Goal: Information Seeking & Learning: Learn about a topic

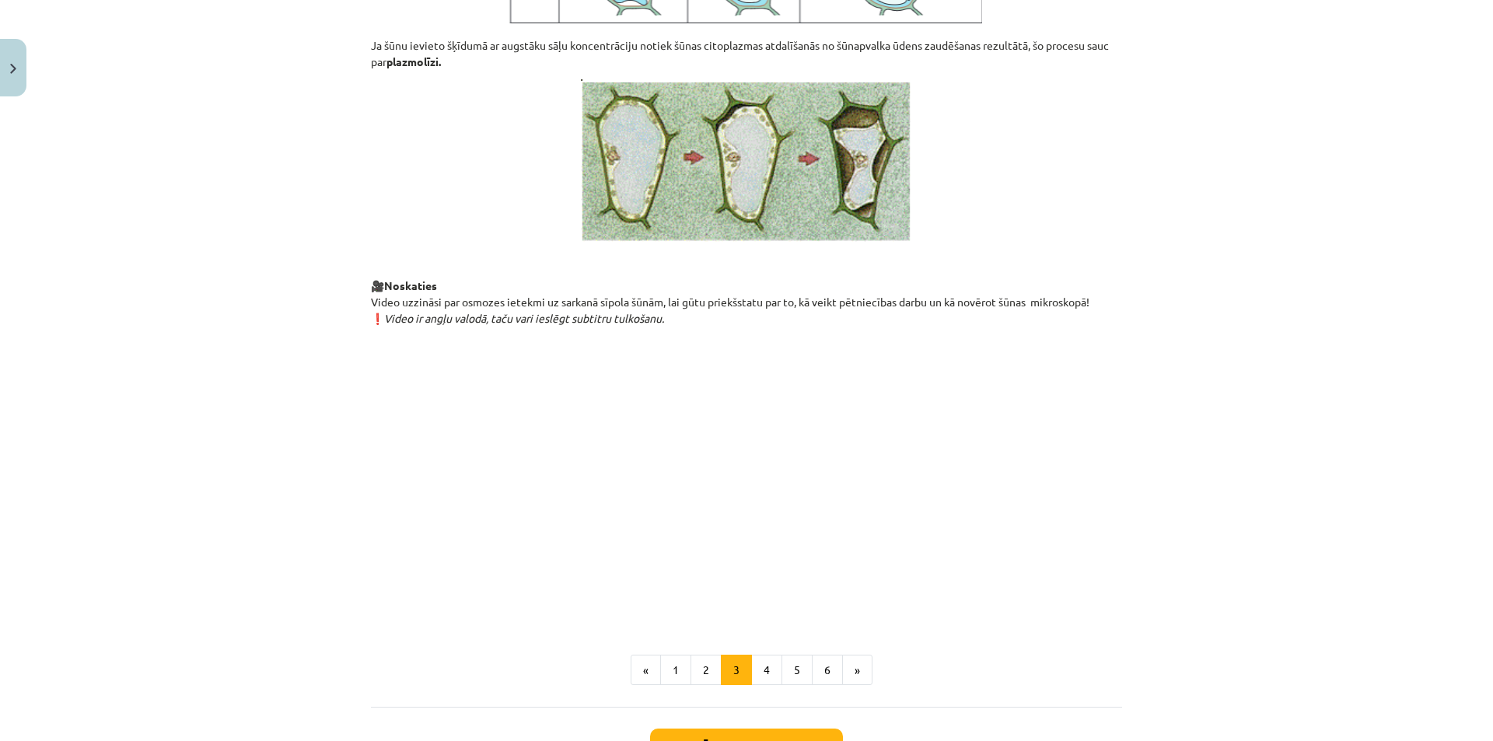
scroll to position [1573, 0]
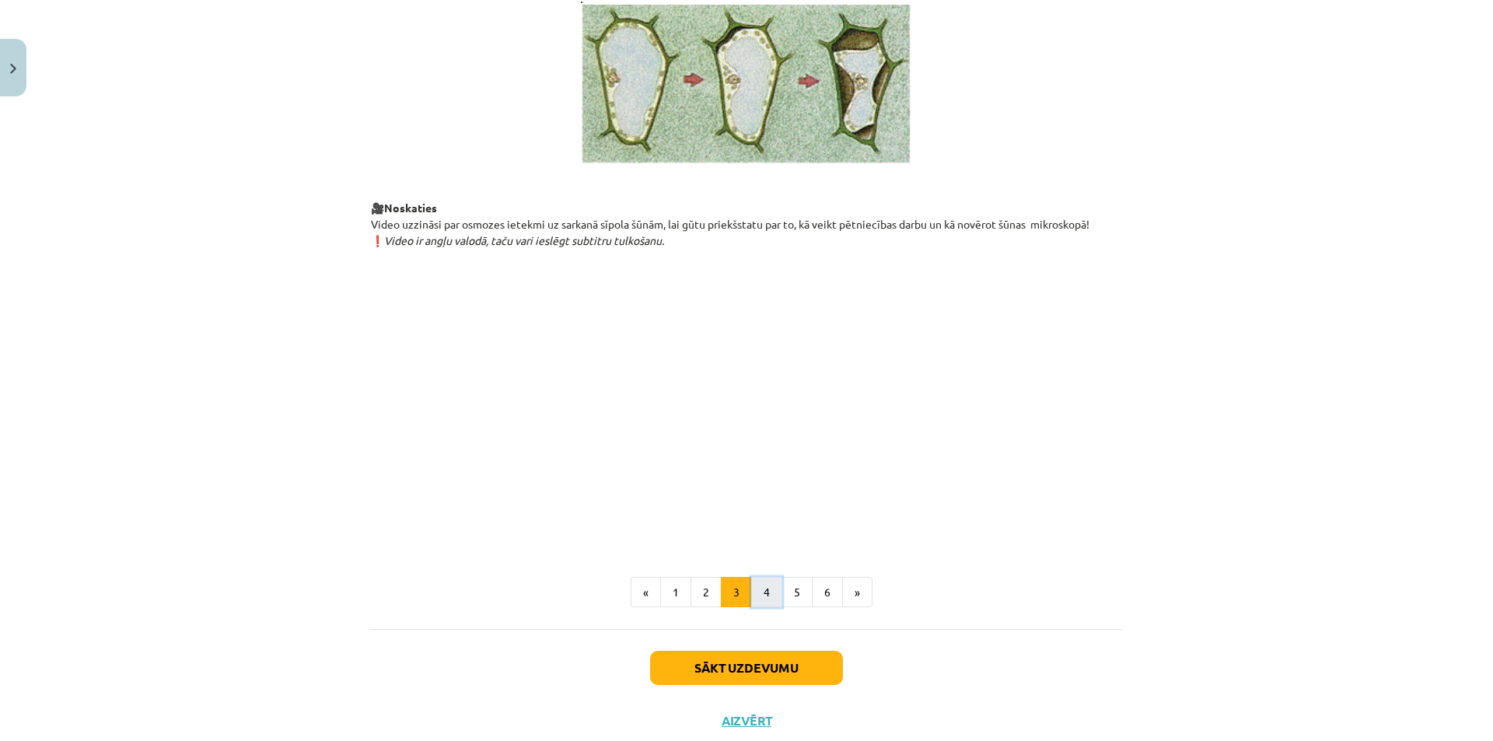
click at [760, 608] on button "4" at bounding box center [766, 592] width 31 height 31
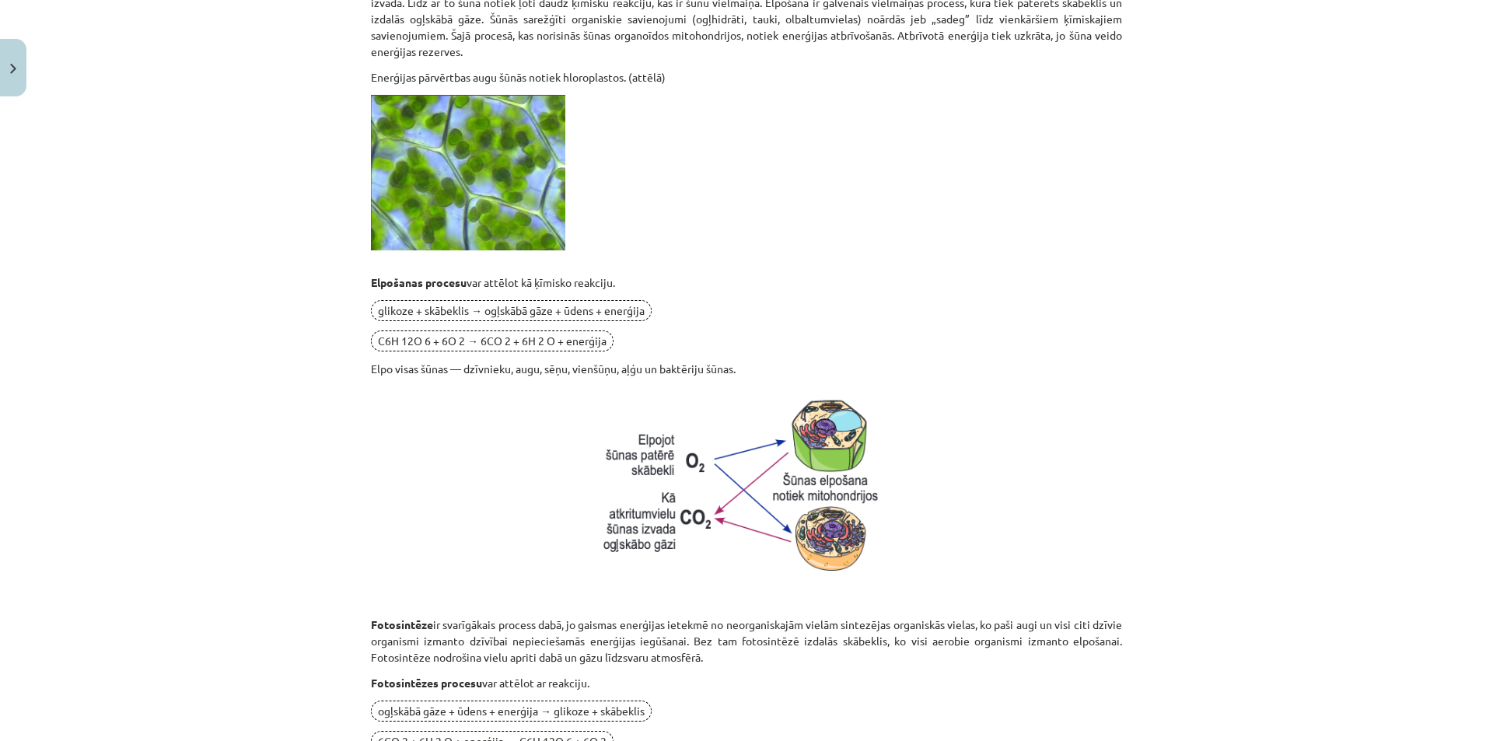
scroll to position [434, 0]
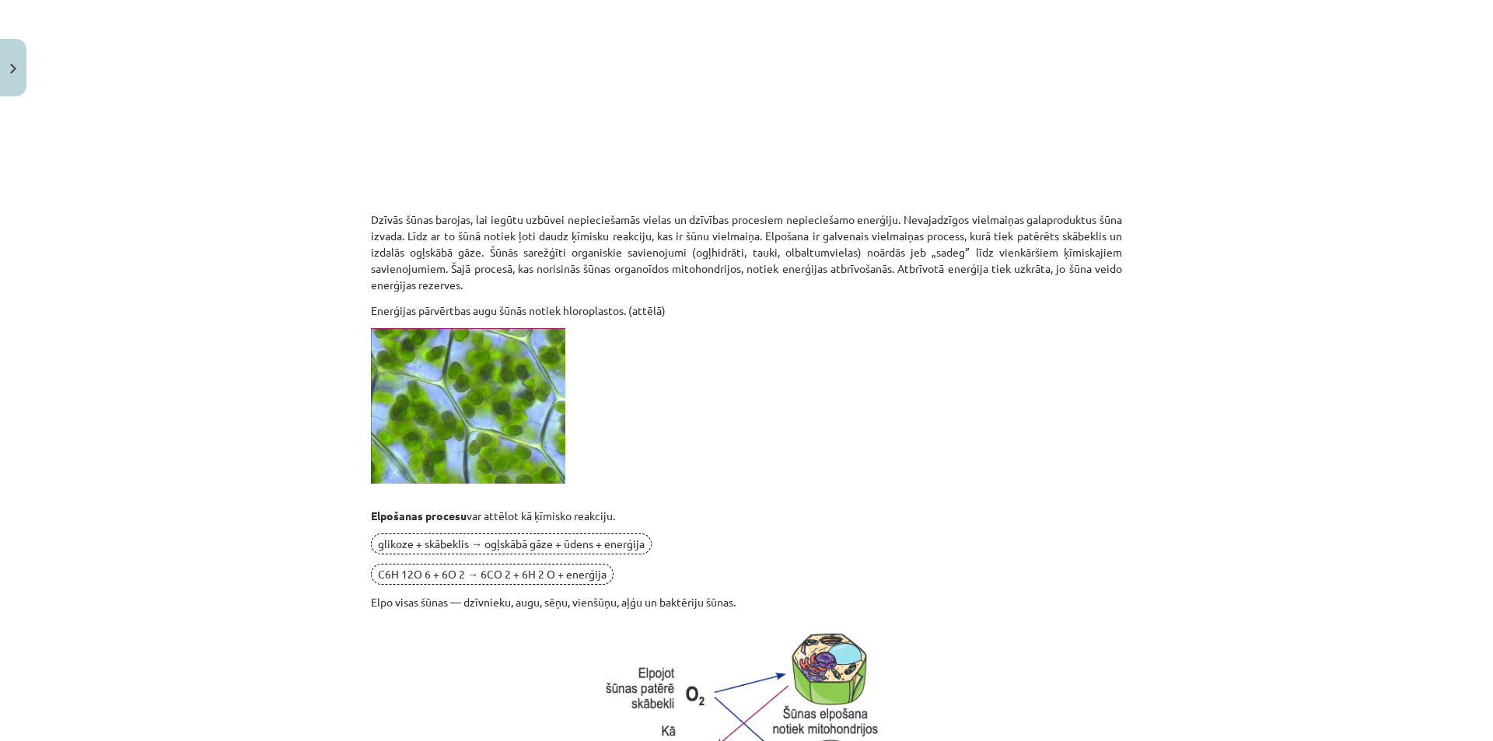
click at [766, 376] on div "Enerģijas ieguve un patēriņš 🎥 Noskaties Dzīvās šūnas barojas, lai iegūtu uzbūv…" at bounding box center [746, 676] width 751 height 1663
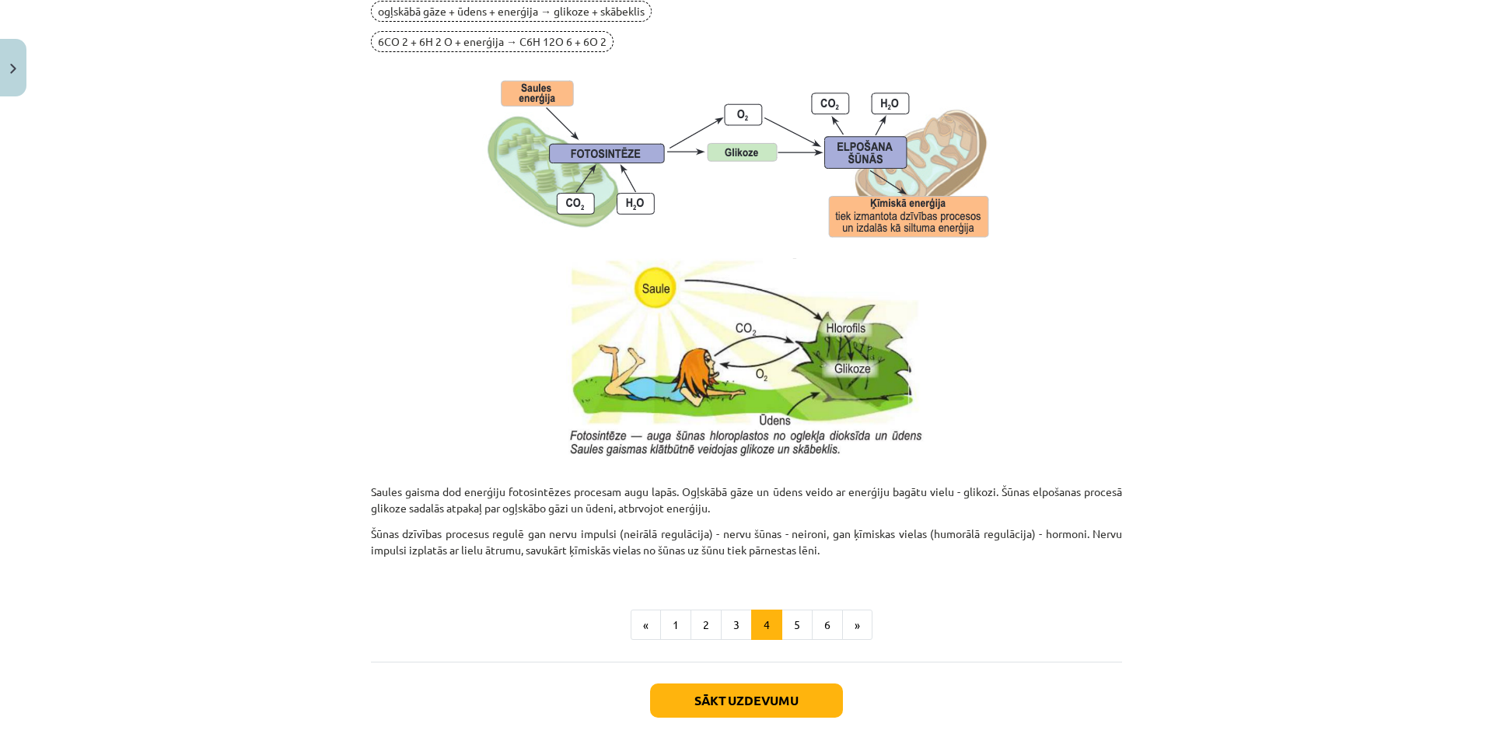
scroll to position [1445, 0]
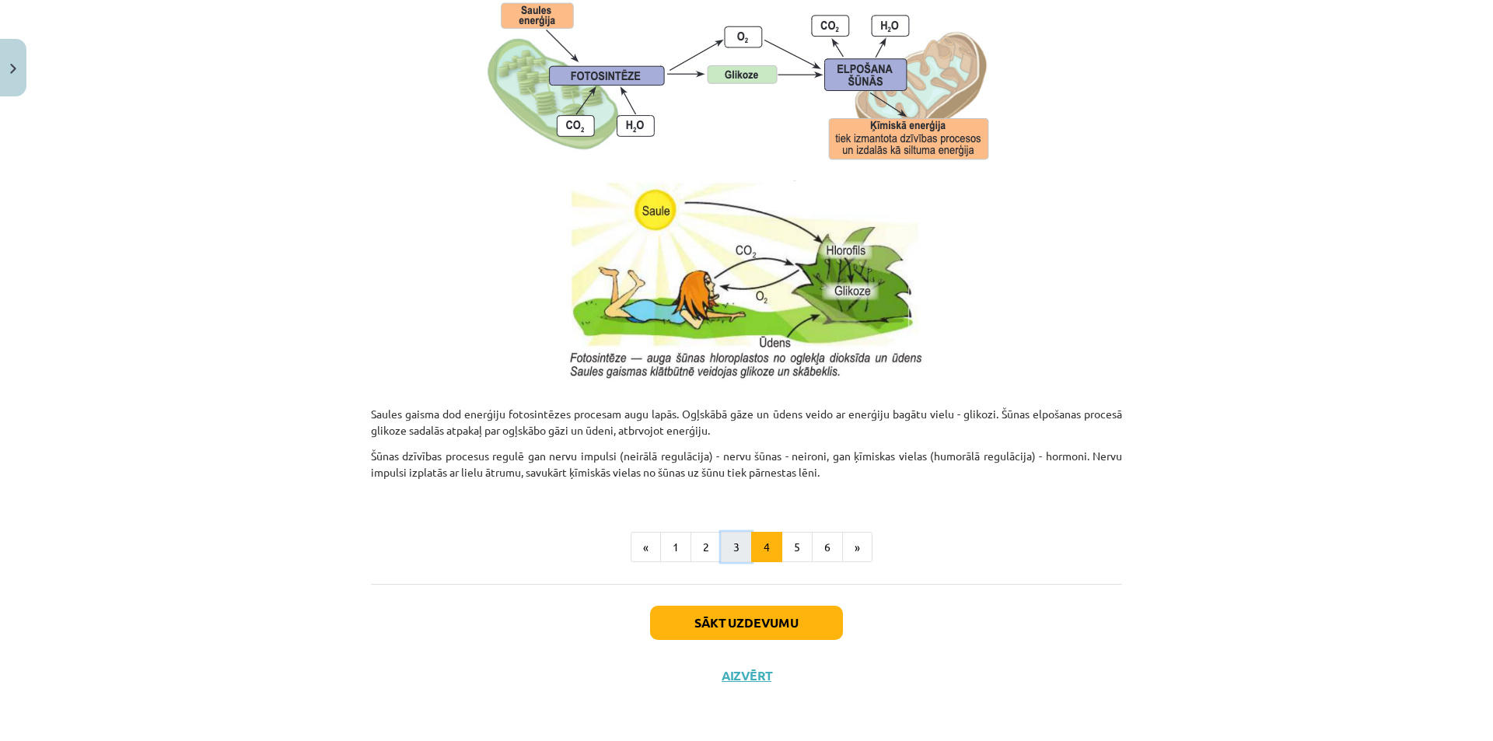
click at [732, 557] on button "3" at bounding box center [736, 547] width 31 height 31
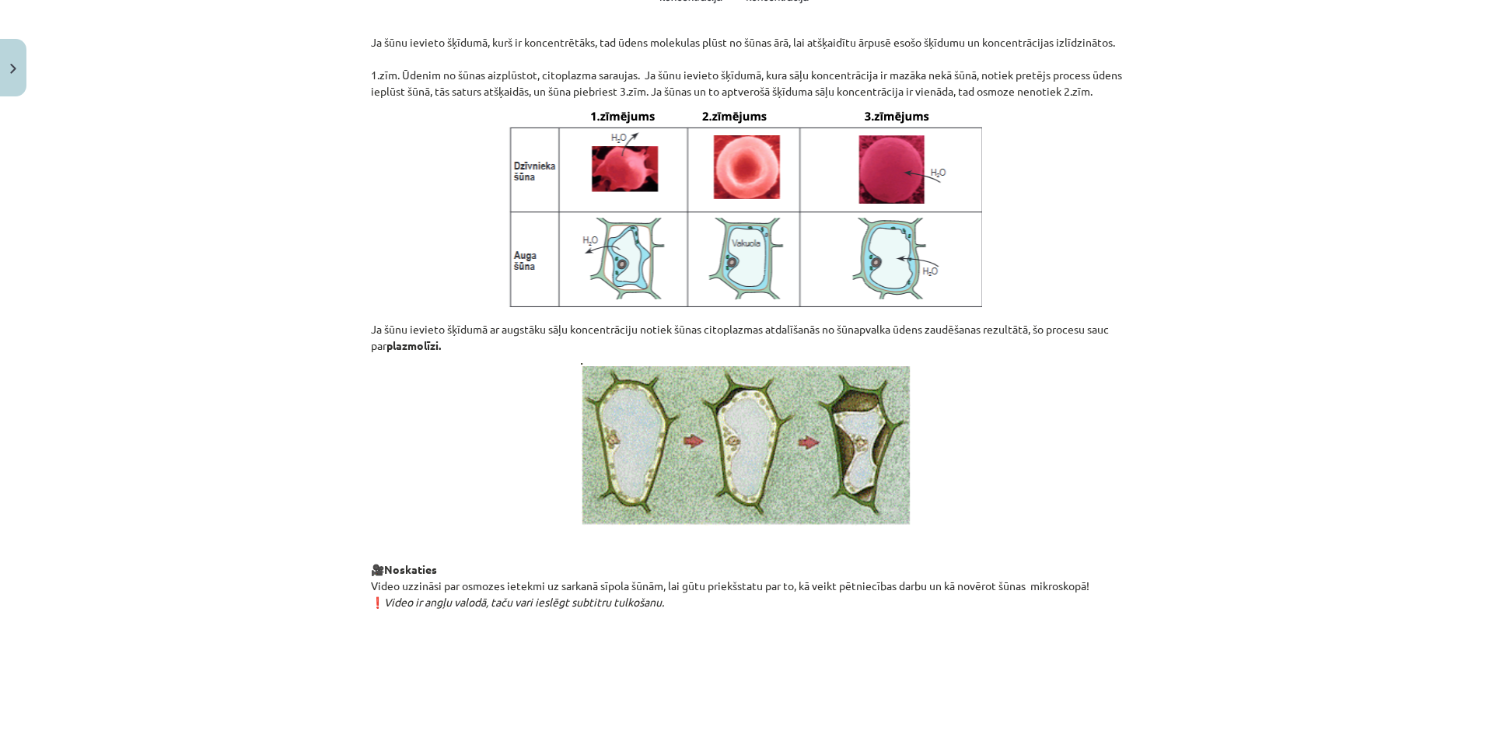
scroll to position [1651, 0]
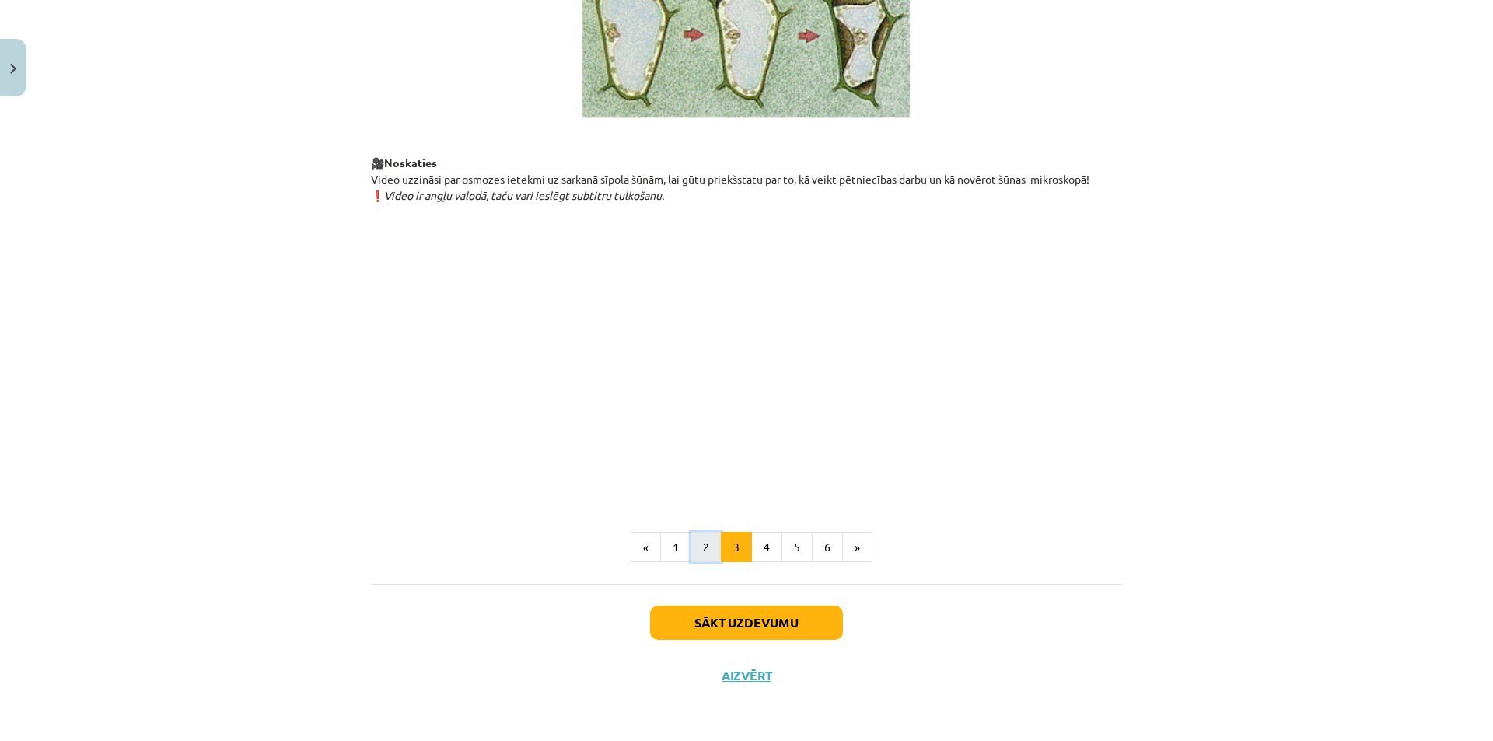
click at [691, 550] on button "2" at bounding box center [705, 547] width 31 height 31
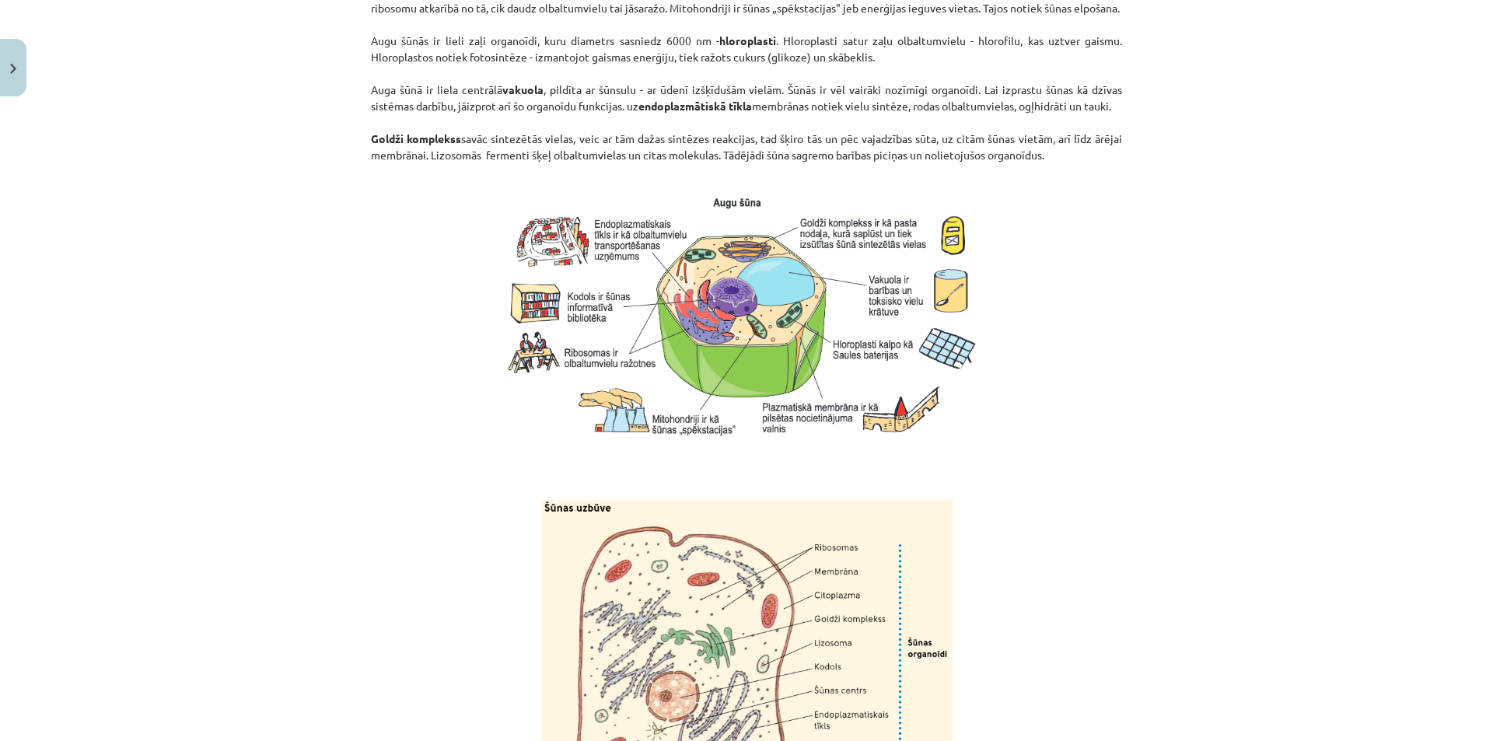
scroll to position [1780, 0]
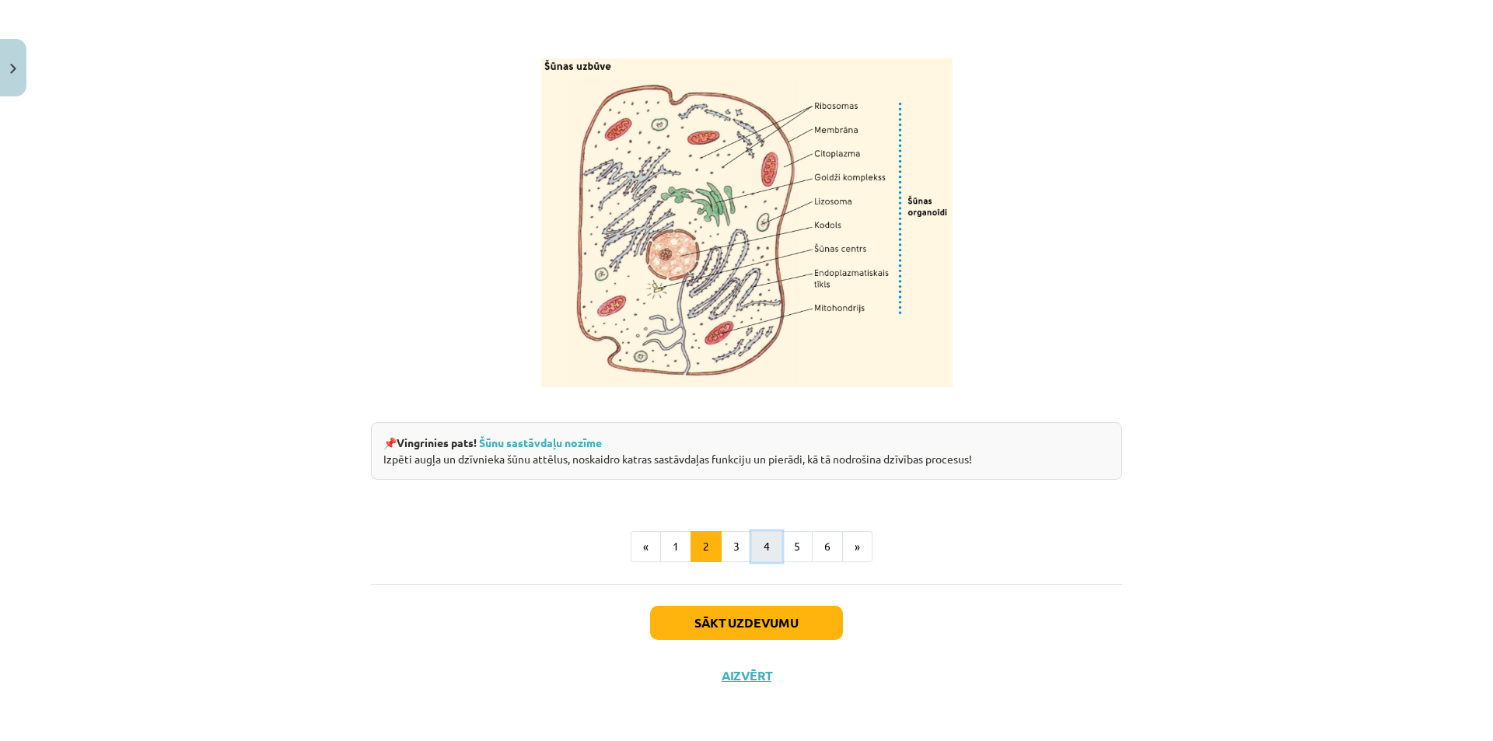
click at [760, 550] on button "4" at bounding box center [766, 546] width 31 height 31
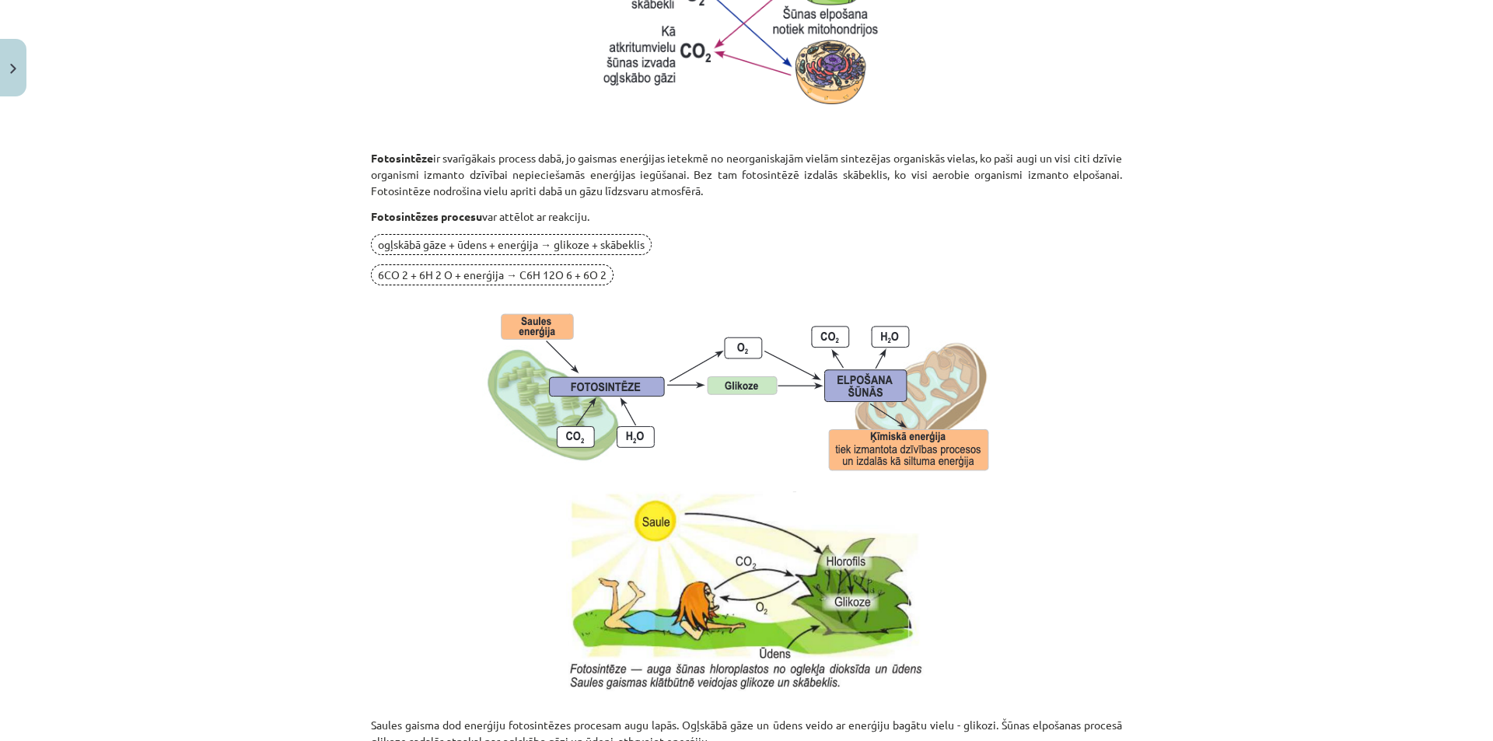
scroll to position [1445, 0]
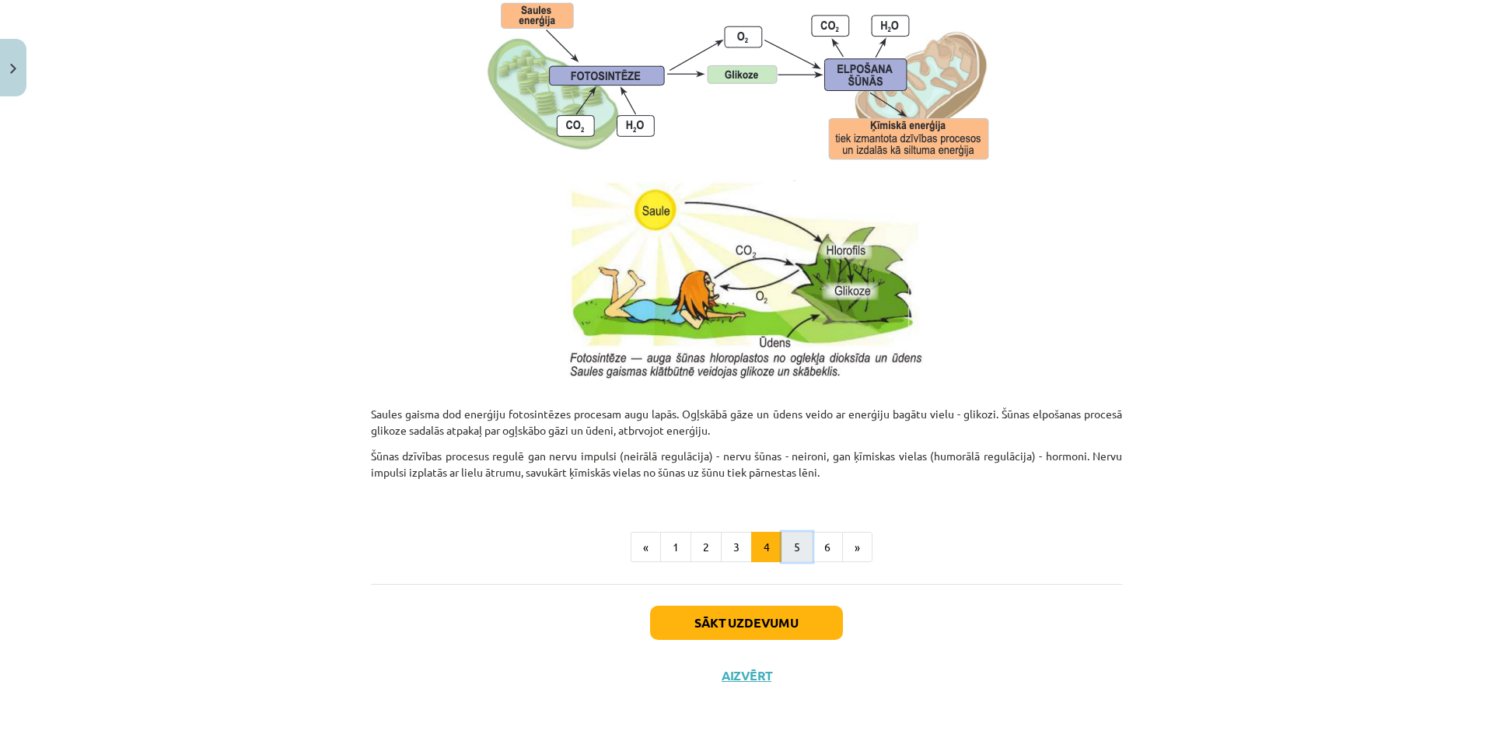
click at [798, 550] on button "5" at bounding box center [796, 547] width 31 height 31
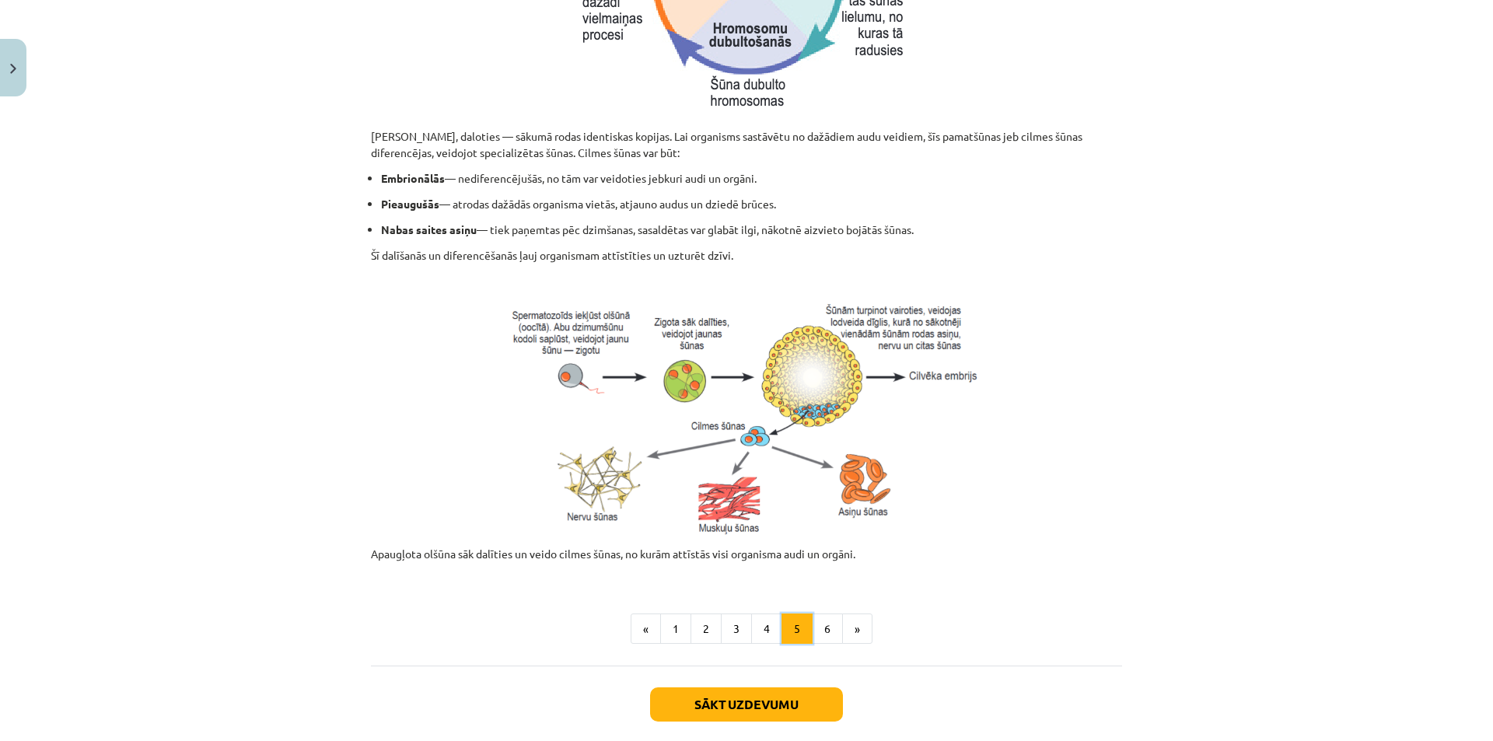
scroll to position [544, 0]
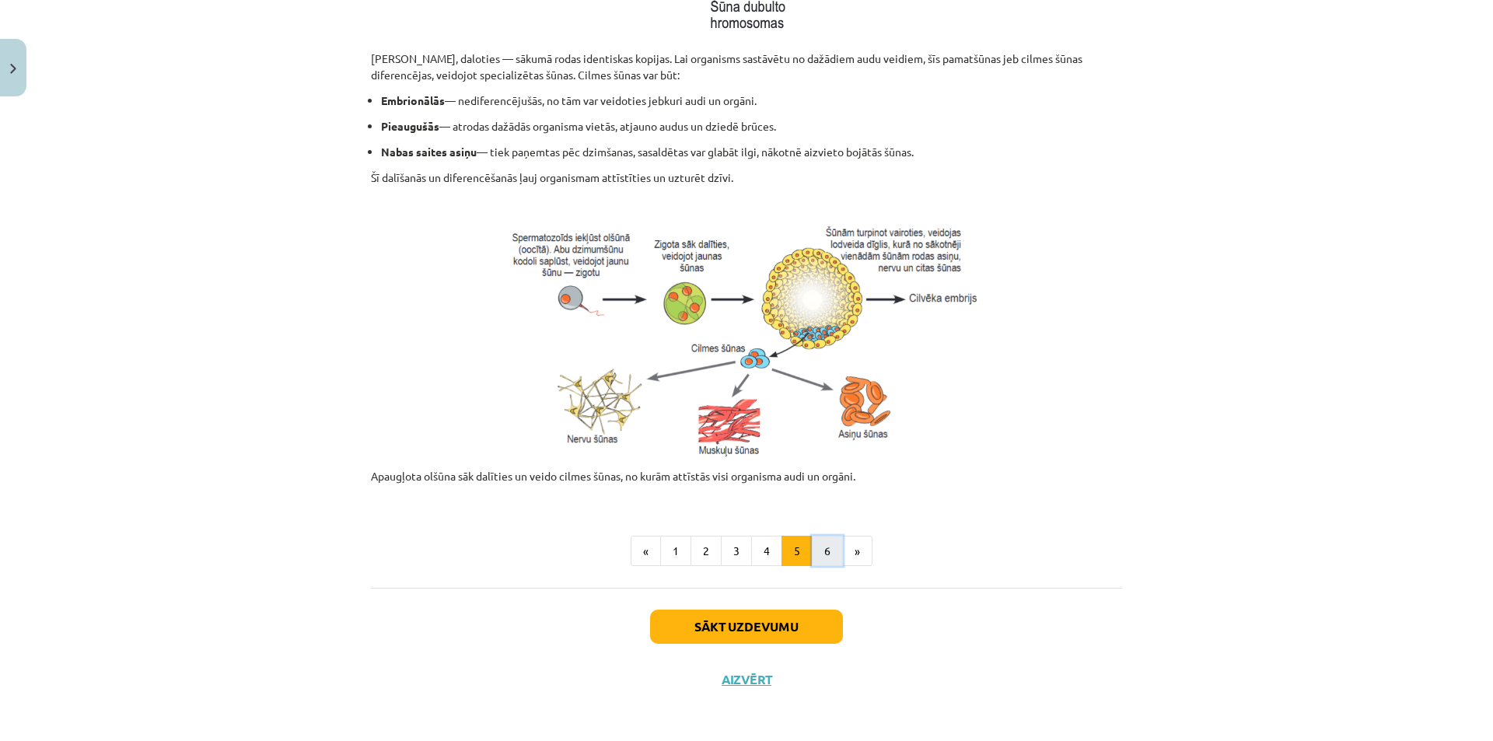
click at [819, 555] on button "6" at bounding box center [827, 551] width 31 height 31
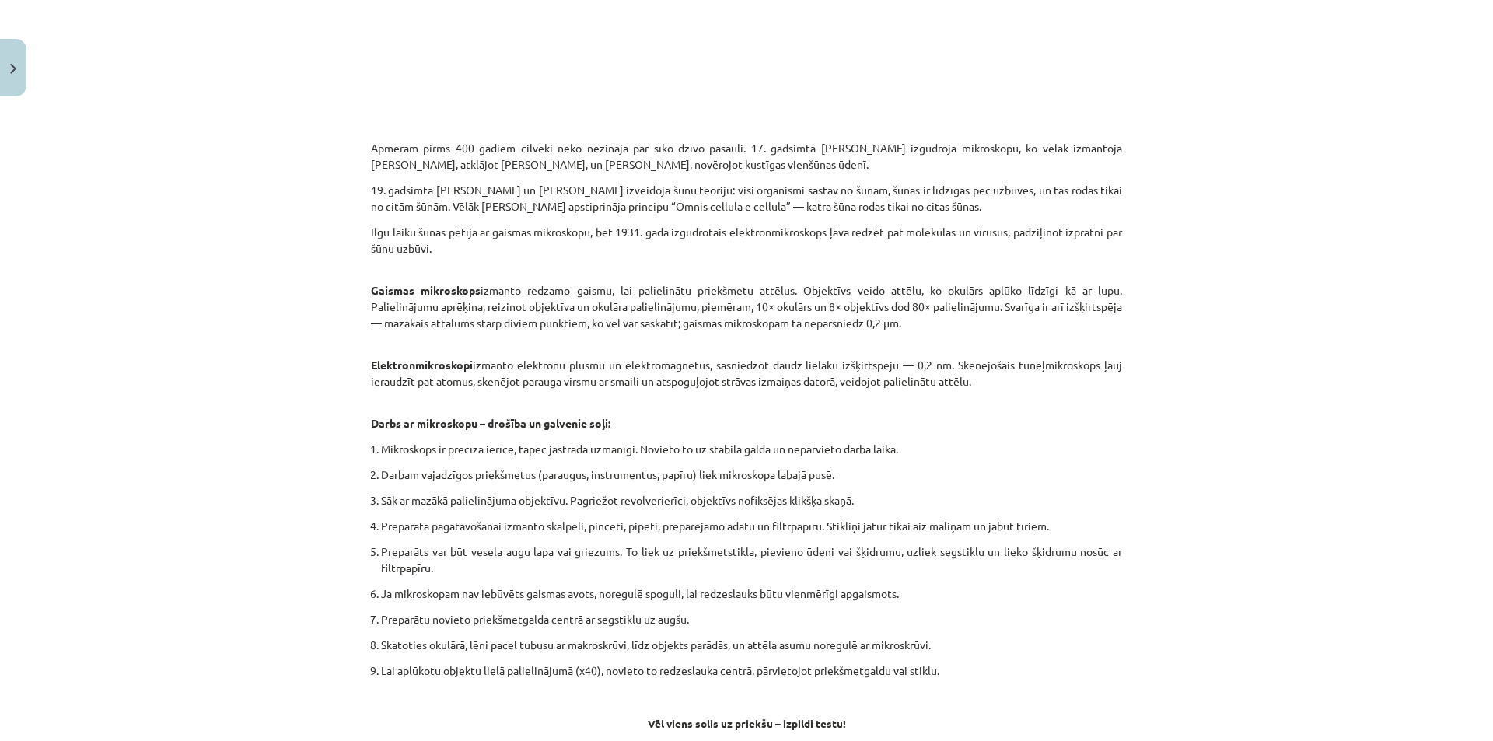
scroll to position [547, 0]
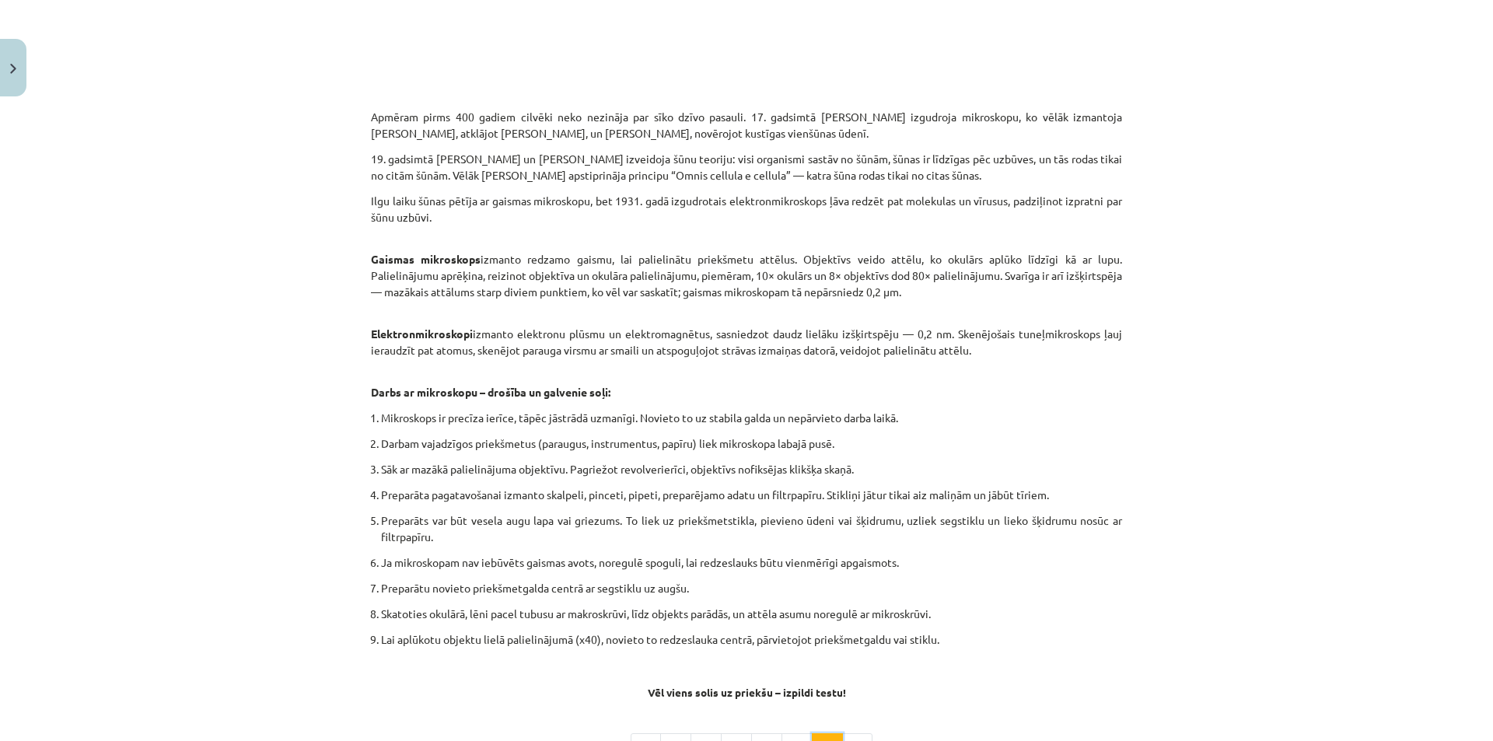
click at [812, 733] on button "6" at bounding box center [827, 748] width 31 height 31
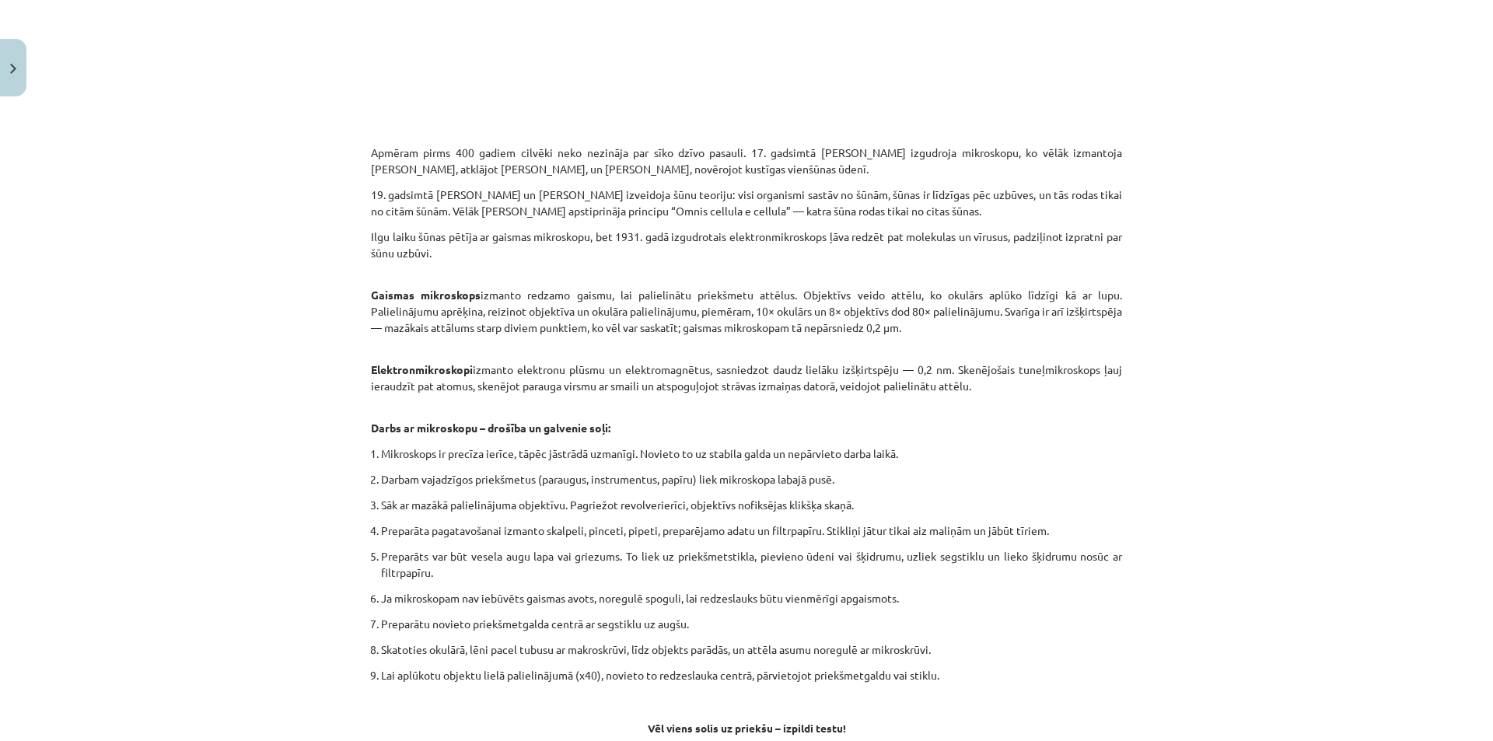
scroll to position [589, 0]
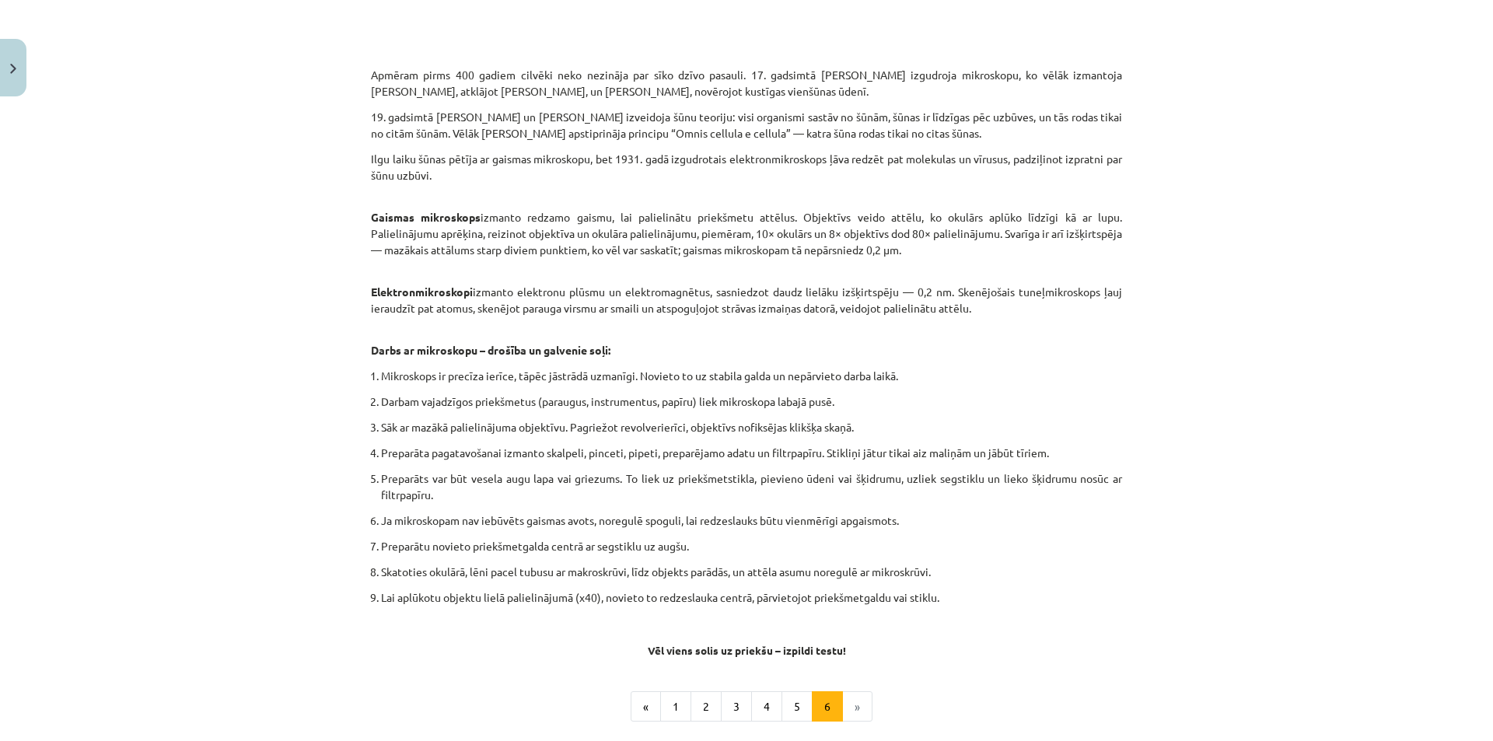
click at [152, 641] on div "Mācību tēma: Dabaszinības - 10. klases 1.ieskaites mācību materiāls #5 4. tēma.…" at bounding box center [746, 370] width 1493 height 741
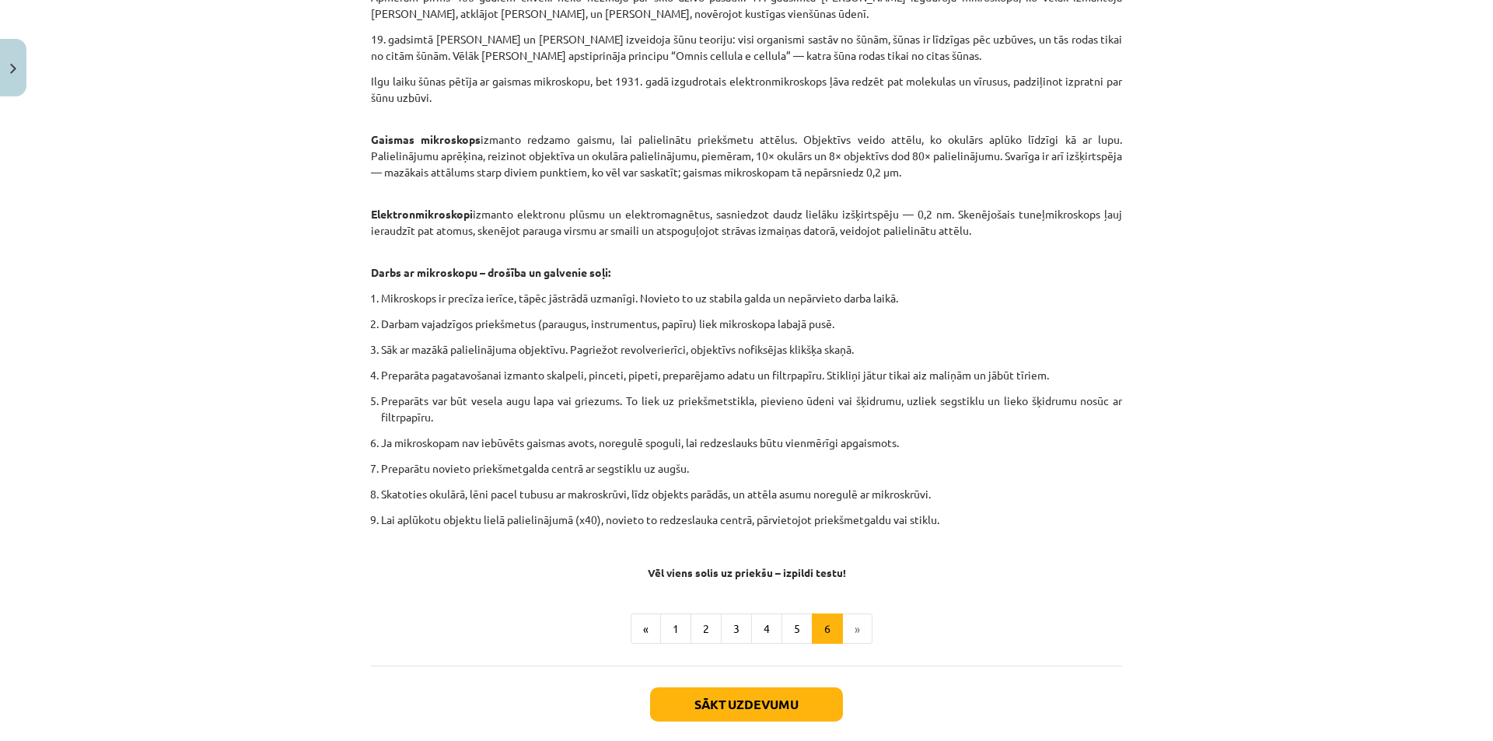
scroll to position [749, 0]
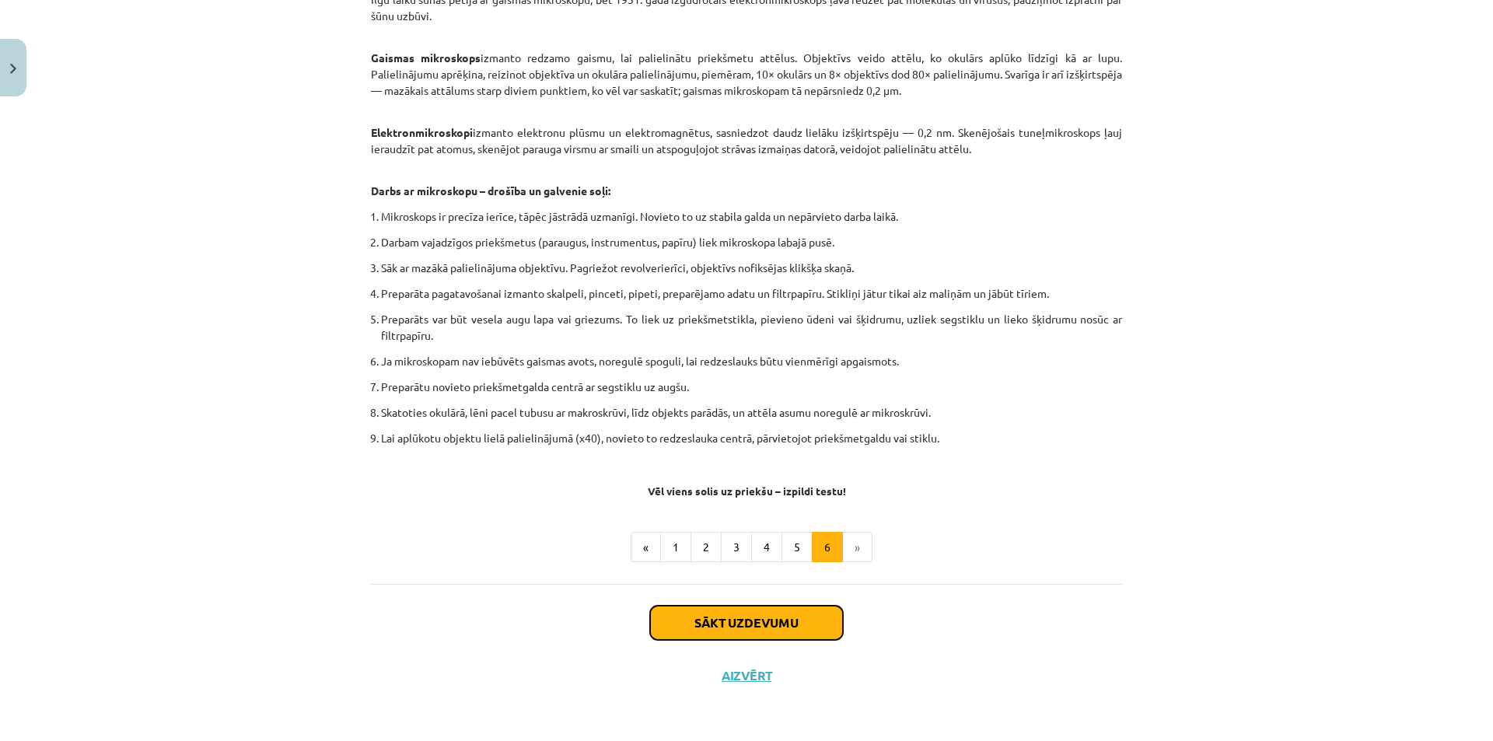
click at [725, 628] on button "Sākt uzdevumu" at bounding box center [746, 623] width 193 height 34
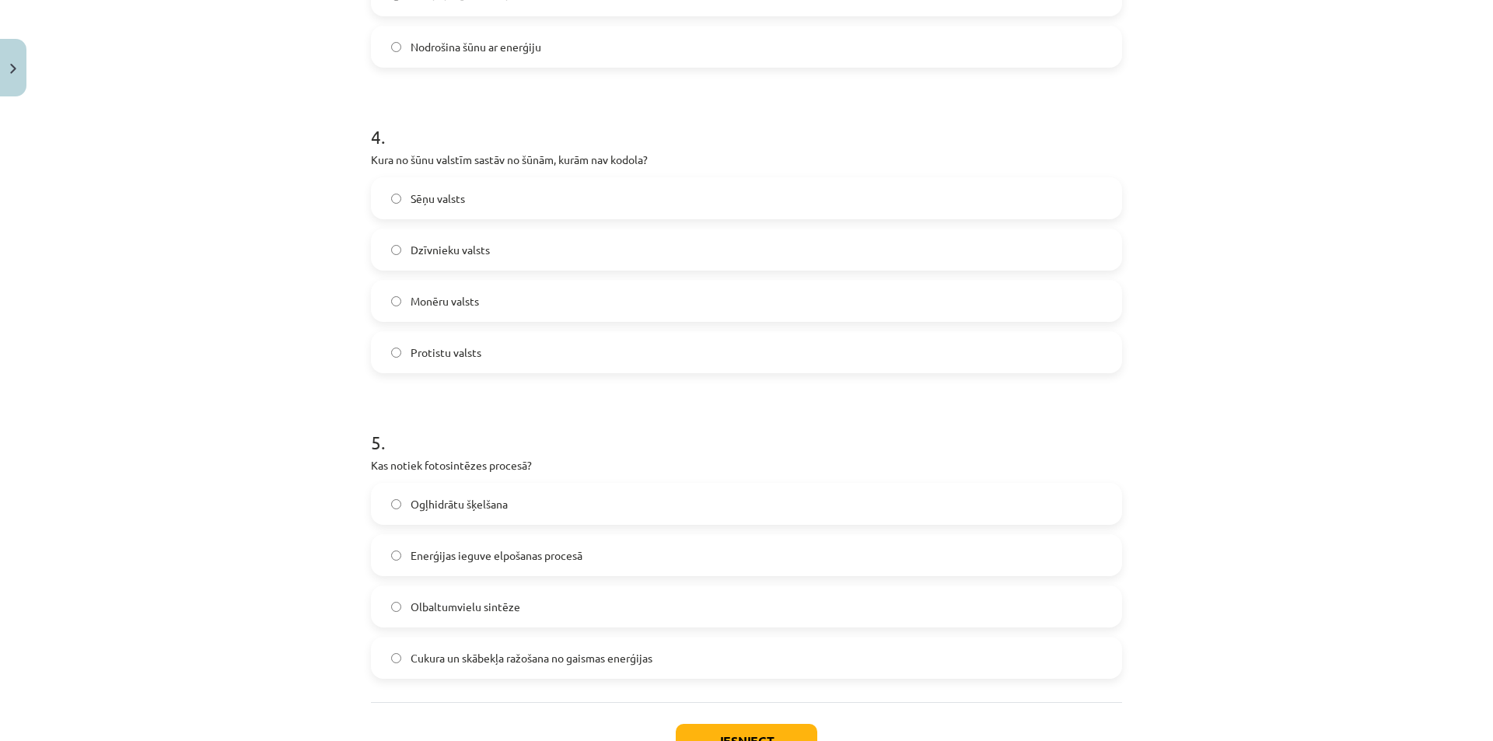
scroll to position [1205, 0]
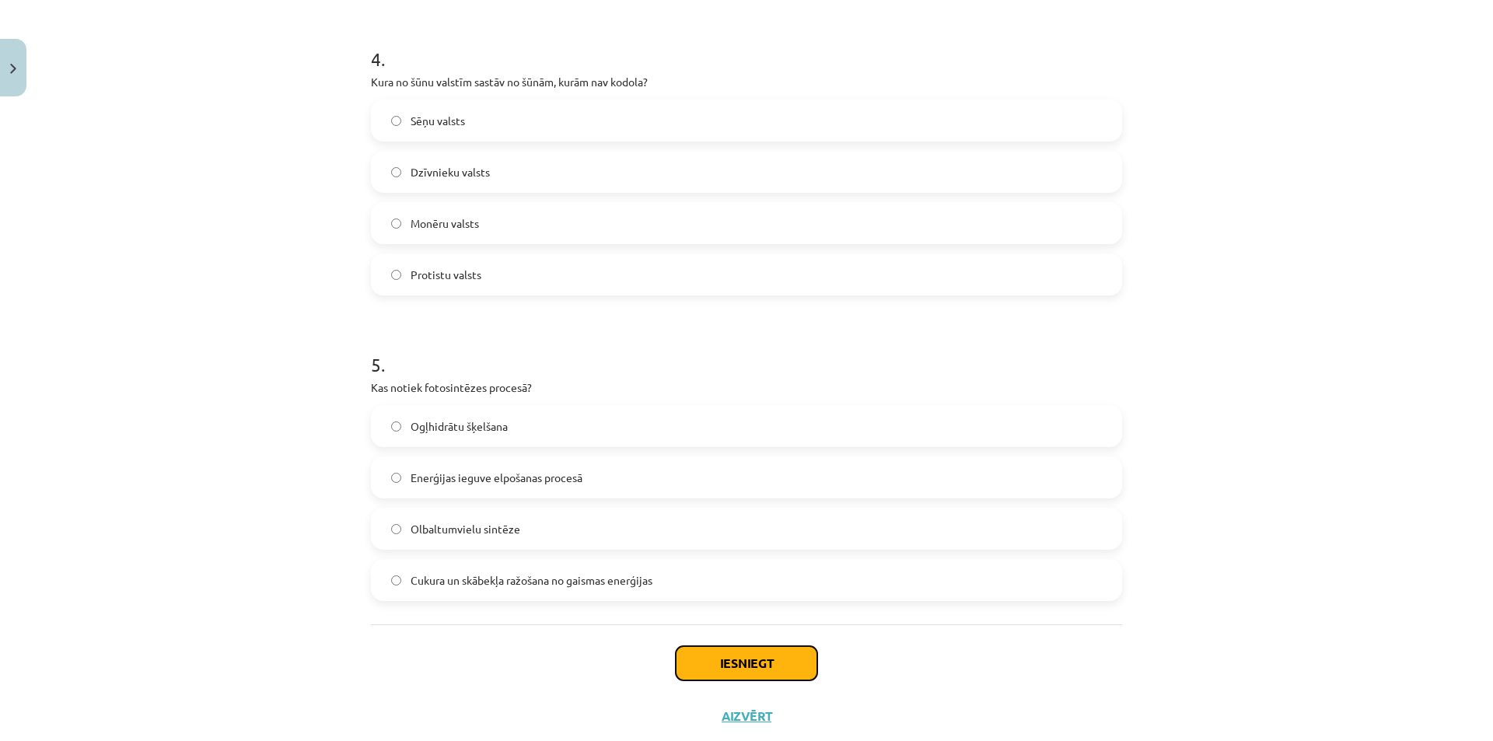
click at [733, 668] on button "Iesniegt" at bounding box center [747, 663] width 142 height 34
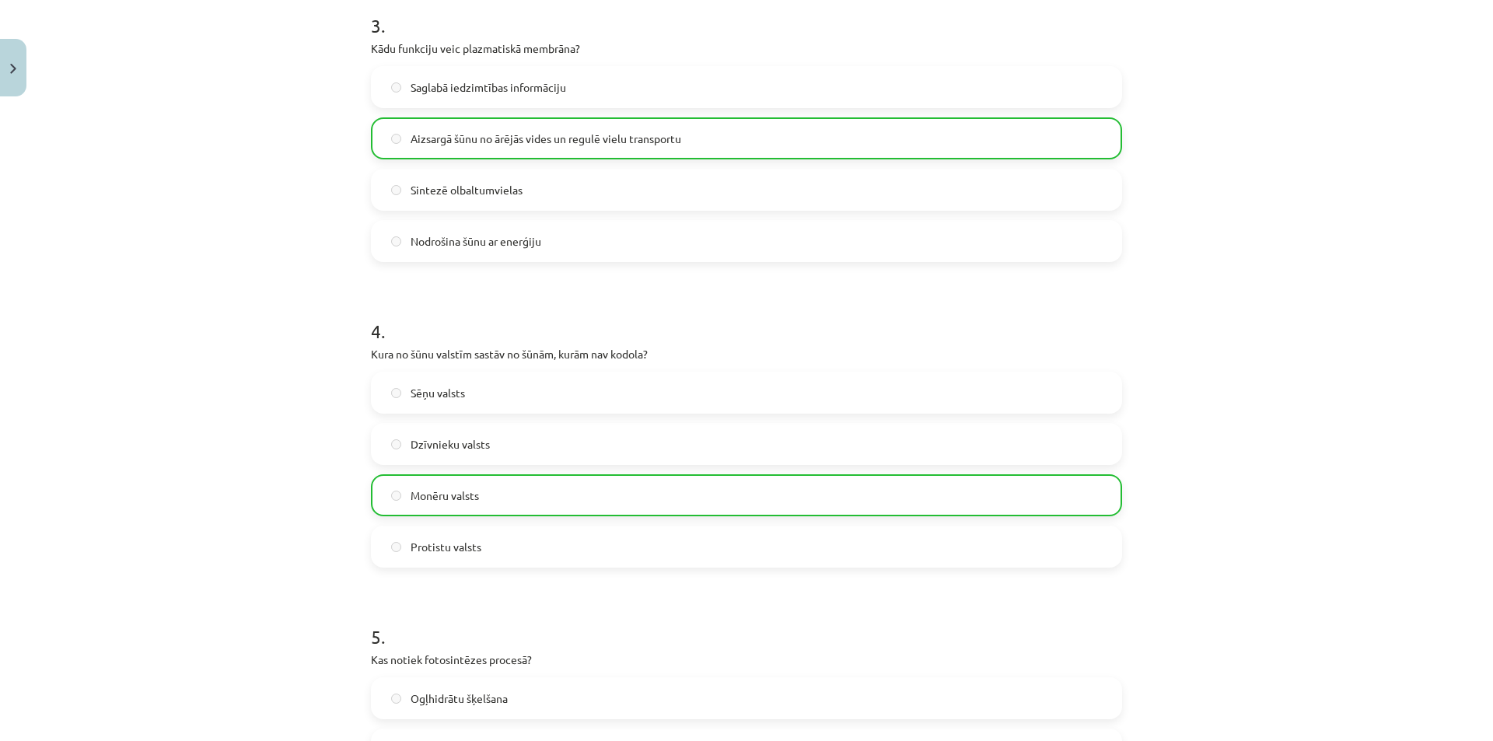
scroll to position [1295, 0]
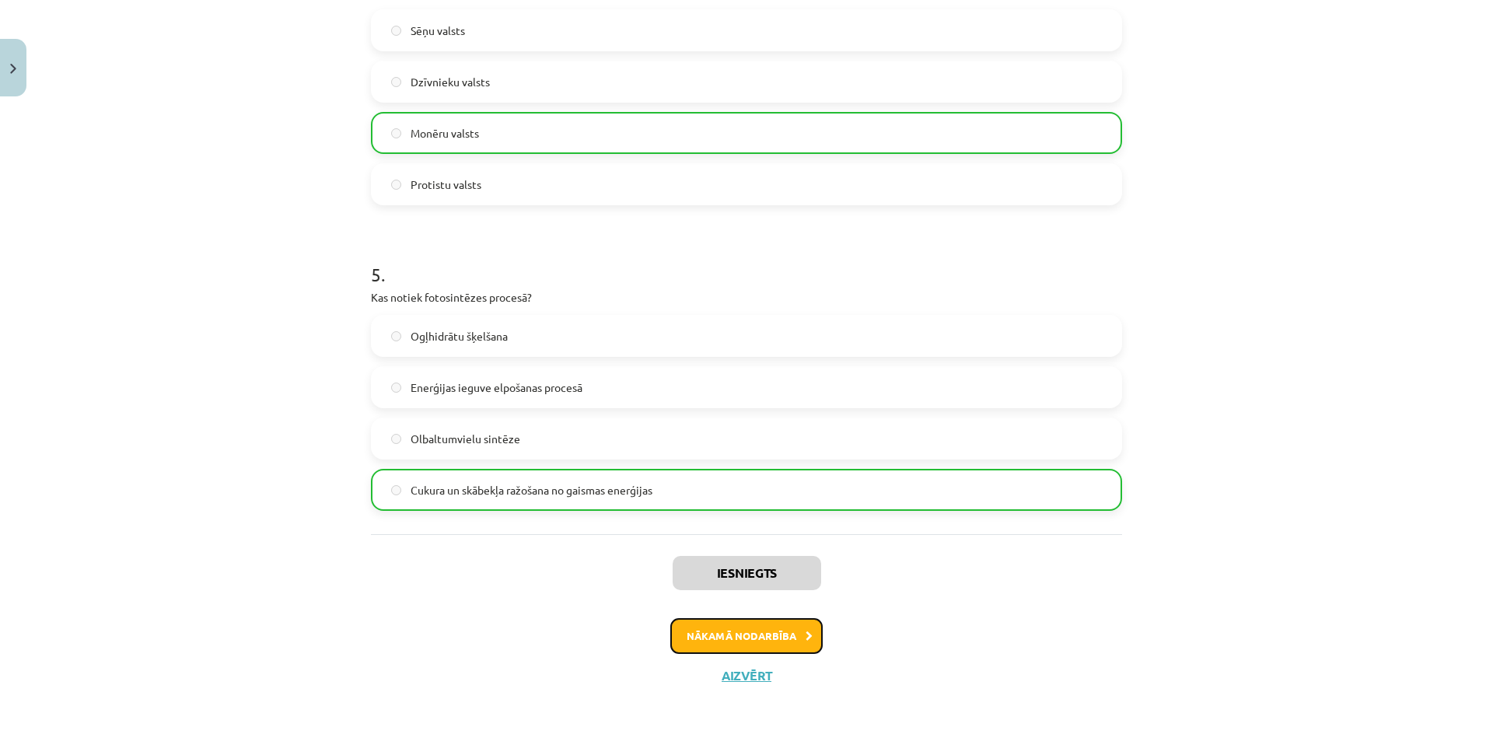
click at [716, 637] on button "Nākamā nodarbība" at bounding box center [746, 636] width 152 height 36
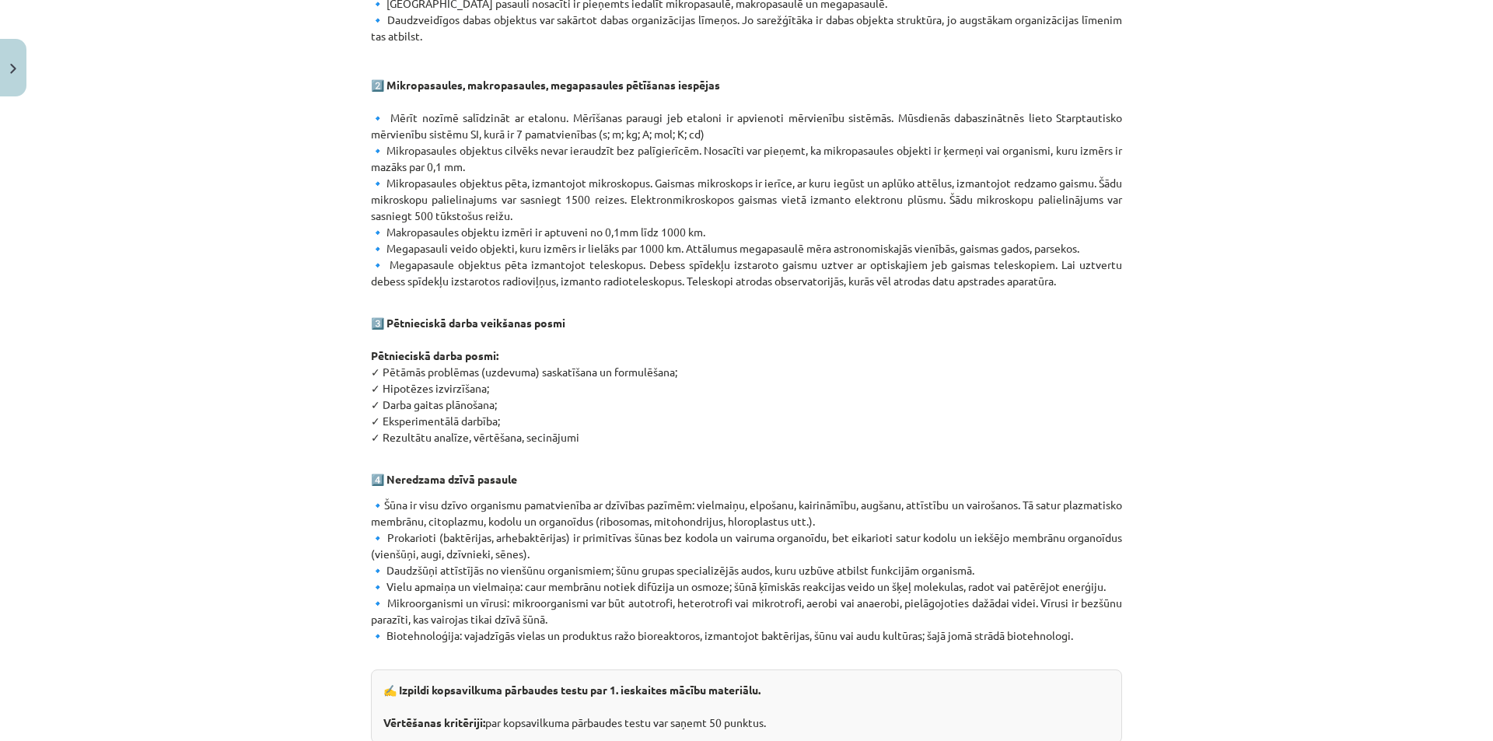
scroll to position [754, 0]
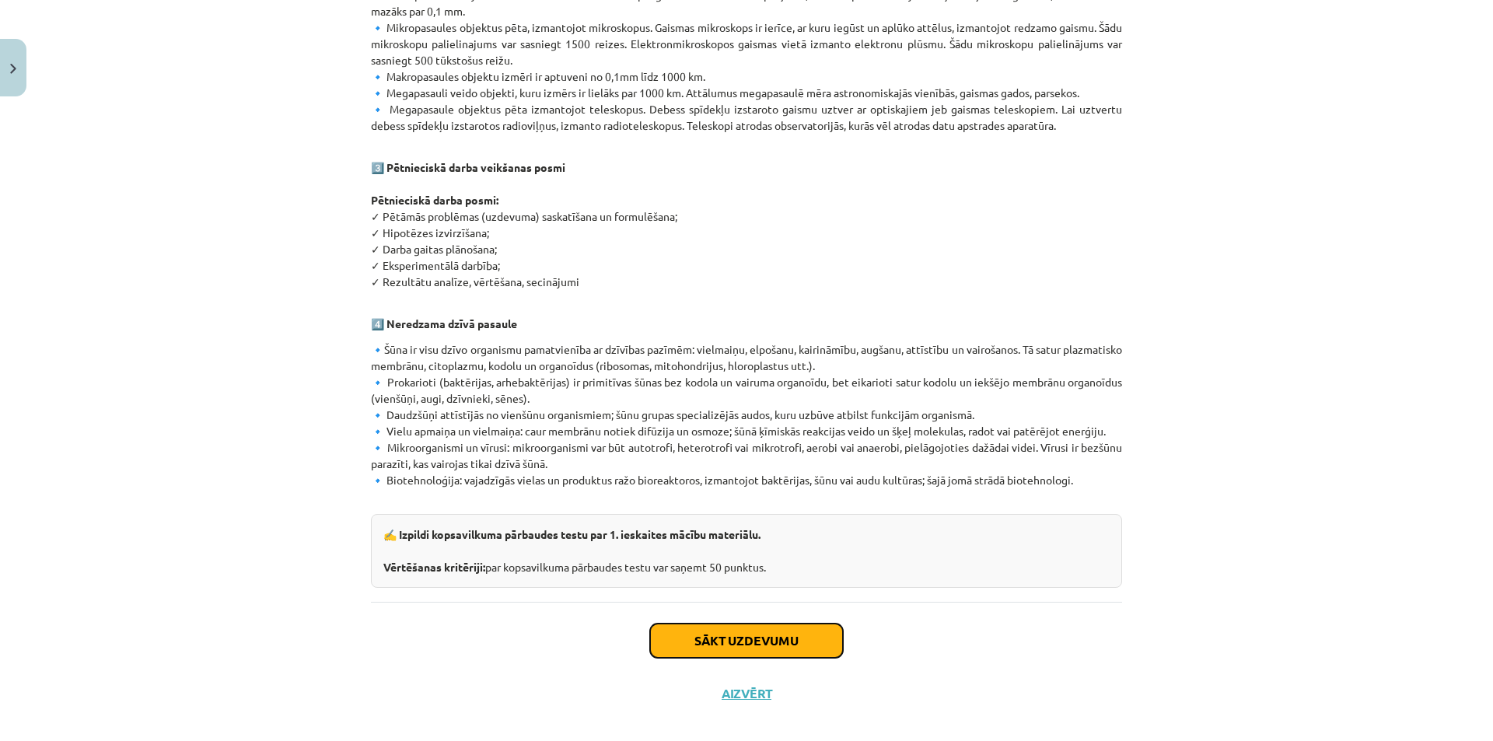
click at [736, 624] on button "Sākt uzdevumu" at bounding box center [746, 641] width 193 height 34
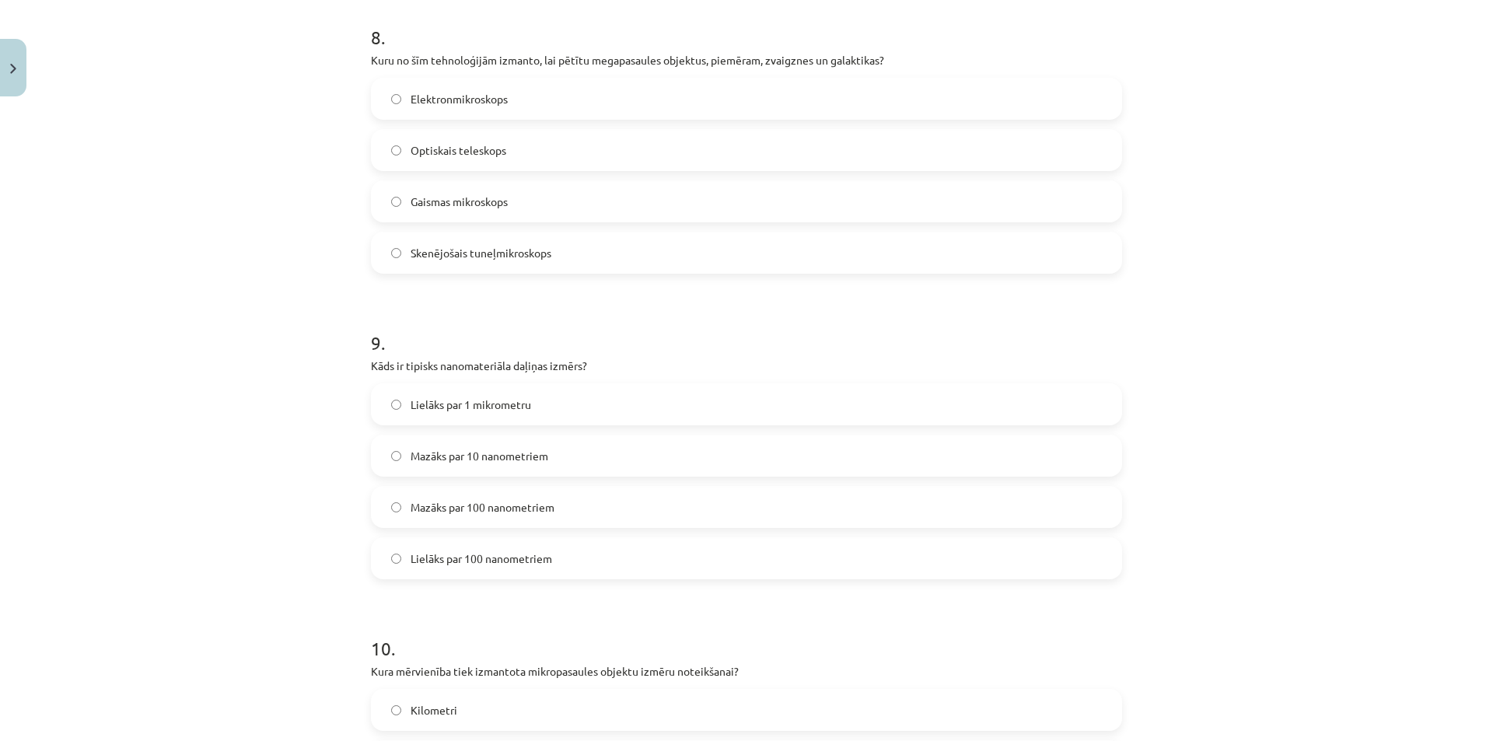
scroll to position [2371, 0]
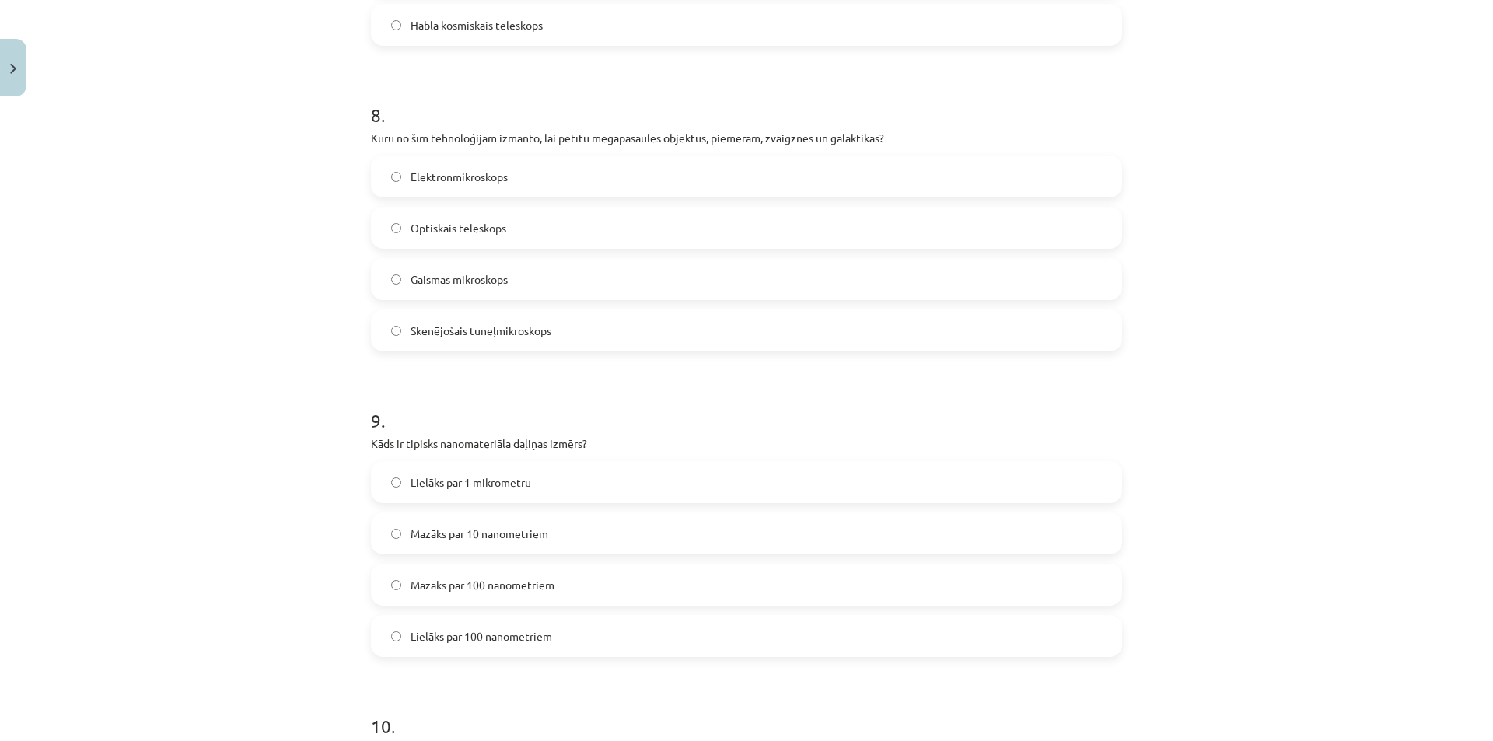
click at [390, 235] on label "Optiskais teleskops" at bounding box center [746, 227] width 748 height 39
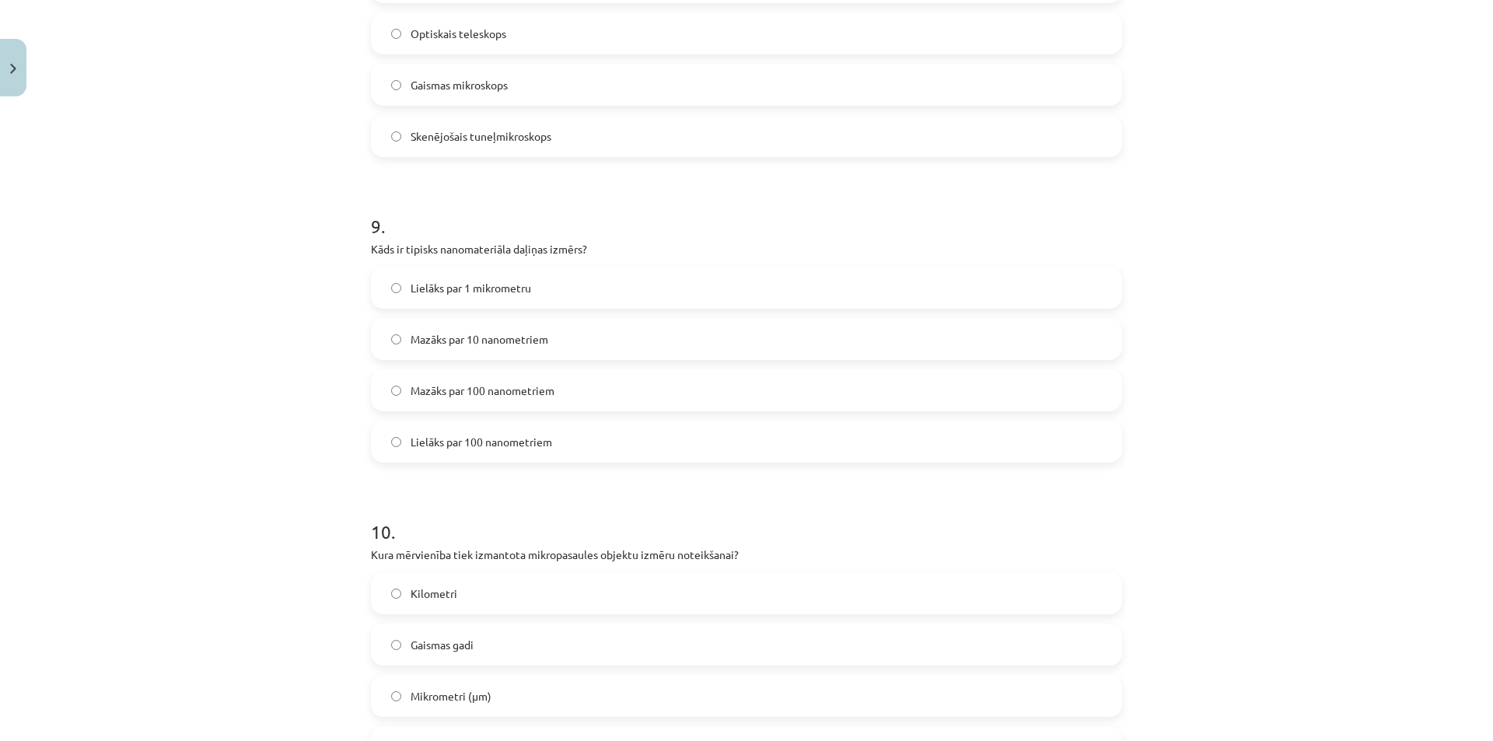
scroll to position [2773, 0]
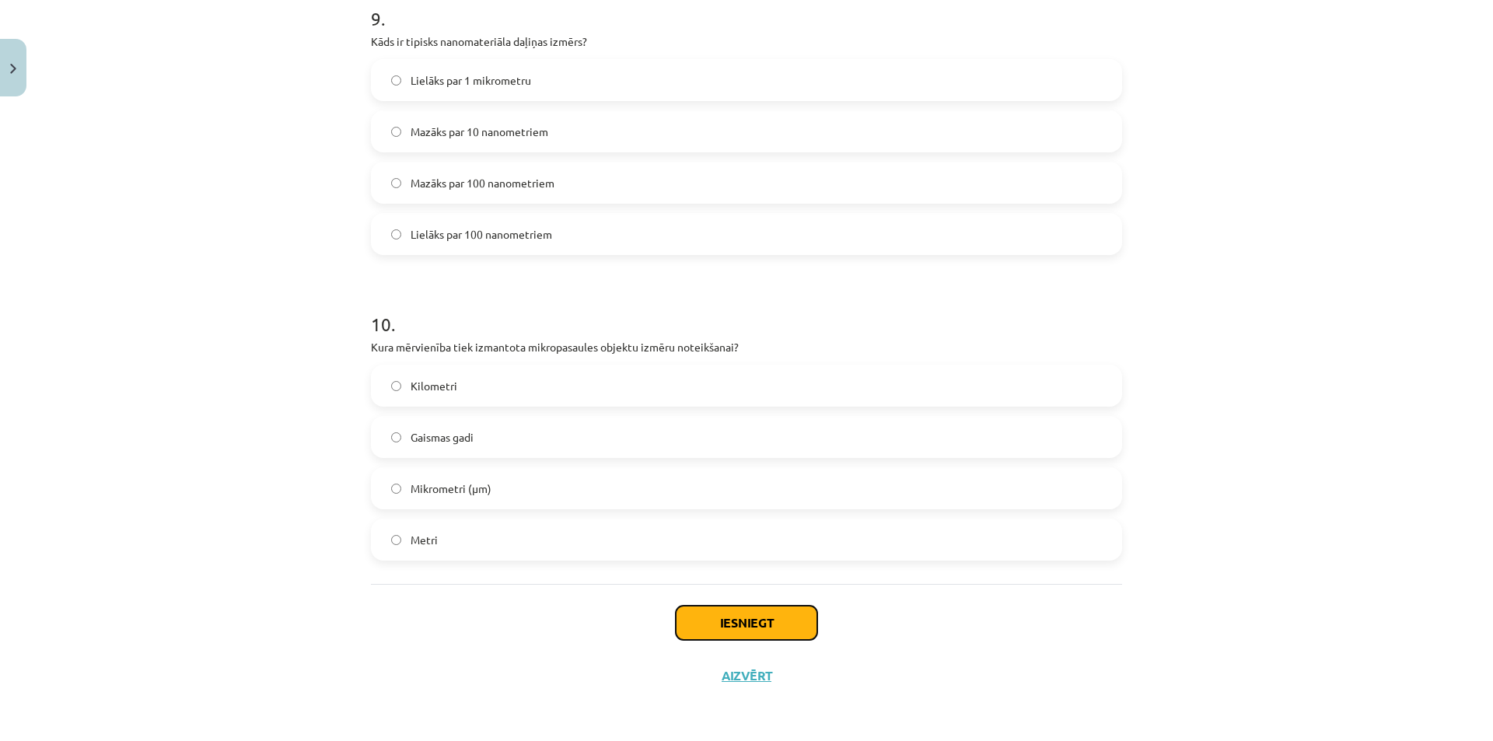
click at [736, 625] on button "Iesniegt" at bounding box center [747, 623] width 142 height 34
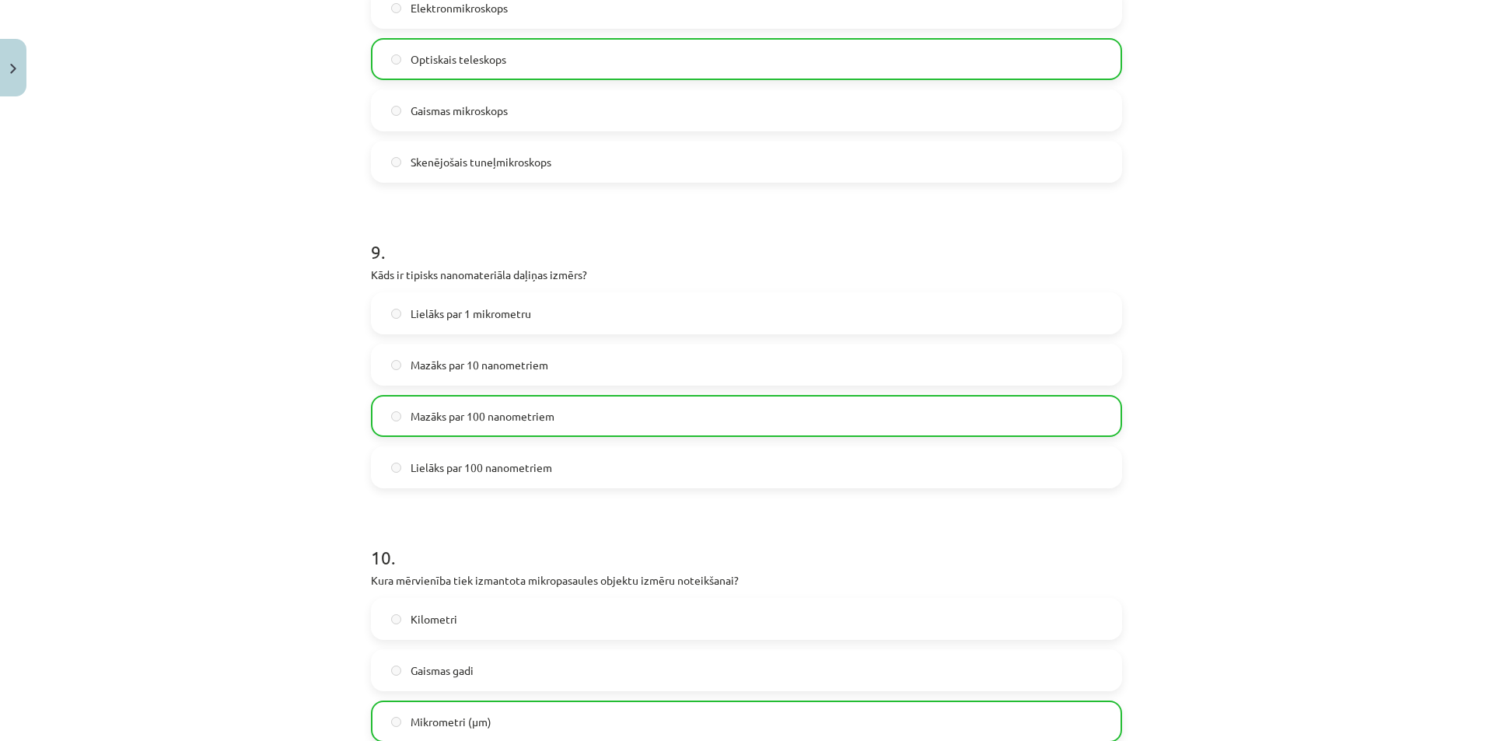
scroll to position [2823, 0]
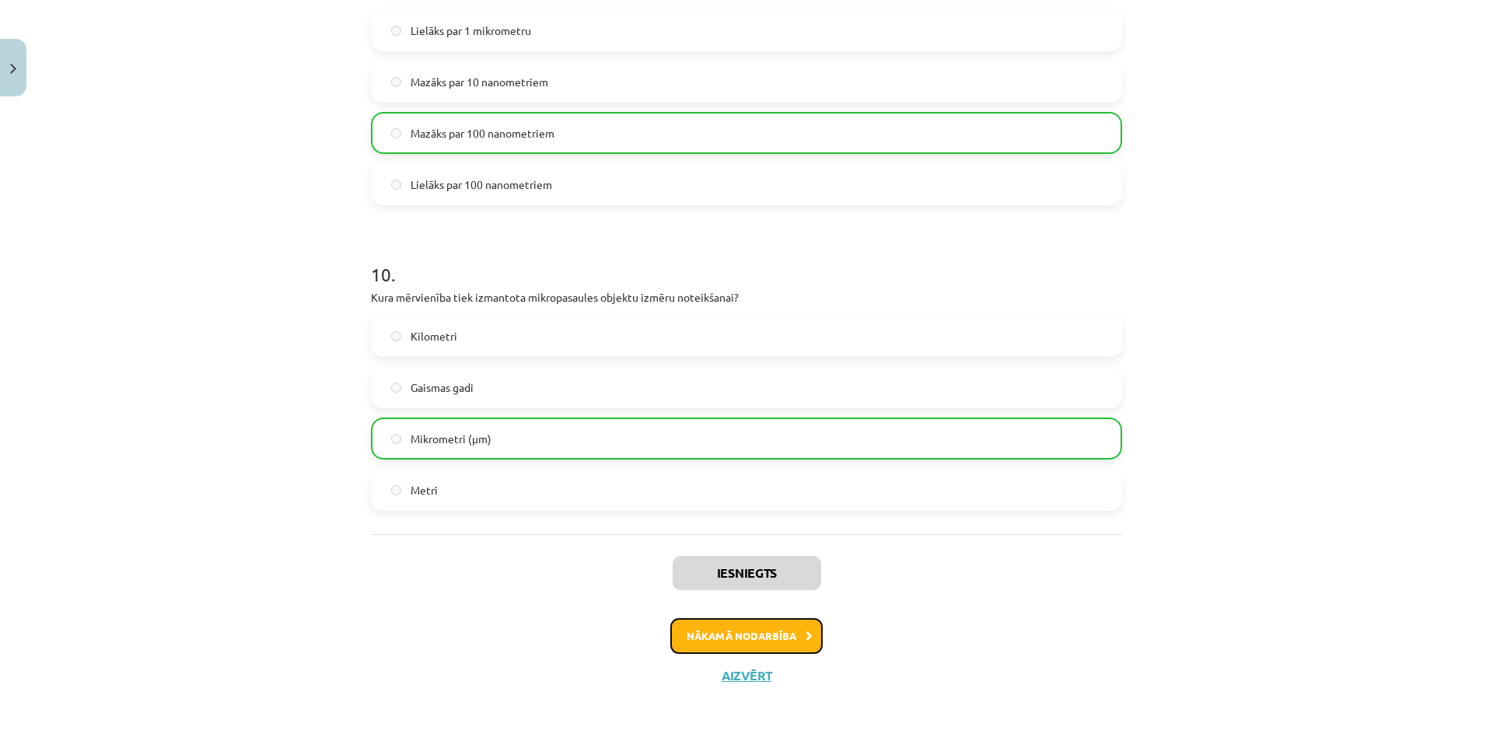
click at [717, 641] on button "Nākamā nodarbība" at bounding box center [746, 636] width 152 height 36
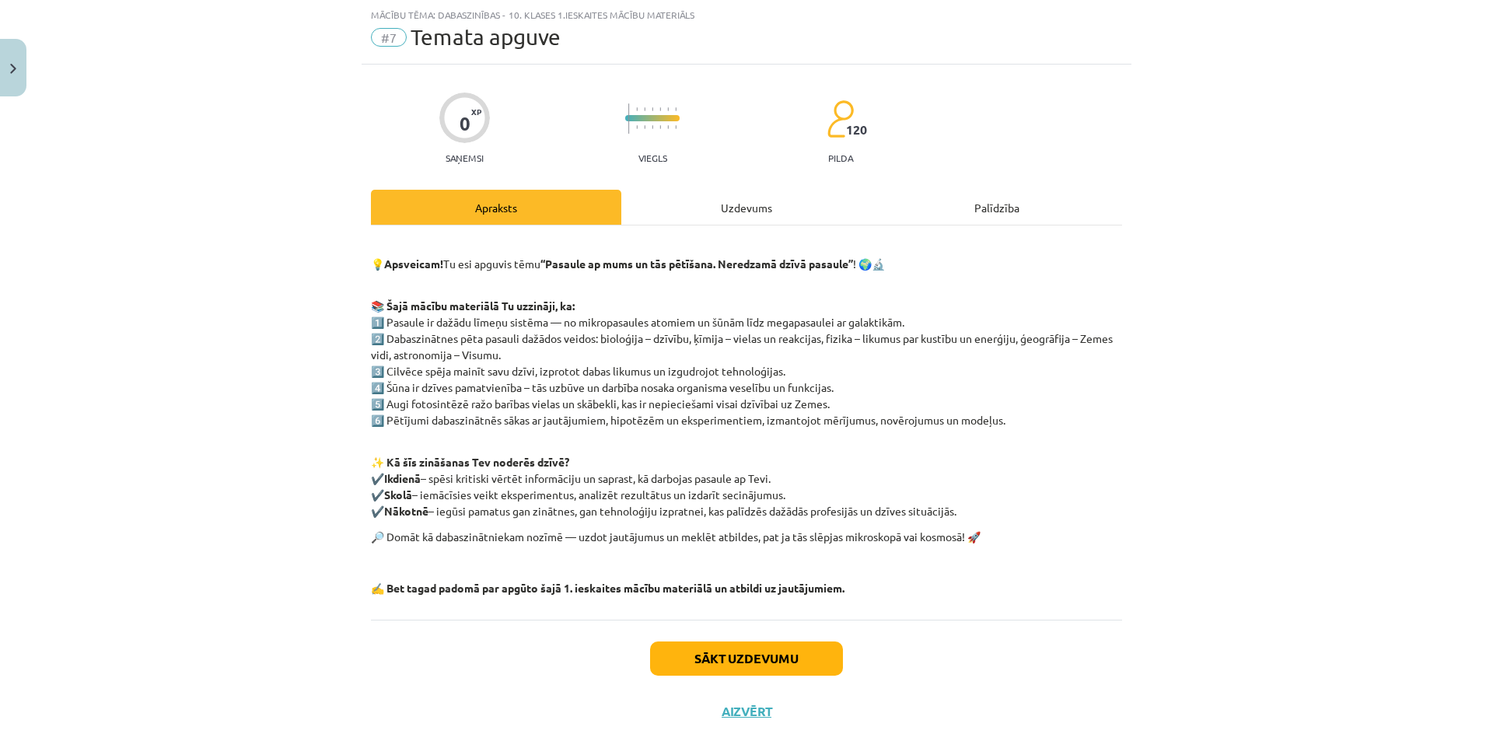
scroll to position [75, 0]
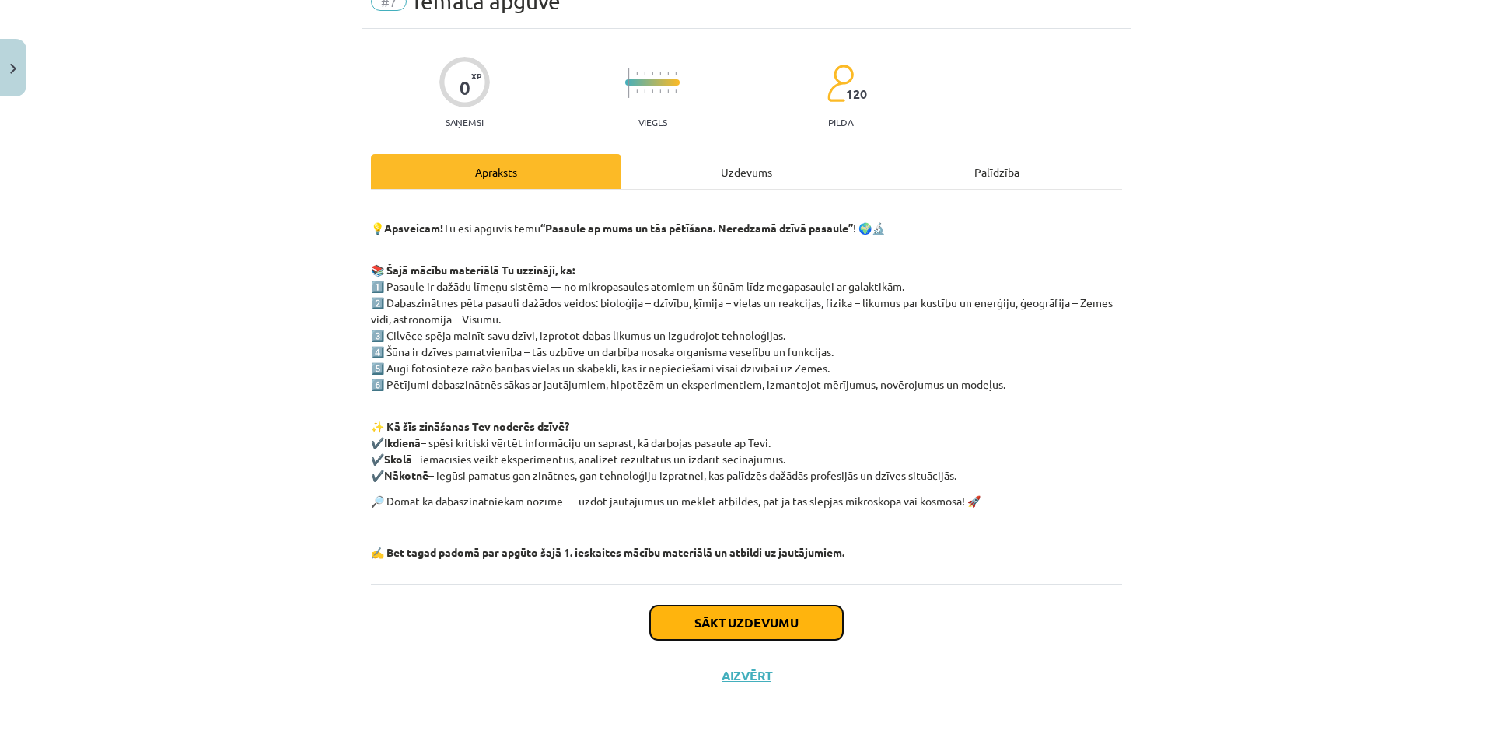
click at [738, 627] on button "Sākt uzdevumu" at bounding box center [746, 623] width 193 height 34
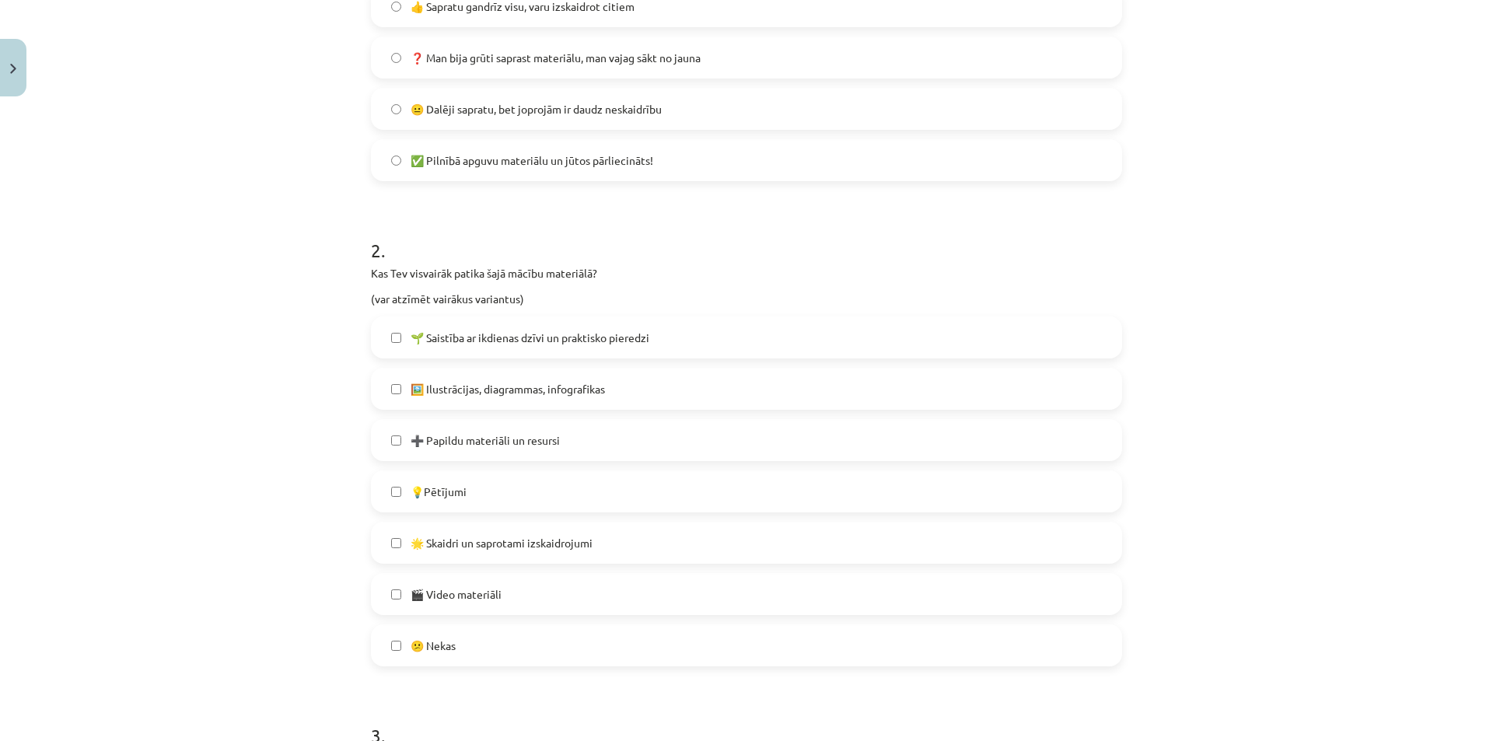
scroll to position [583, 0]
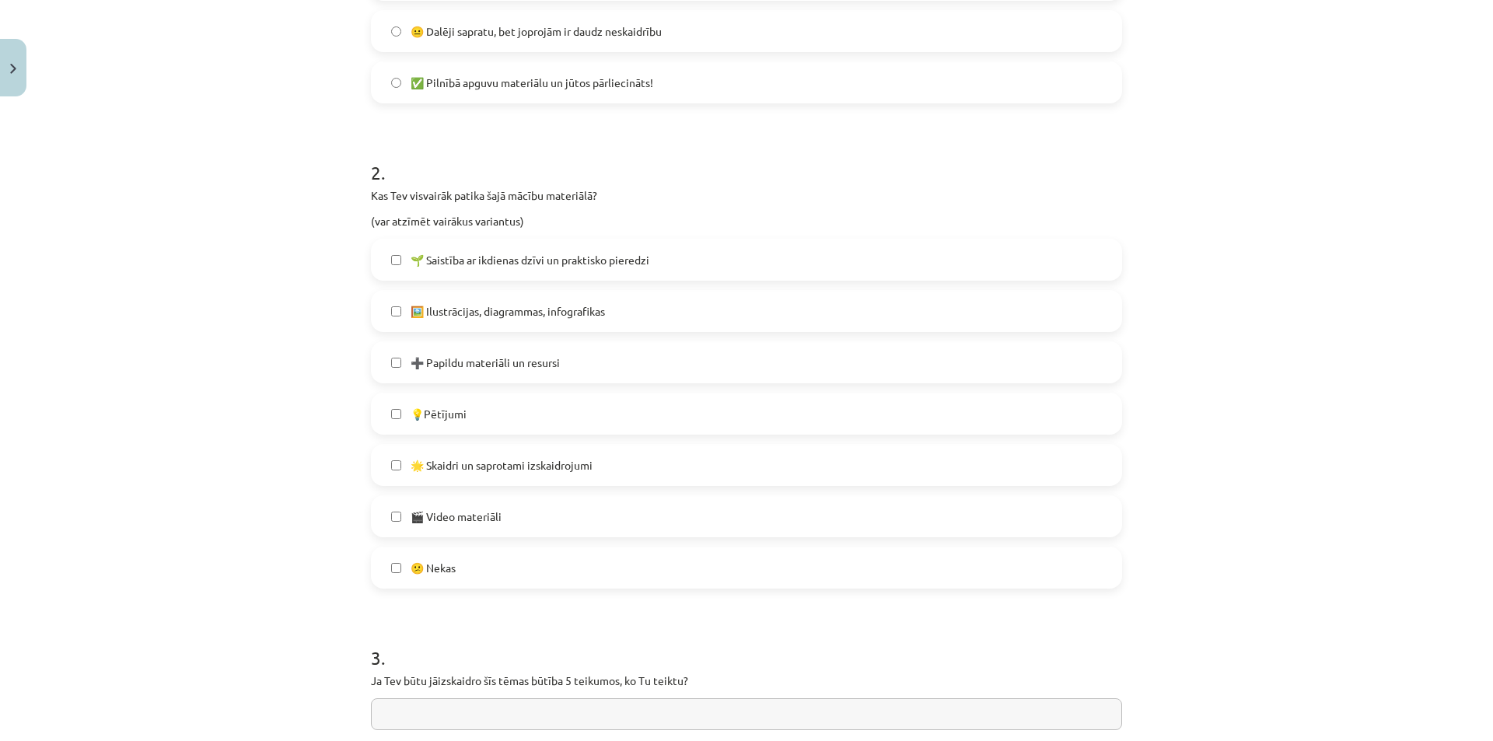
click at [392, 471] on label "🌟 Skaidri un saprotami izskaidrojumi" at bounding box center [746, 465] width 748 height 39
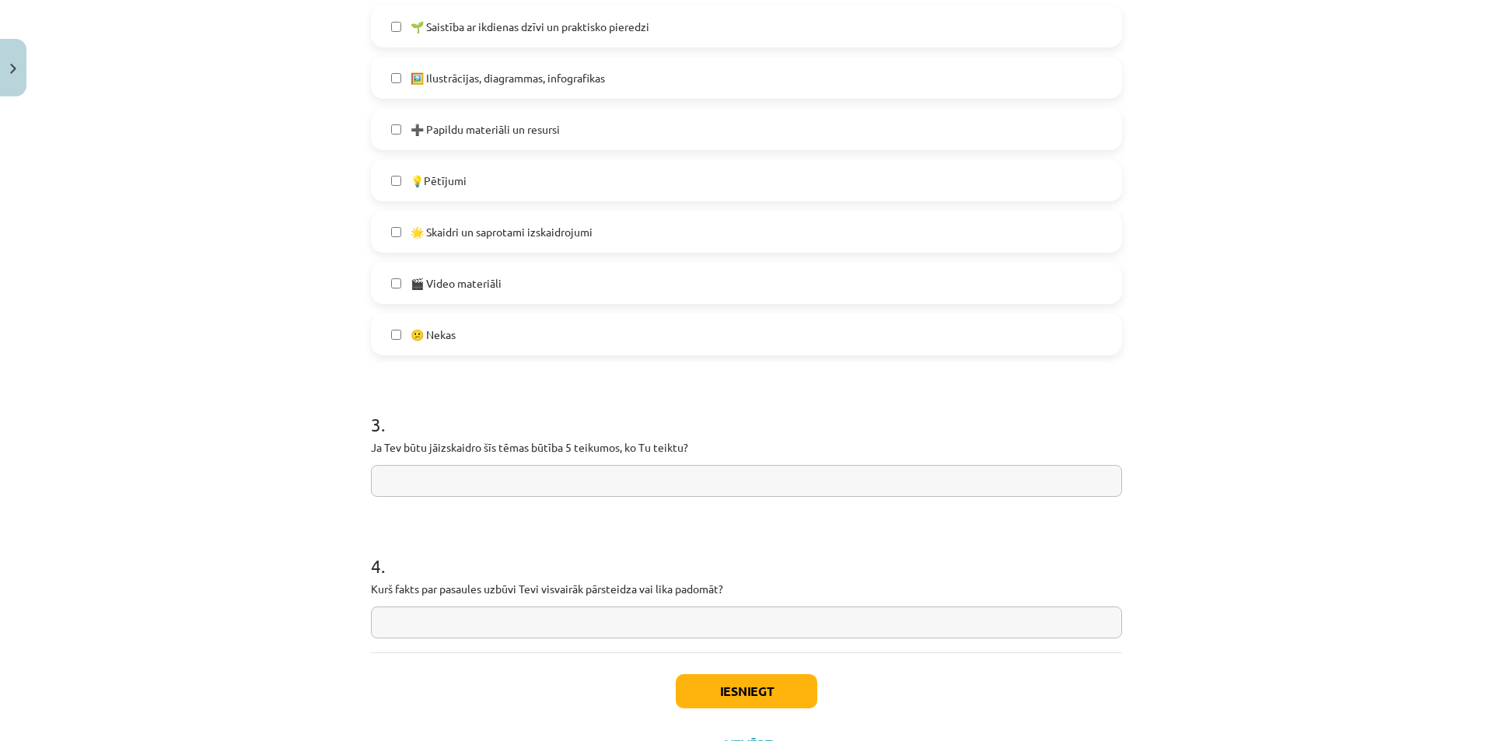
scroll to position [885, 0]
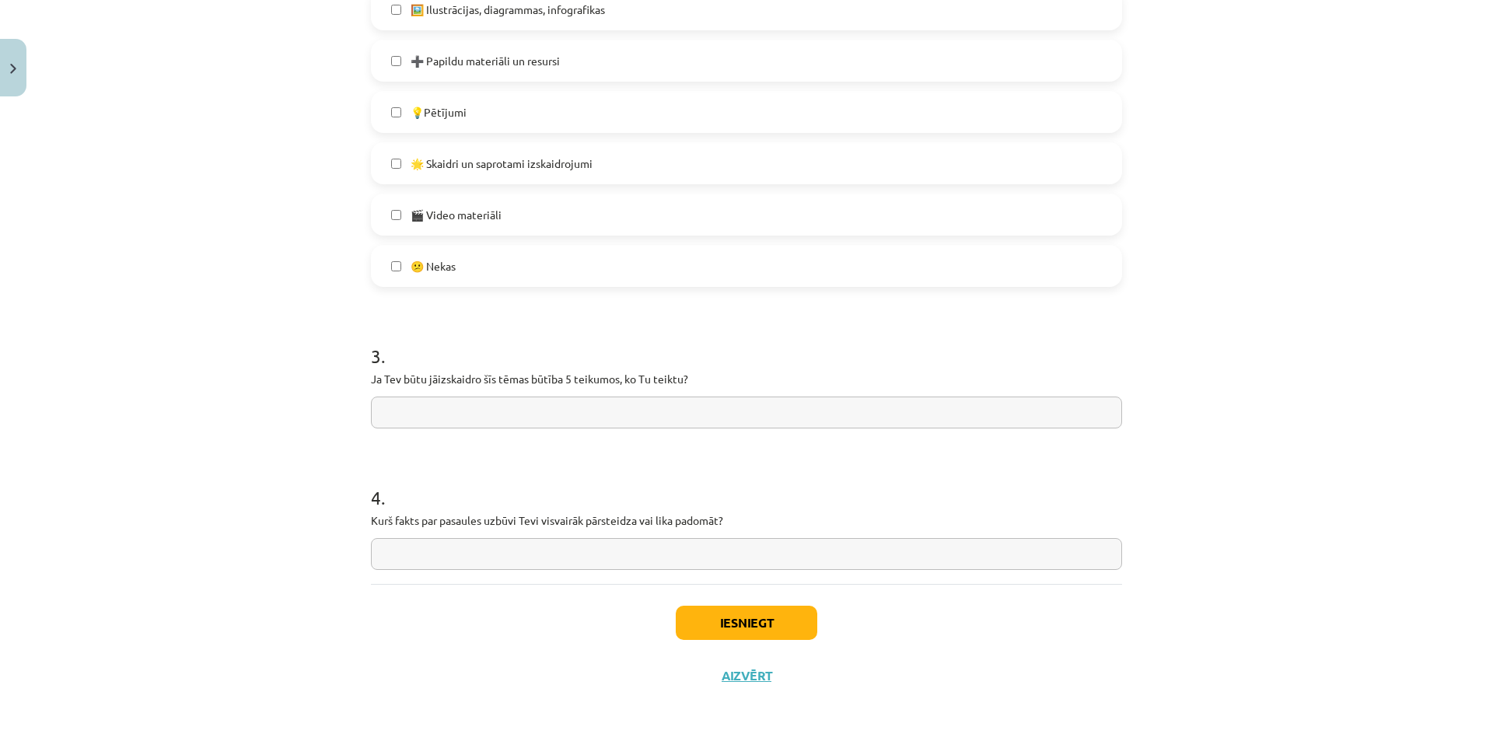
click at [392, 555] on input "text" at bounding box center [746, 554] width 751 height 32
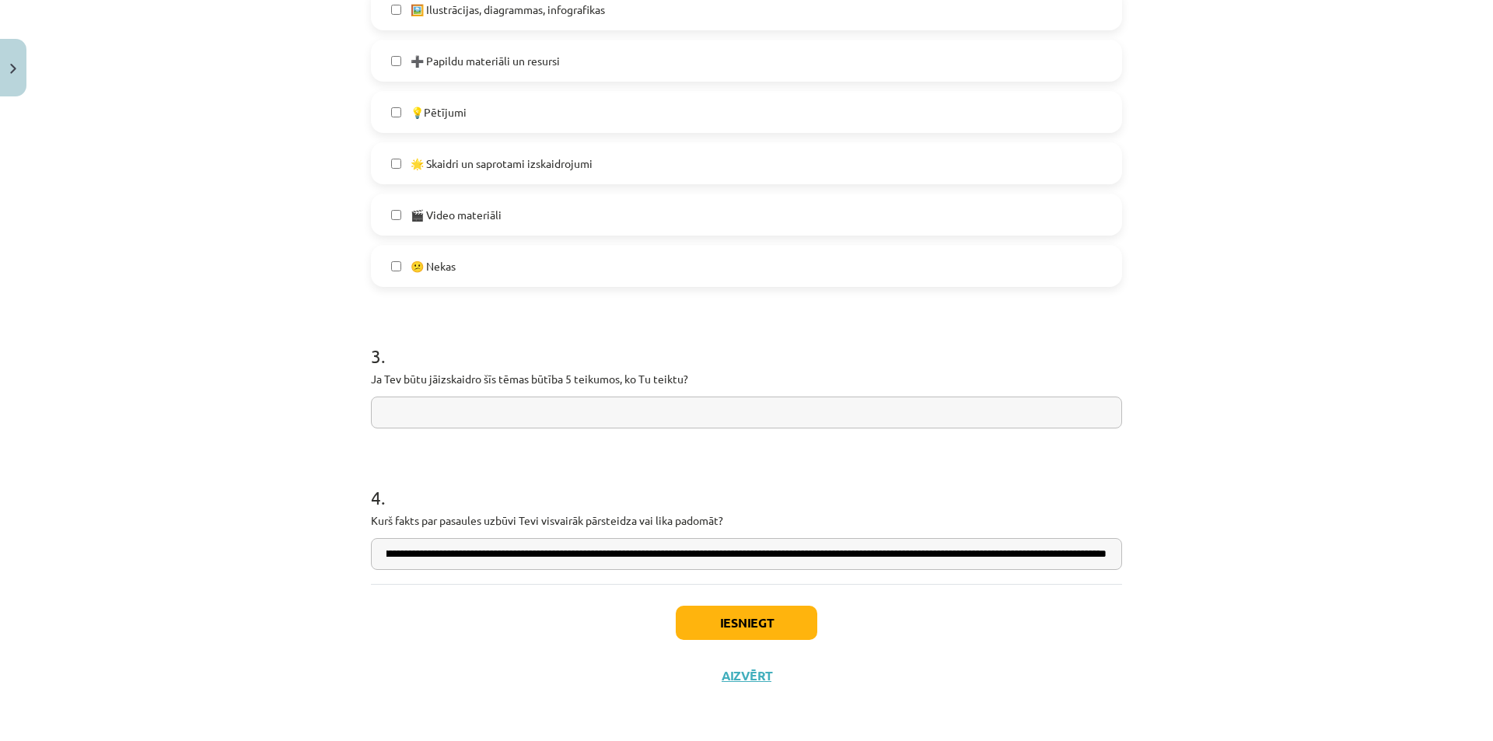
scroll to position [0, 394]
type input "**********"
click at [404, 415] on input "text" at bounding box center [746, 413] width 751 height 32
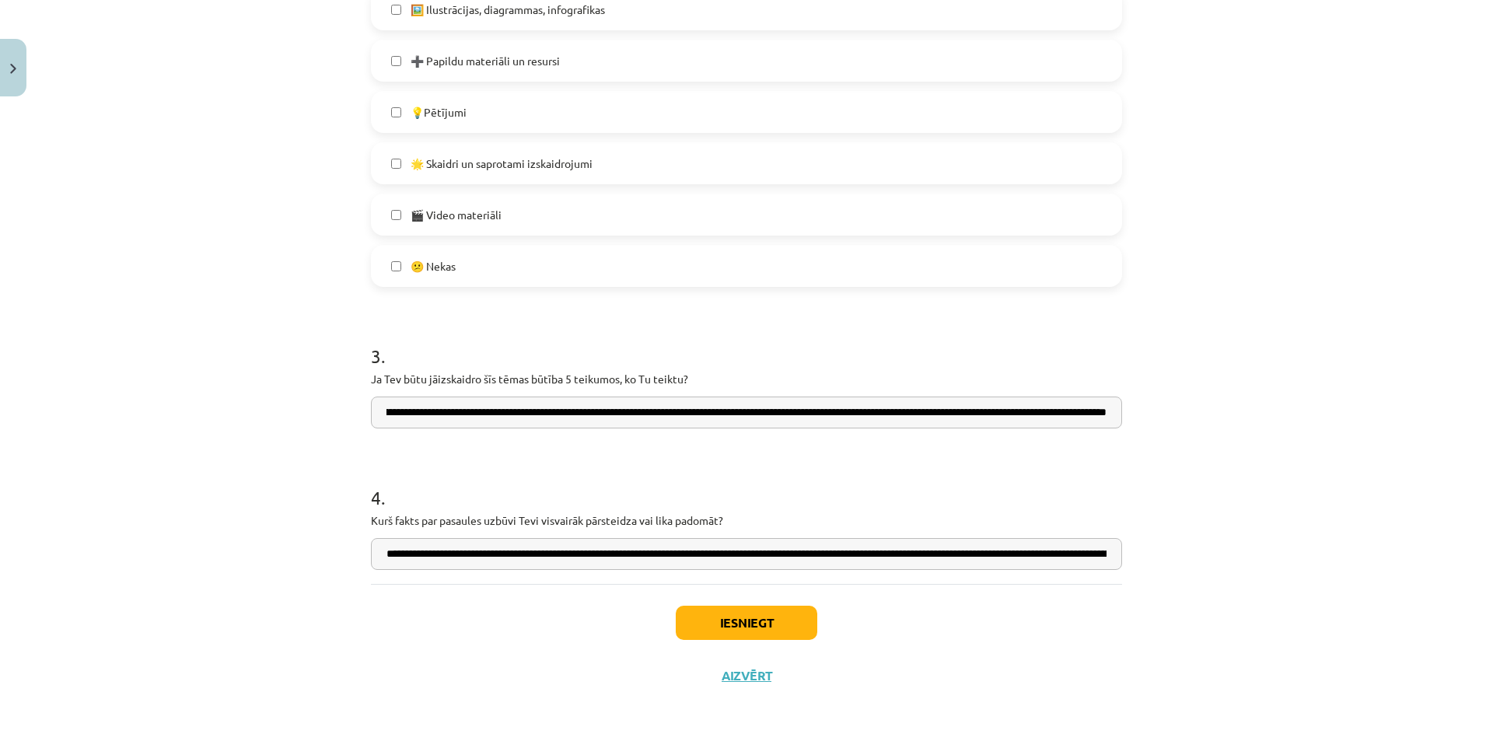
scroll to position [0, 550]
type input "**********"
click at [732, 630] on button "Iesniegt" at bounding box center [747, 623] width 142 height 34
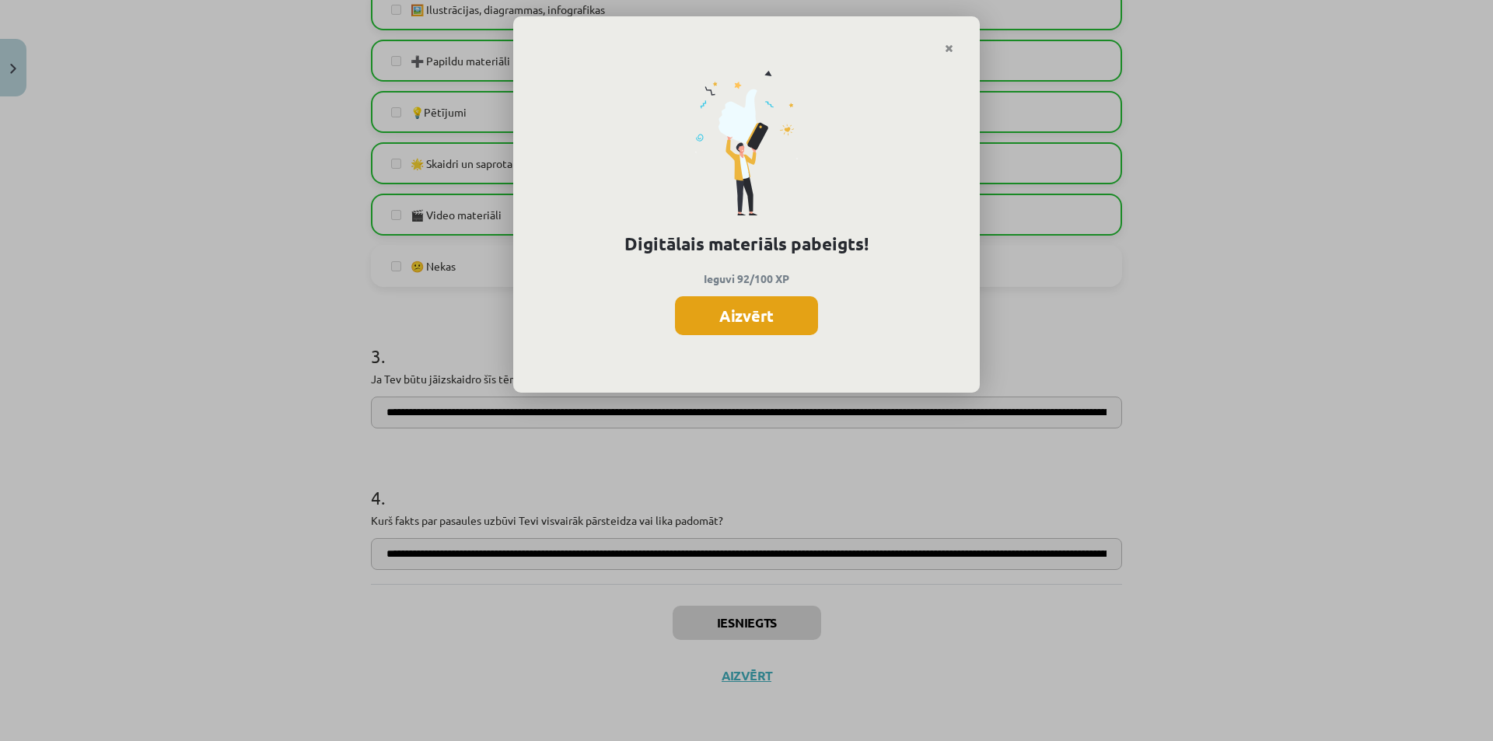
click at [762, 320] on button "Aizvērt" at bounding box center [746, 315] width 143 height 39
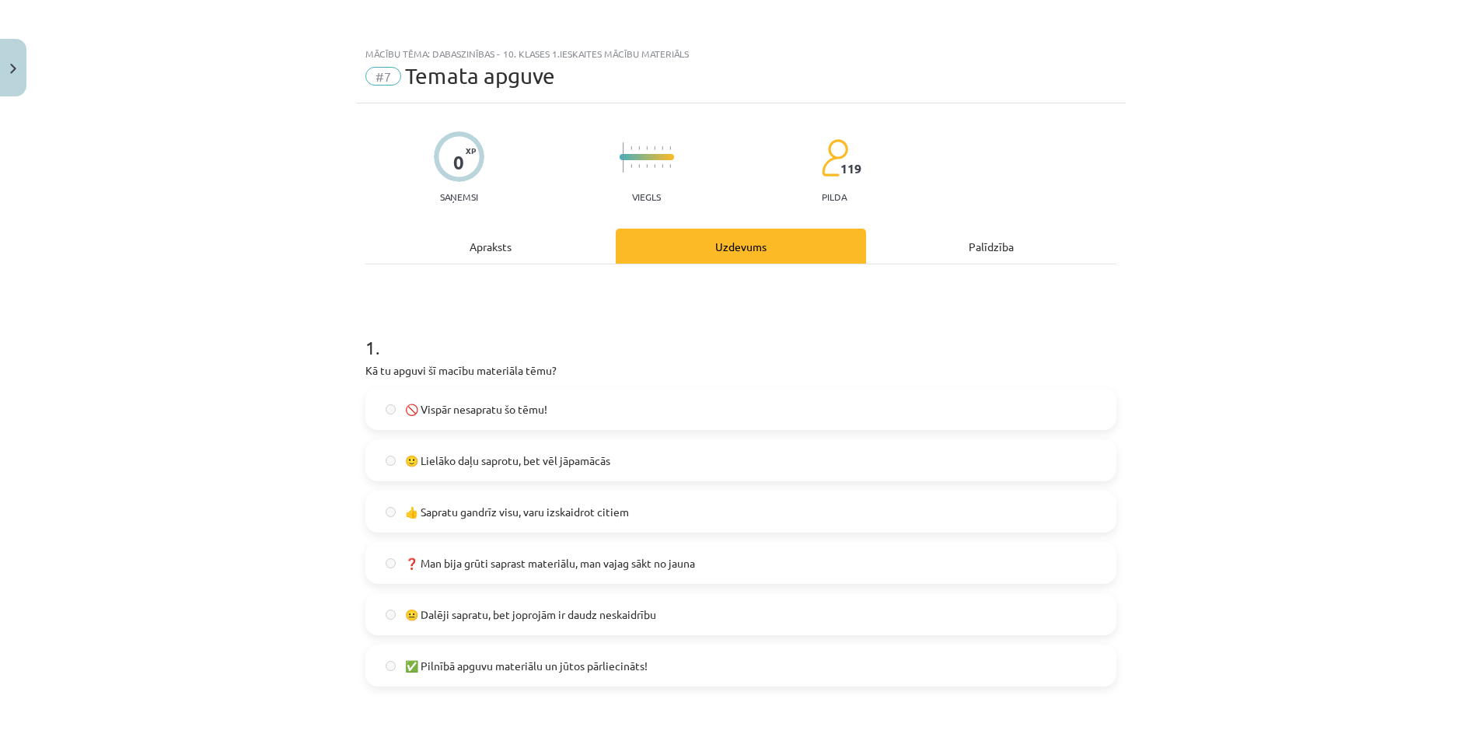
scroll to position [78, 0]
click at [20, 72] on button "Close" at bounding box center [13, 68] width 26 height 58
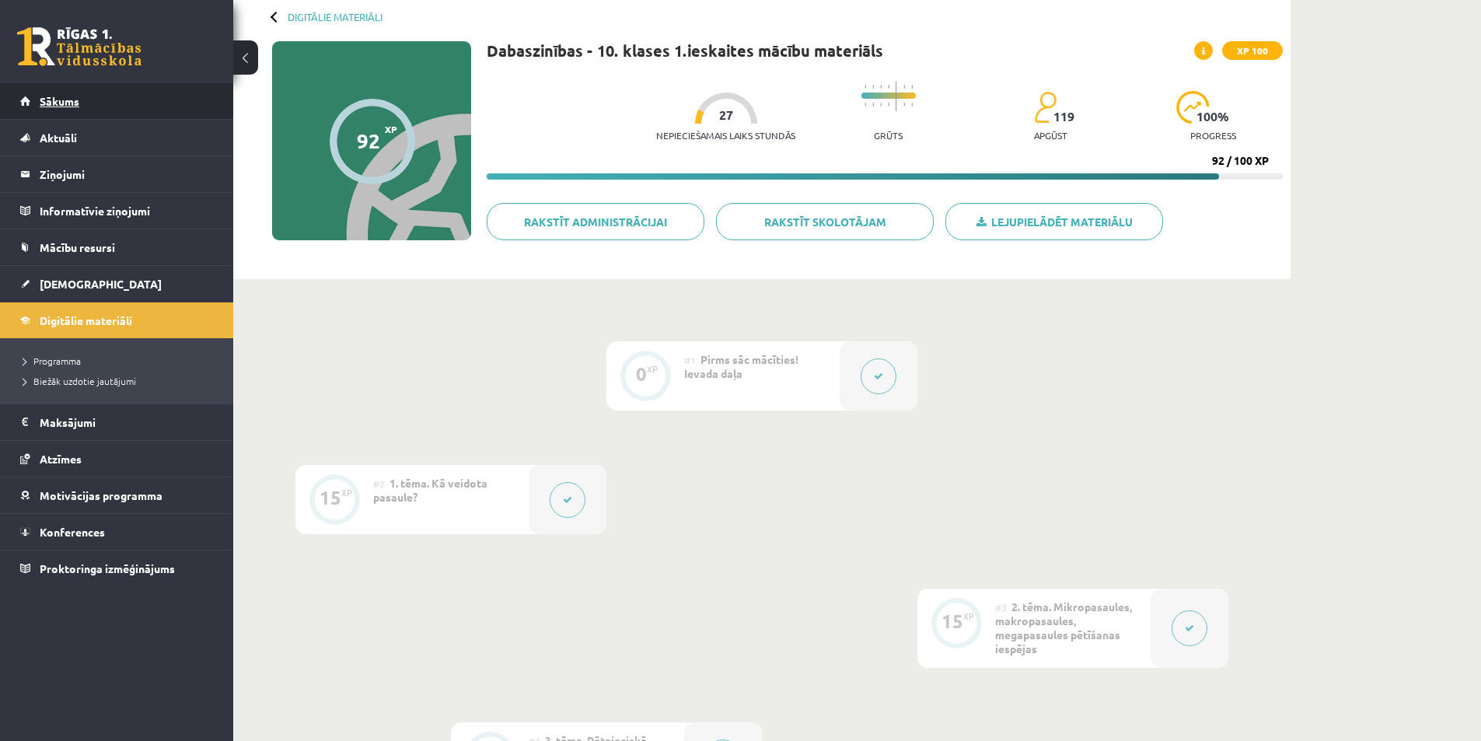
click at [65, 110] on link "Sākums" at bounding box center [117, 101] width 194 height 36
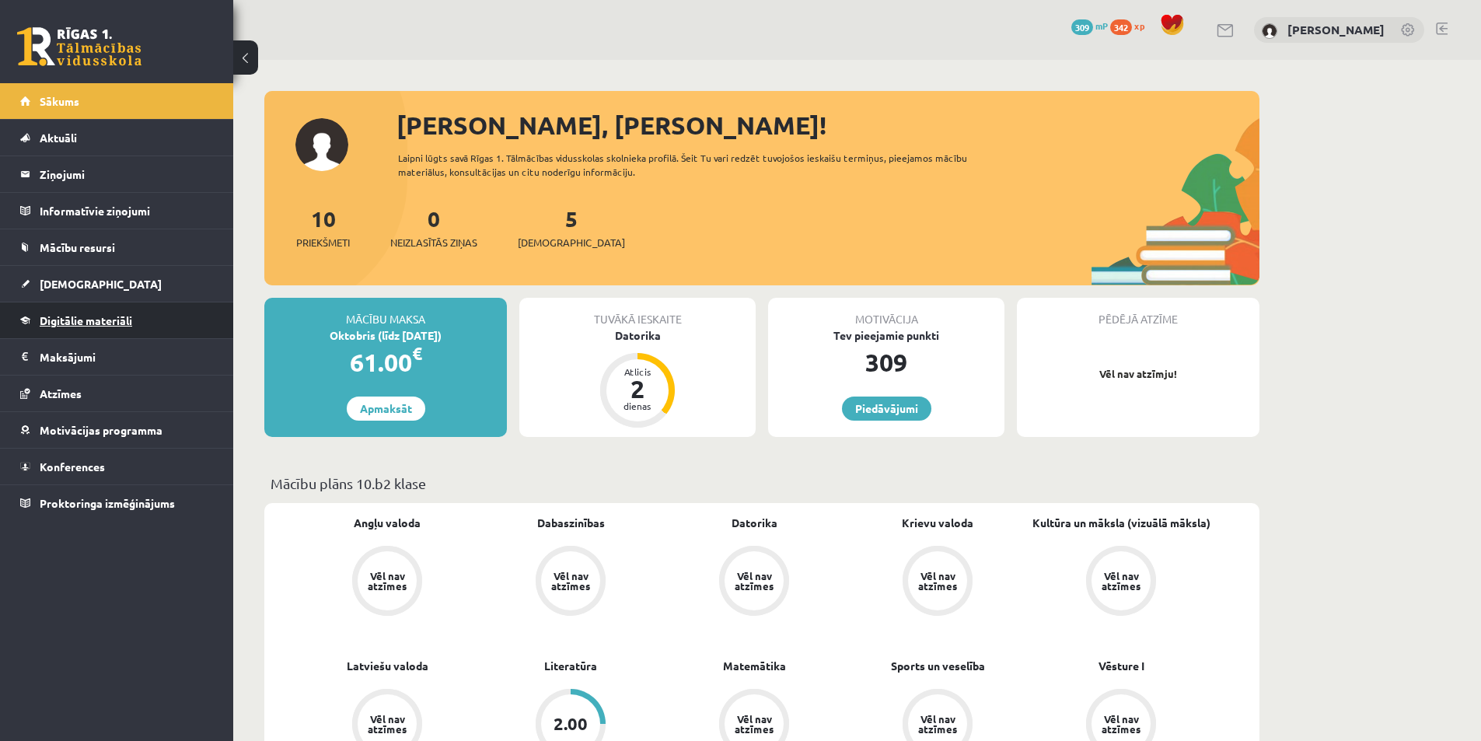
click at [50, 315] on span "Digitālie materiāli" at bounding box center [86, 320] width 93 height 14
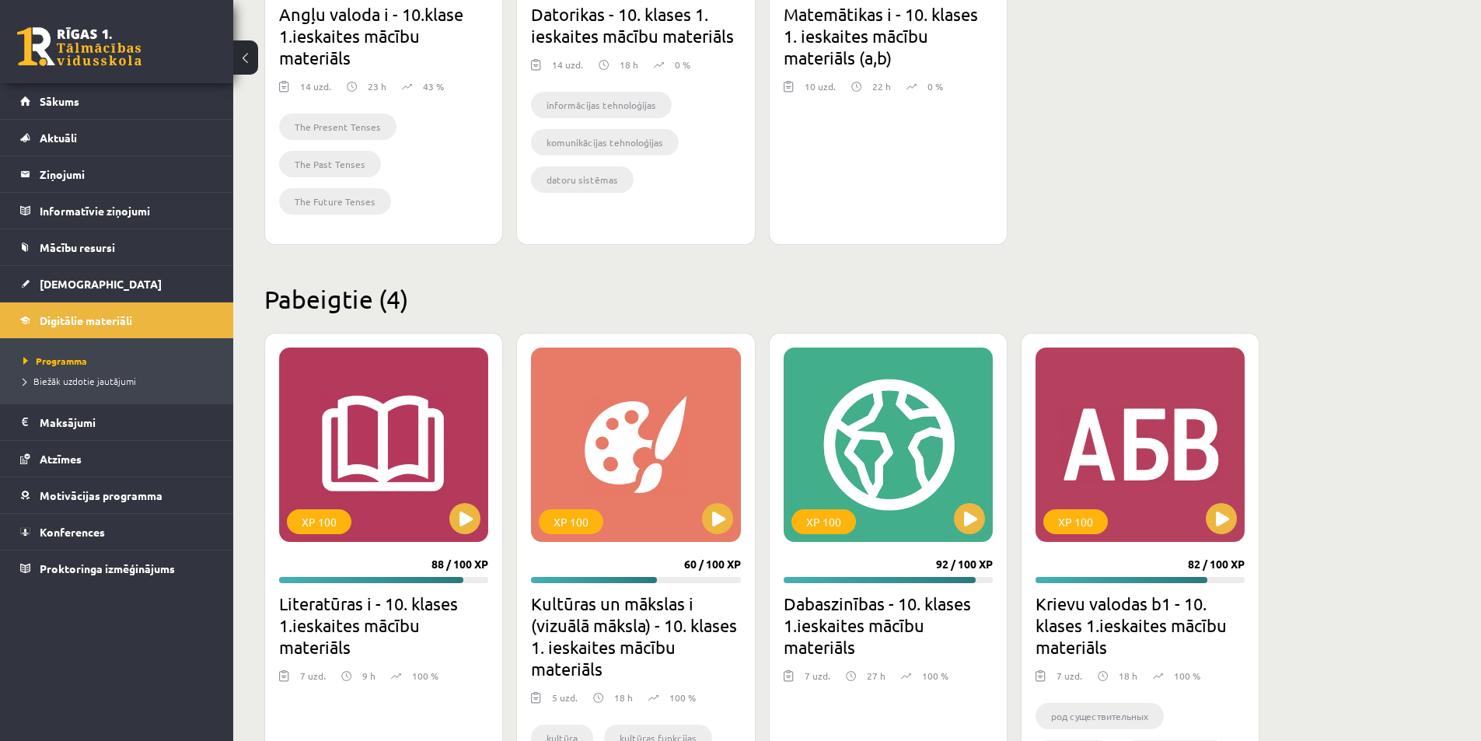
scroll to position [846, 0]
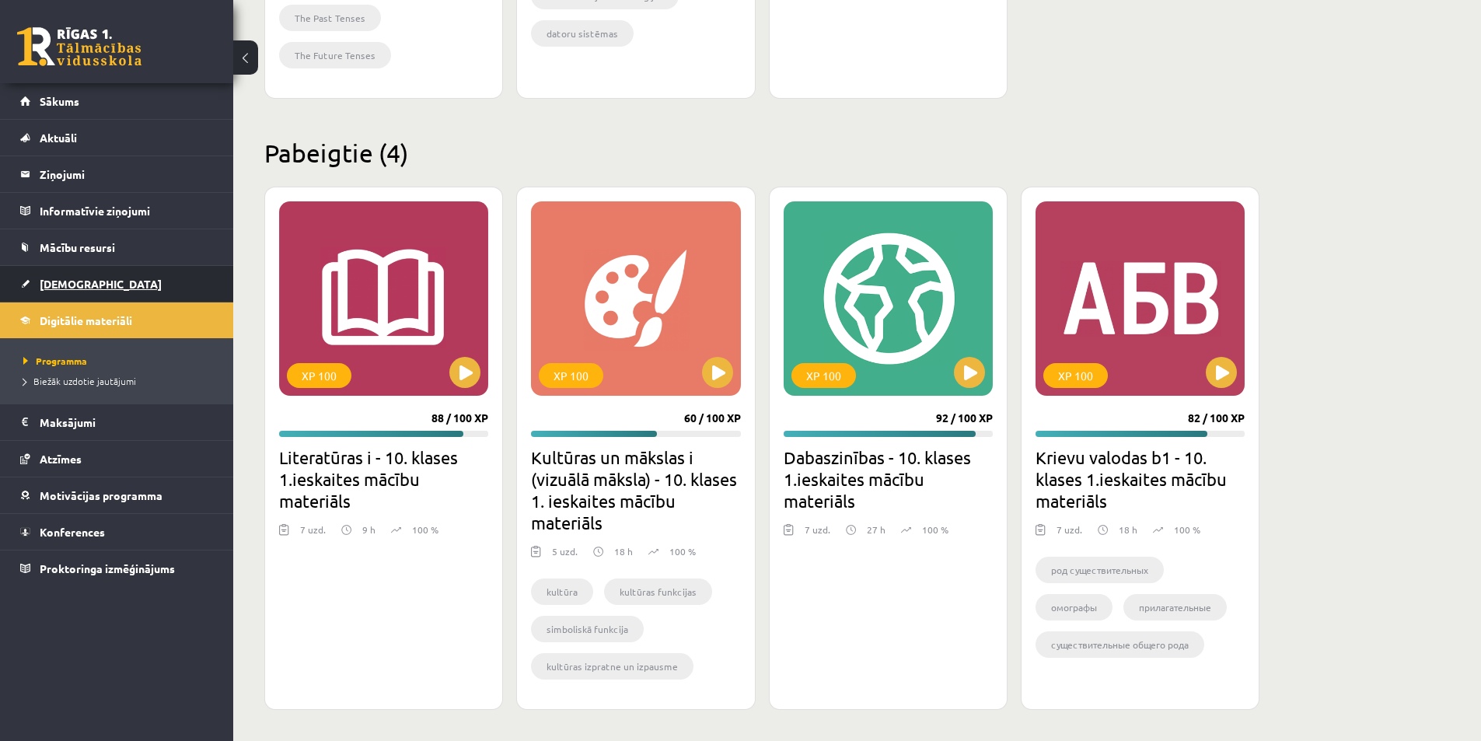
click at [57, 280] on span "[DEMOGRAPHIC_DATA]" at bounding box center [101, 284] width 122 height 14
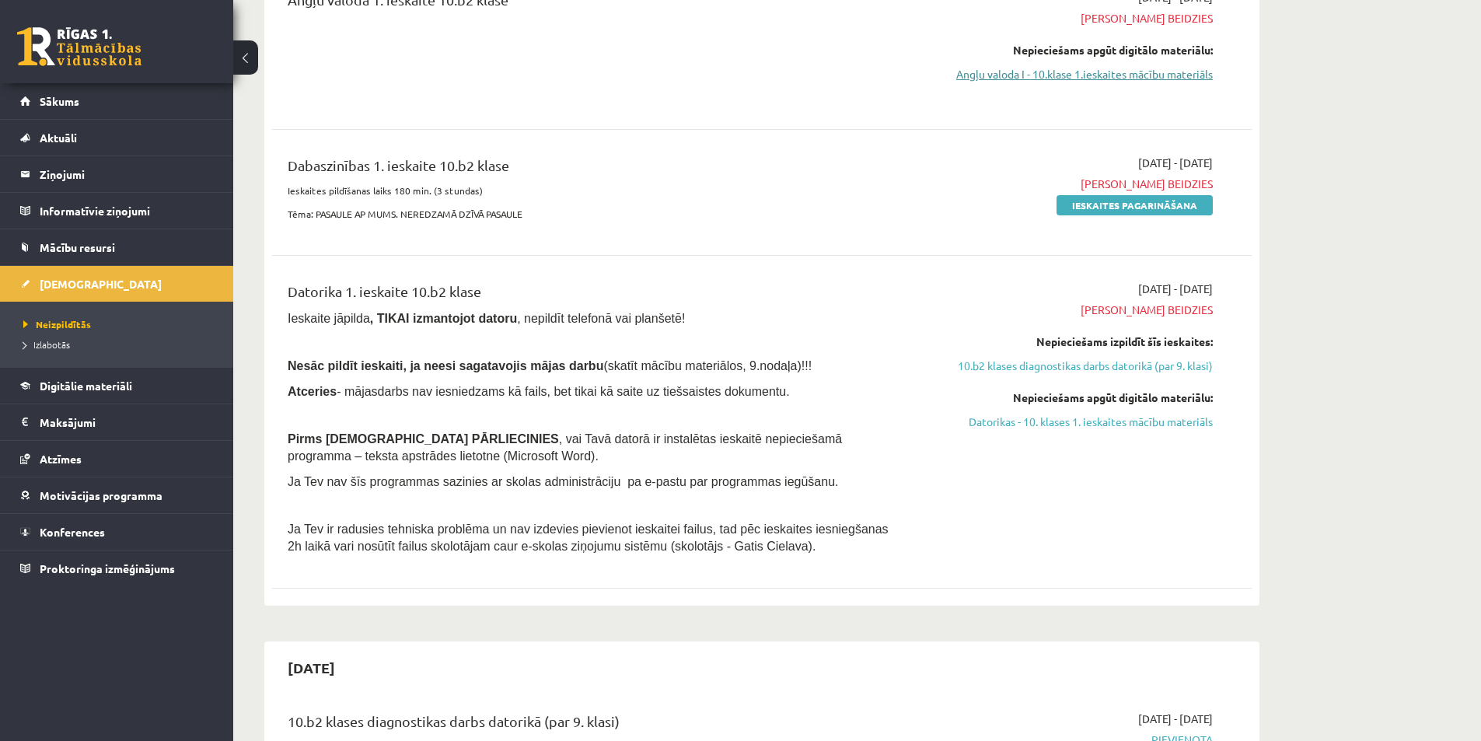
scroll to position [155, 0]
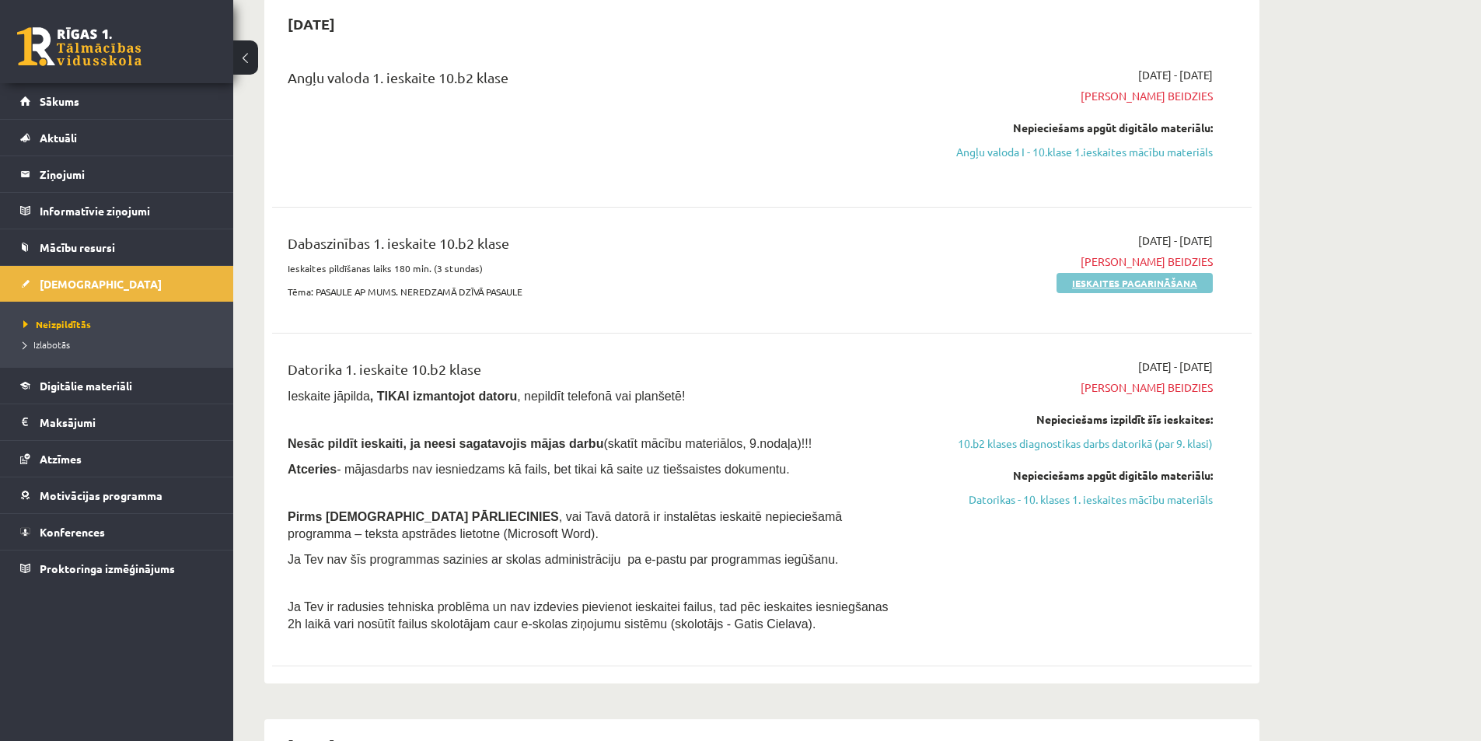
click at [1101, 283] on link "Ieskaites pagarināšana" at bounding box center [1135, 283] width 156 height 20
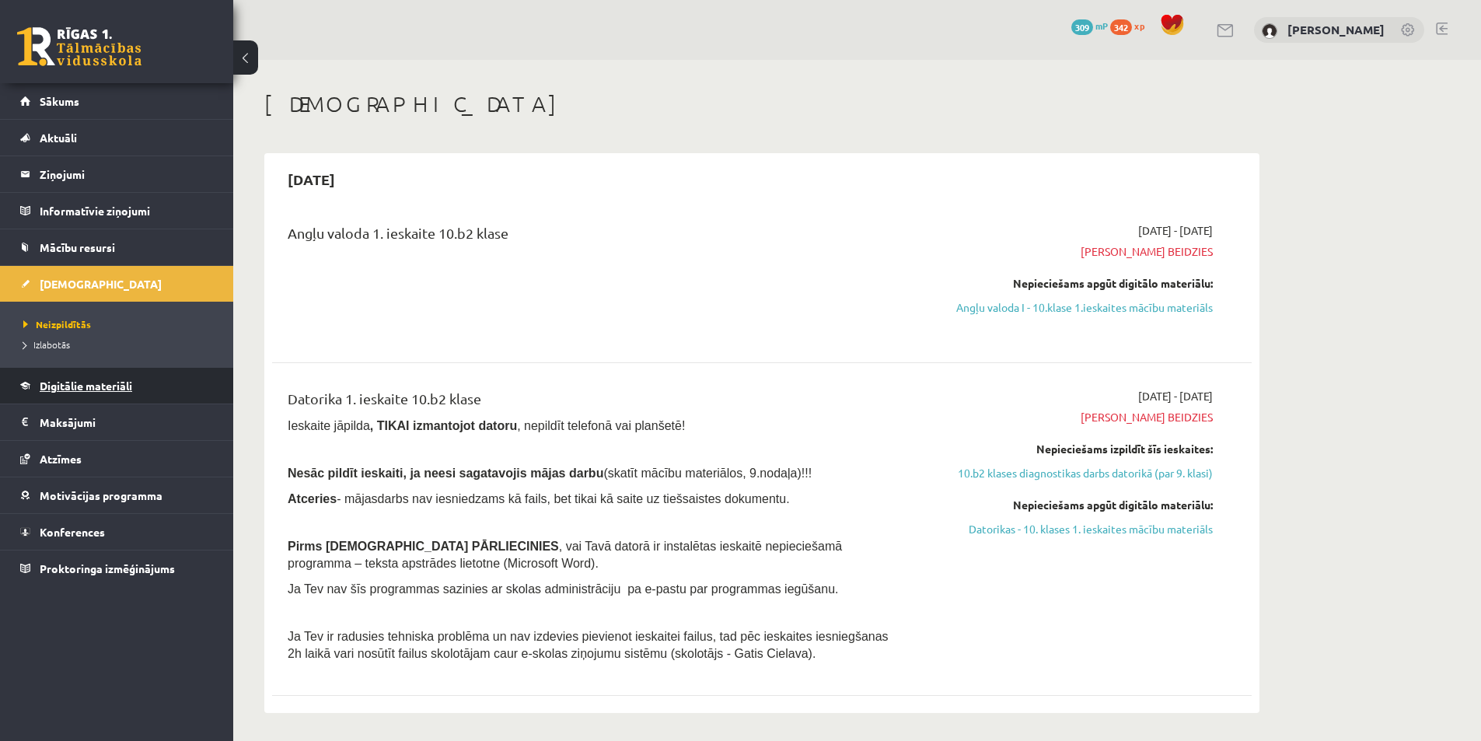
click at [82, 383] on span "Digitālie materiāli" at bounding box center [86, 386] width 93 height 14
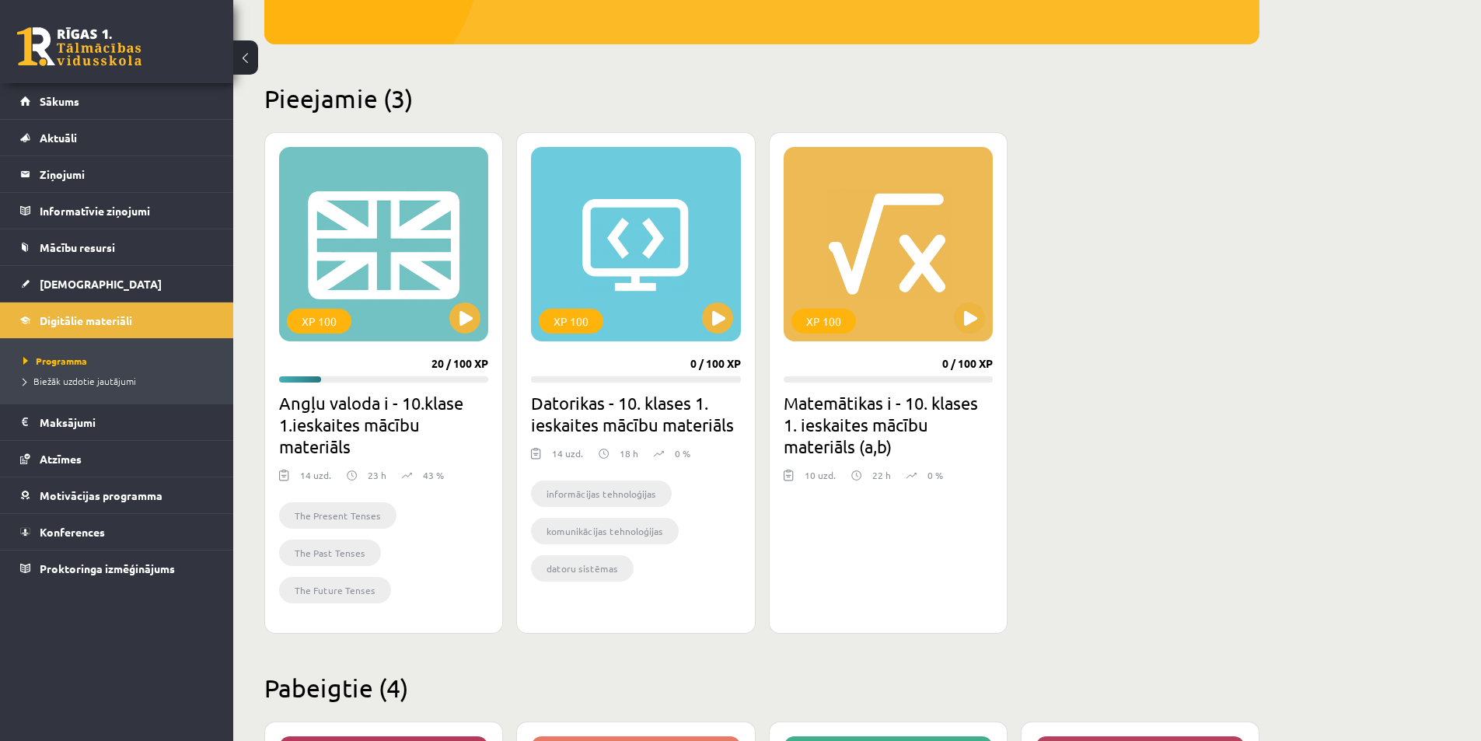
scroll to position [389, 0]
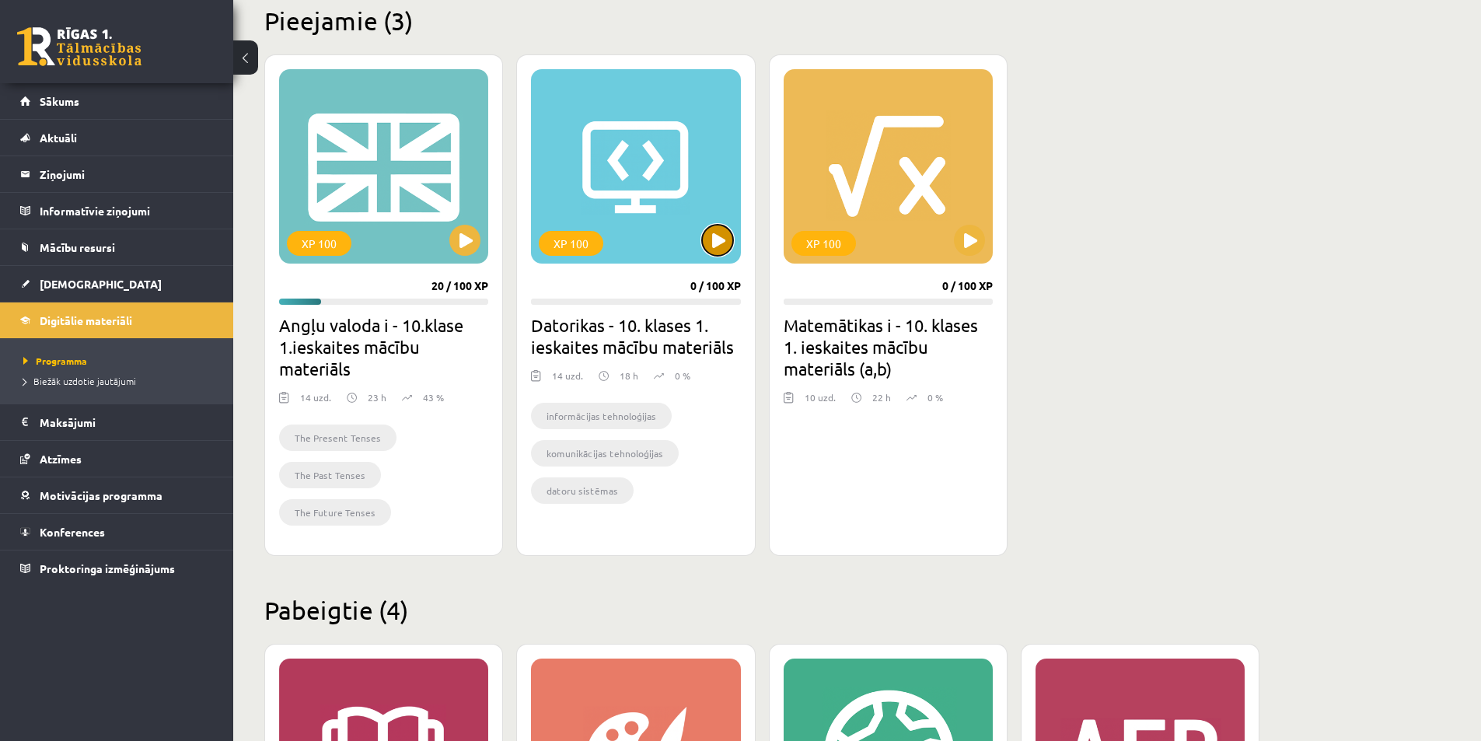
click at [721, 242] on button at bounding box center [717, 240] width 31 height 31
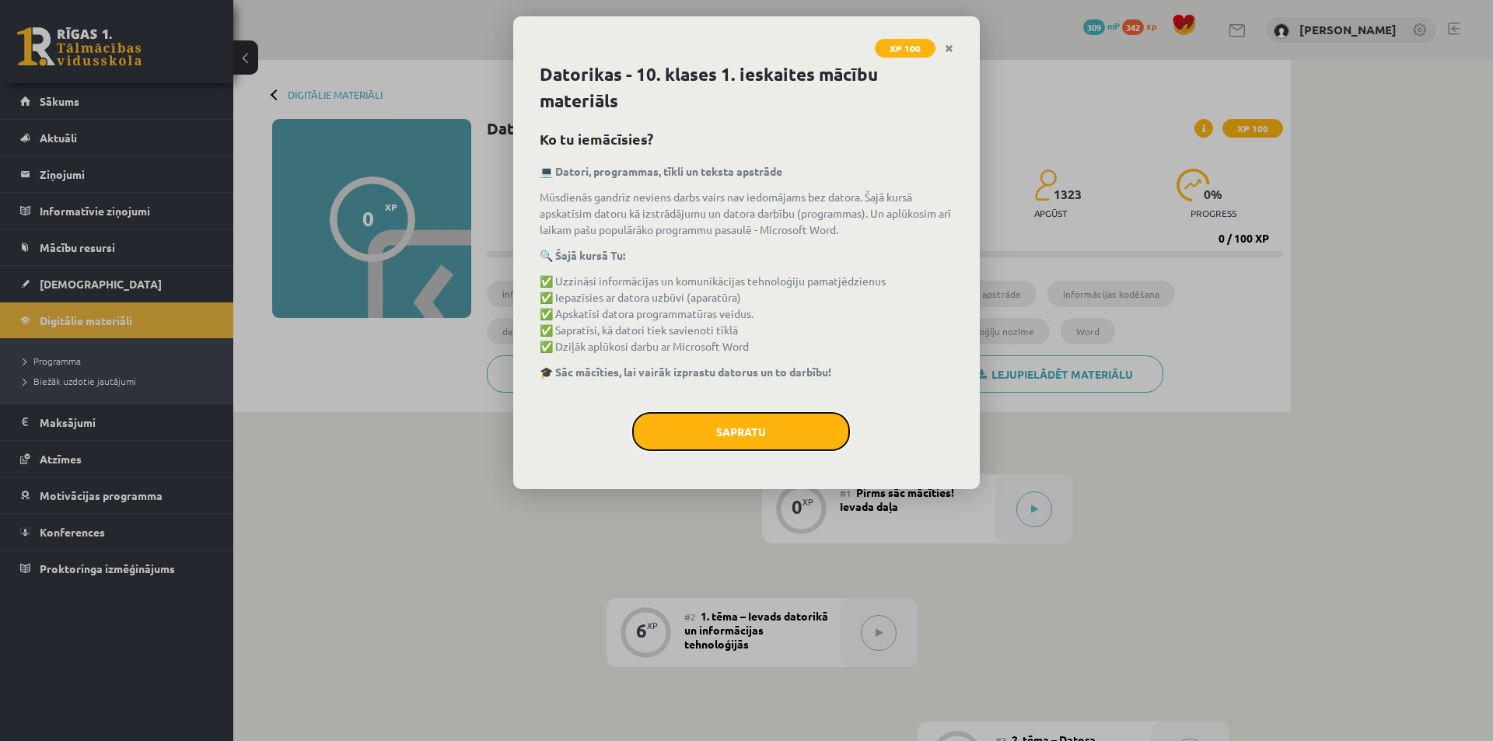
click at [743, 422] on button "Sapratu" at bounding box center [741, 431] width 218 height 39
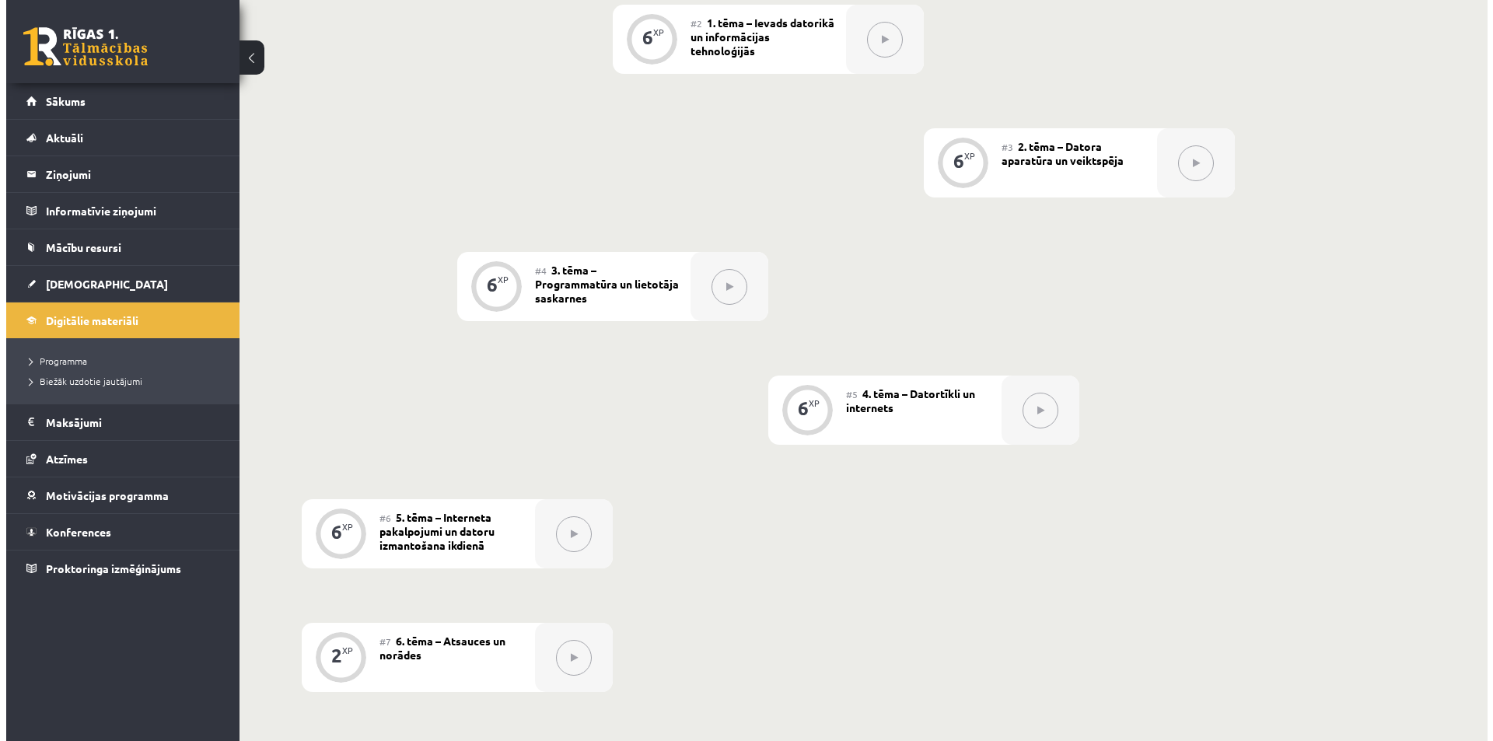
scroll to position [282, 0]
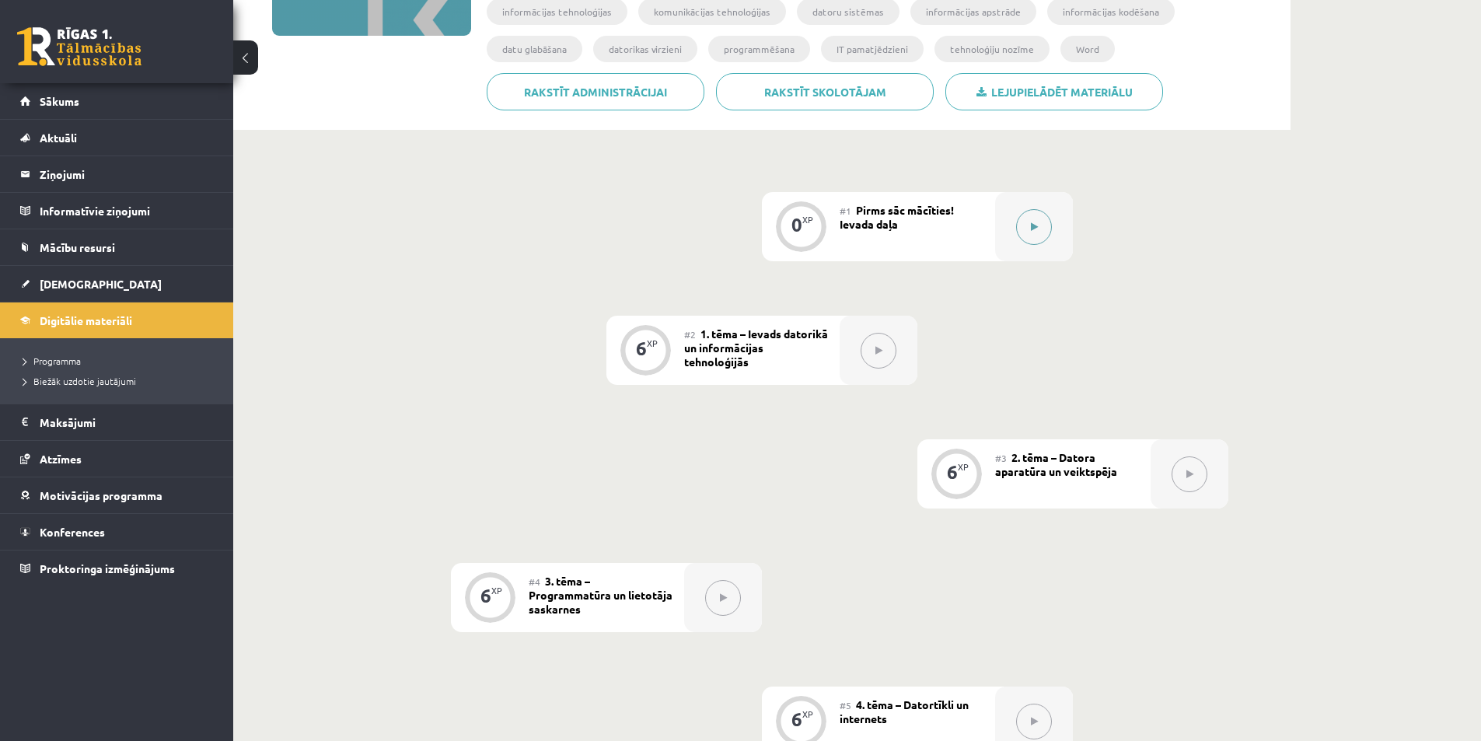
click at [1033, 232] on button at bounding box center [1034, 227] width 36 height 36
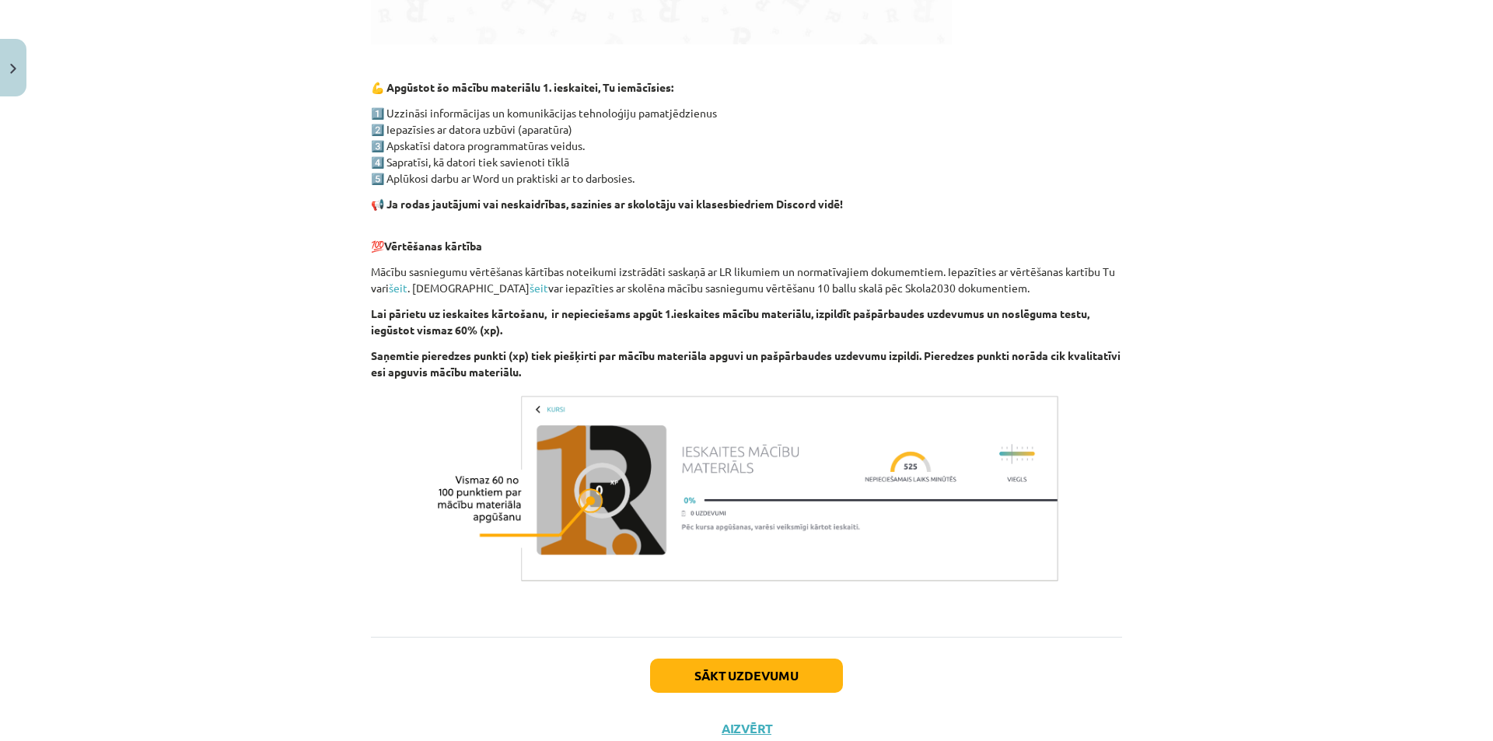
scroll to position [908, 0]
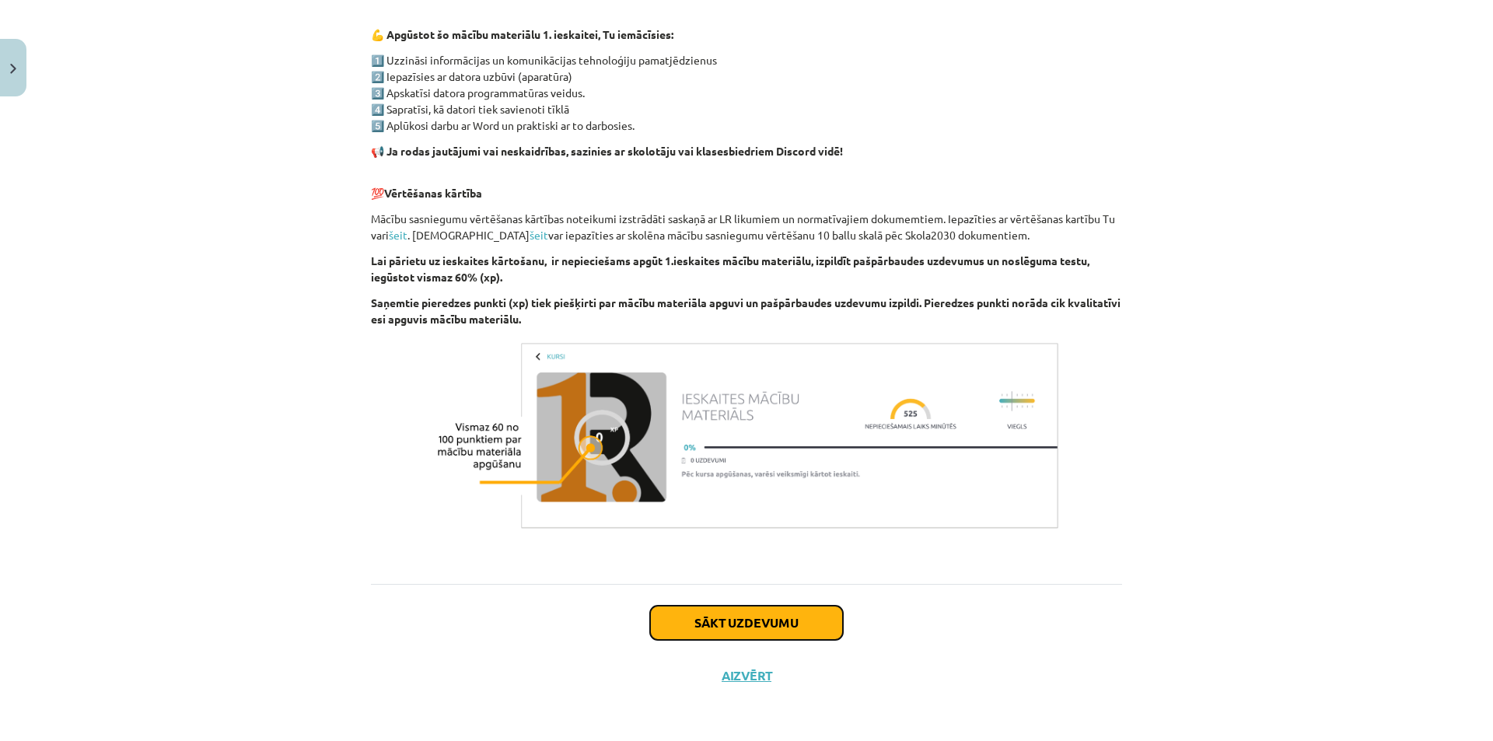
click at [756, 624] on button "Sākt uzdevumu" at bounding box center [746, 623] width 193 height 34
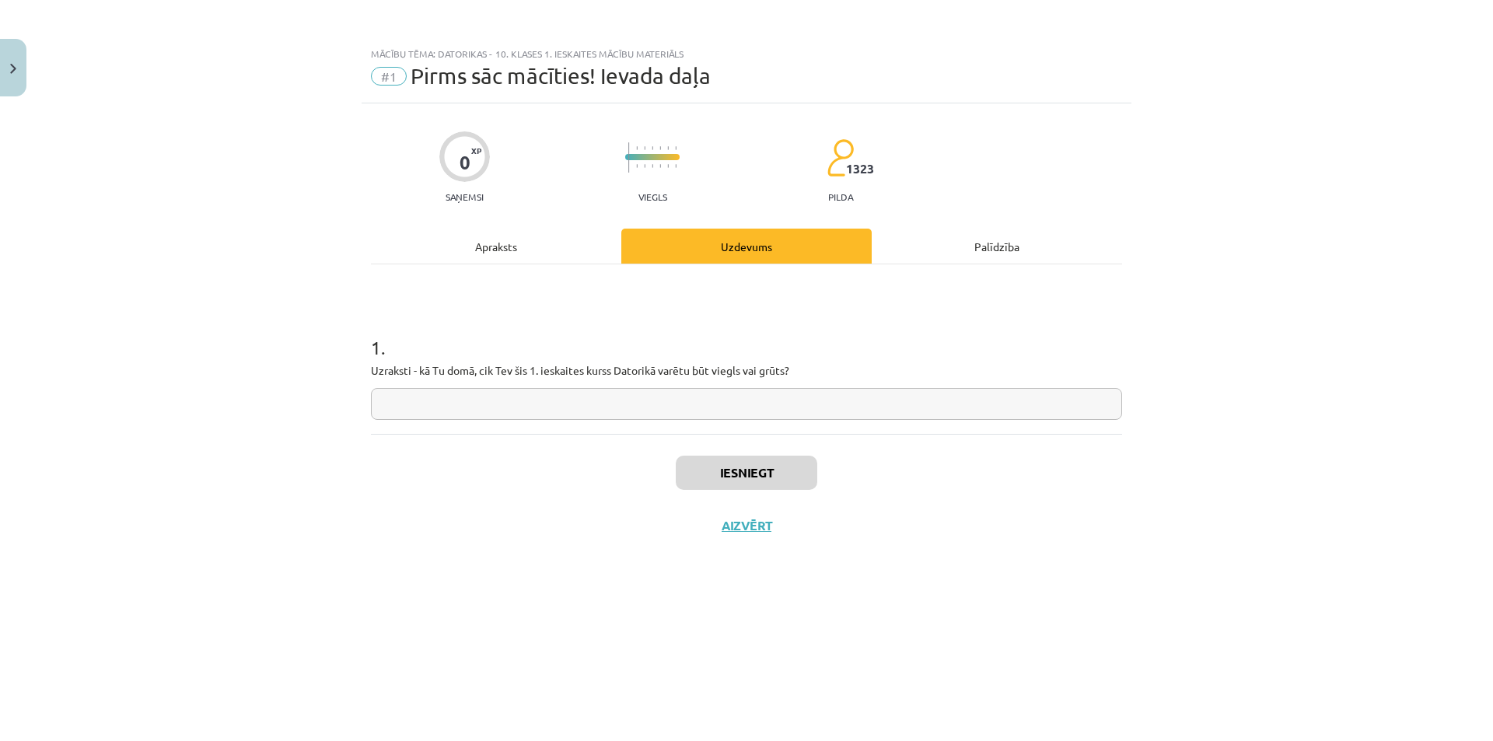
scroll to position [0, 0]
click at [384, 407] on input "text" at bounding box center [746, 404] width 751 height 32
type input "**********"
drag, startPoint x: 760, startPoint y: 479, endPoint x: 754, endPoint y: 465, distance: 15.0
click at [757, 476] on button "Iesniegt" at bounding box center [747, 473] width 142 height 34
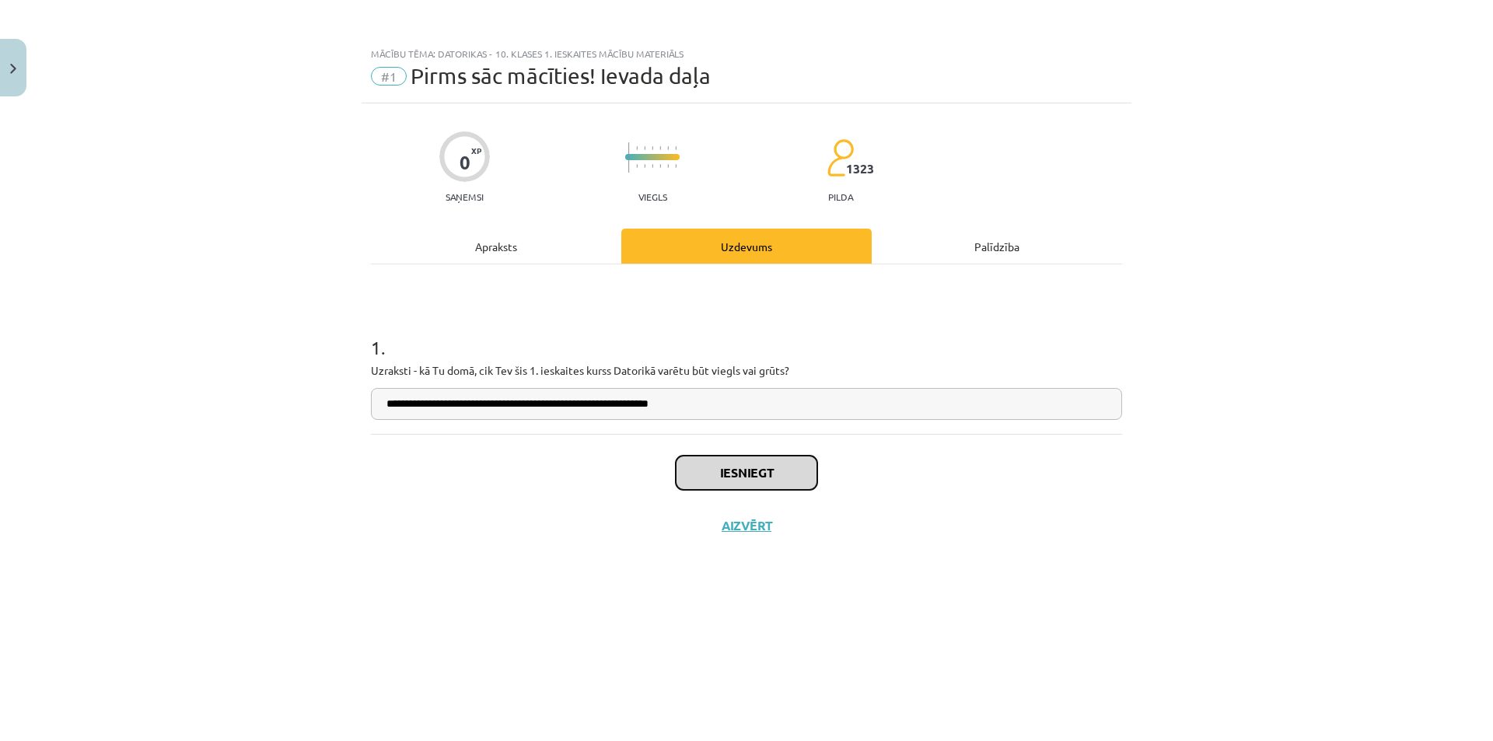
click at [754, 463] on button "Iesniegt" at bounding box center [747, 473] width 142 height 34
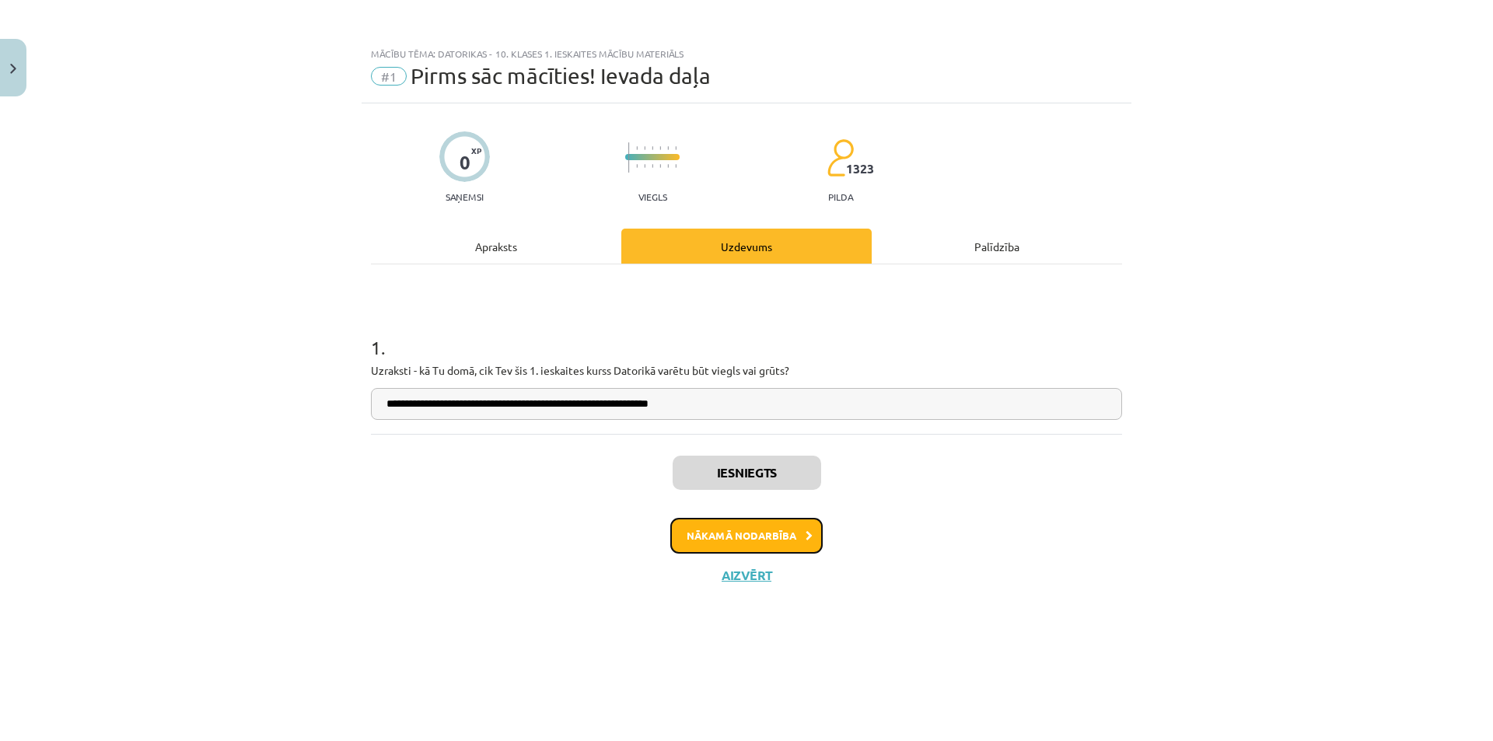
click at [727, 537] on button "Nākamā nodarbība" at bounding box center [746, 536] width 152 height 36
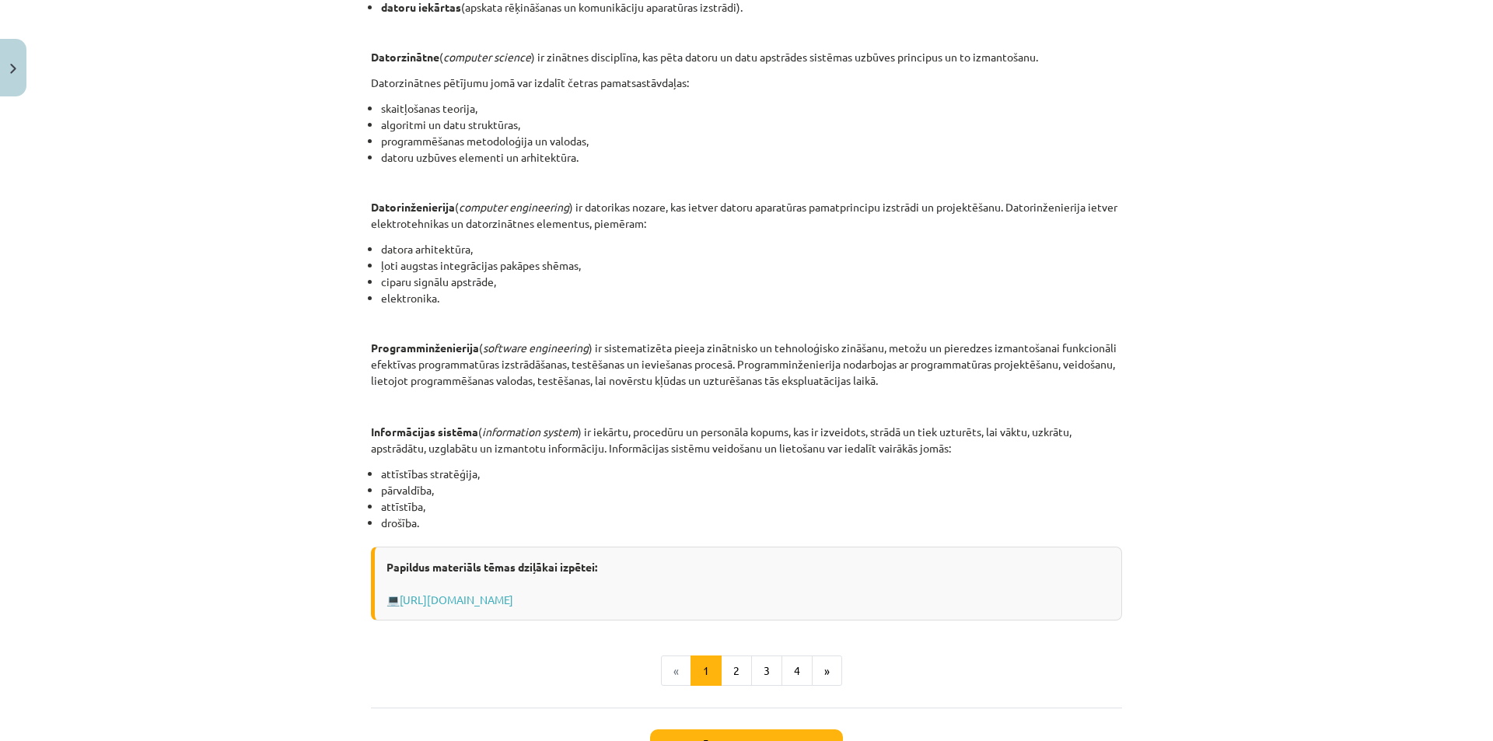
scroll to position [544, 0]
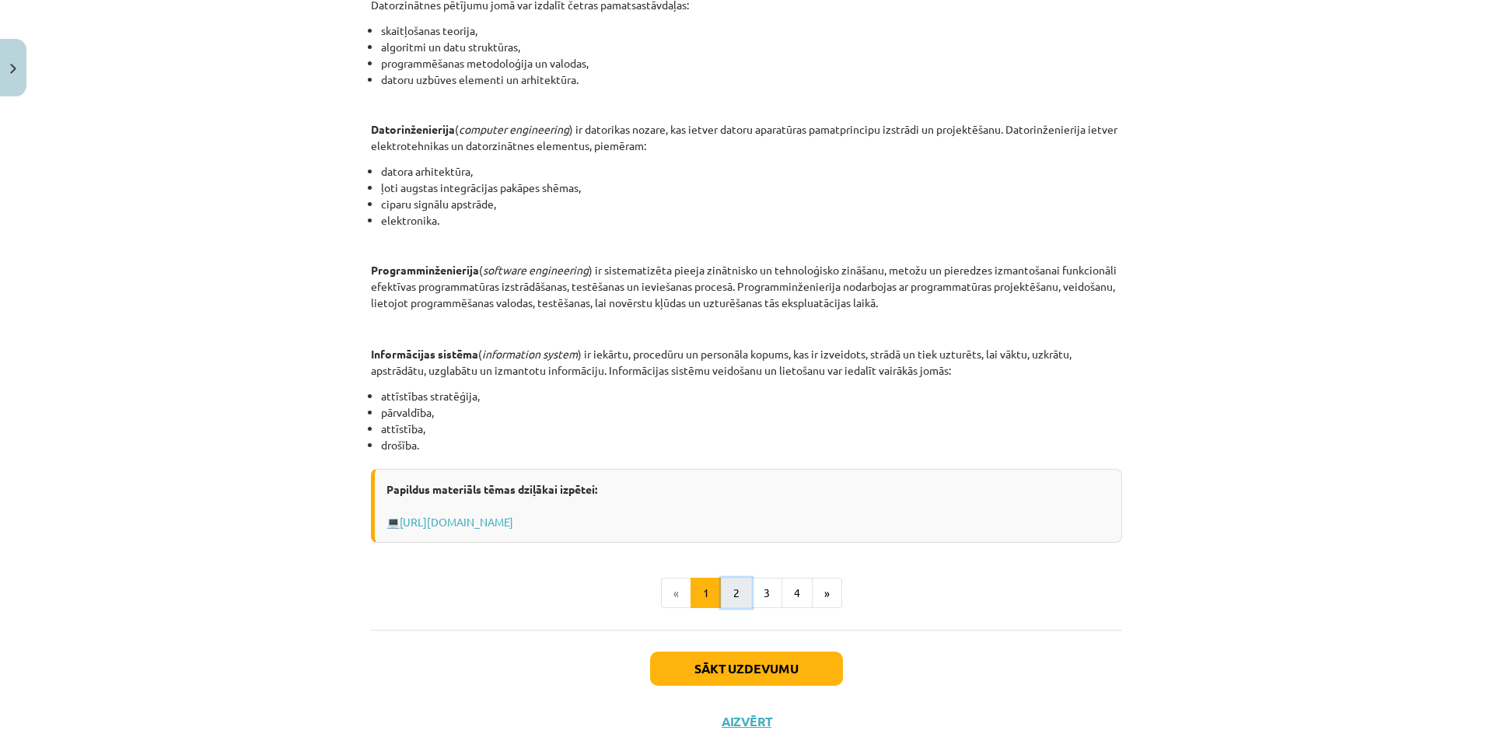
click at [725, 594] on button "2" at bounding box center [736, 593] width 31 height 31
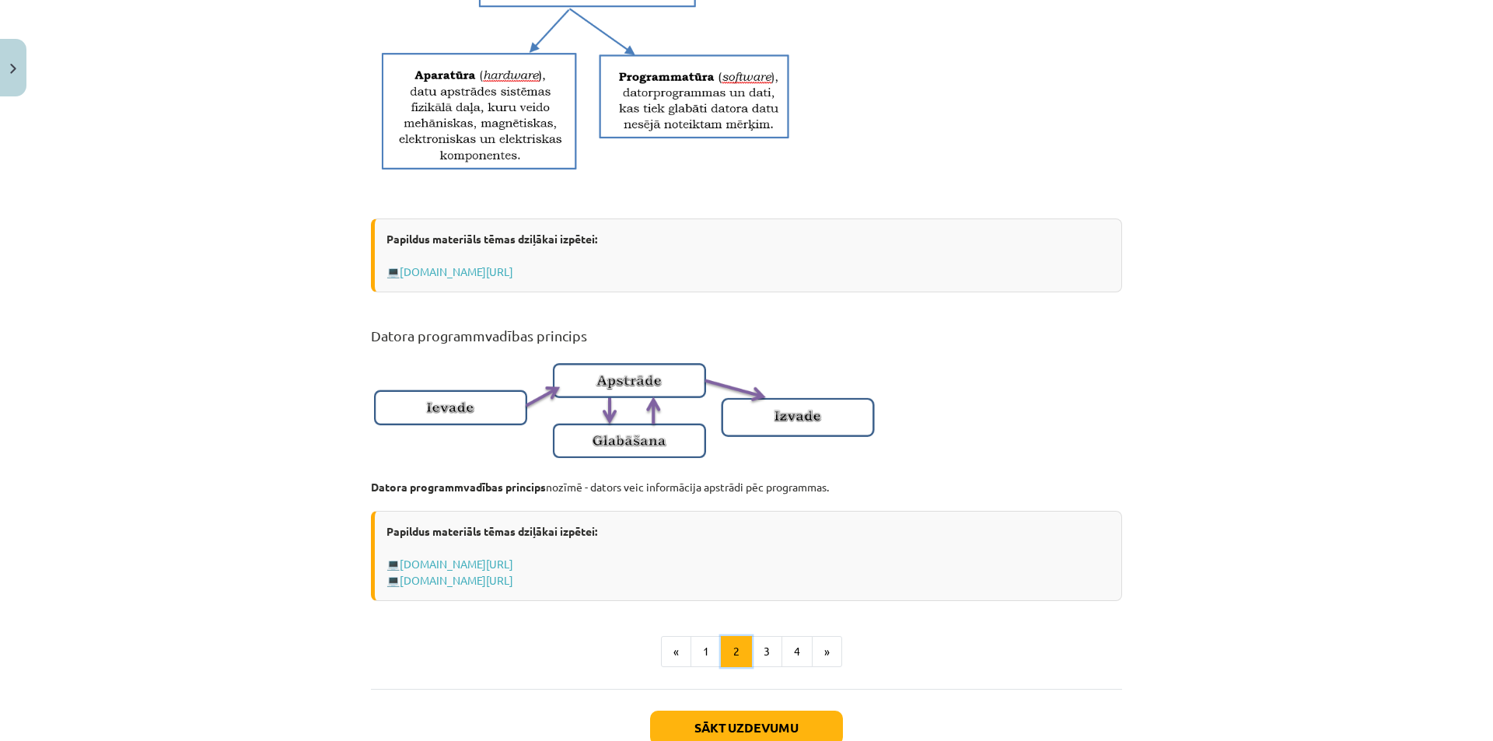
scroll to position [866, 0]
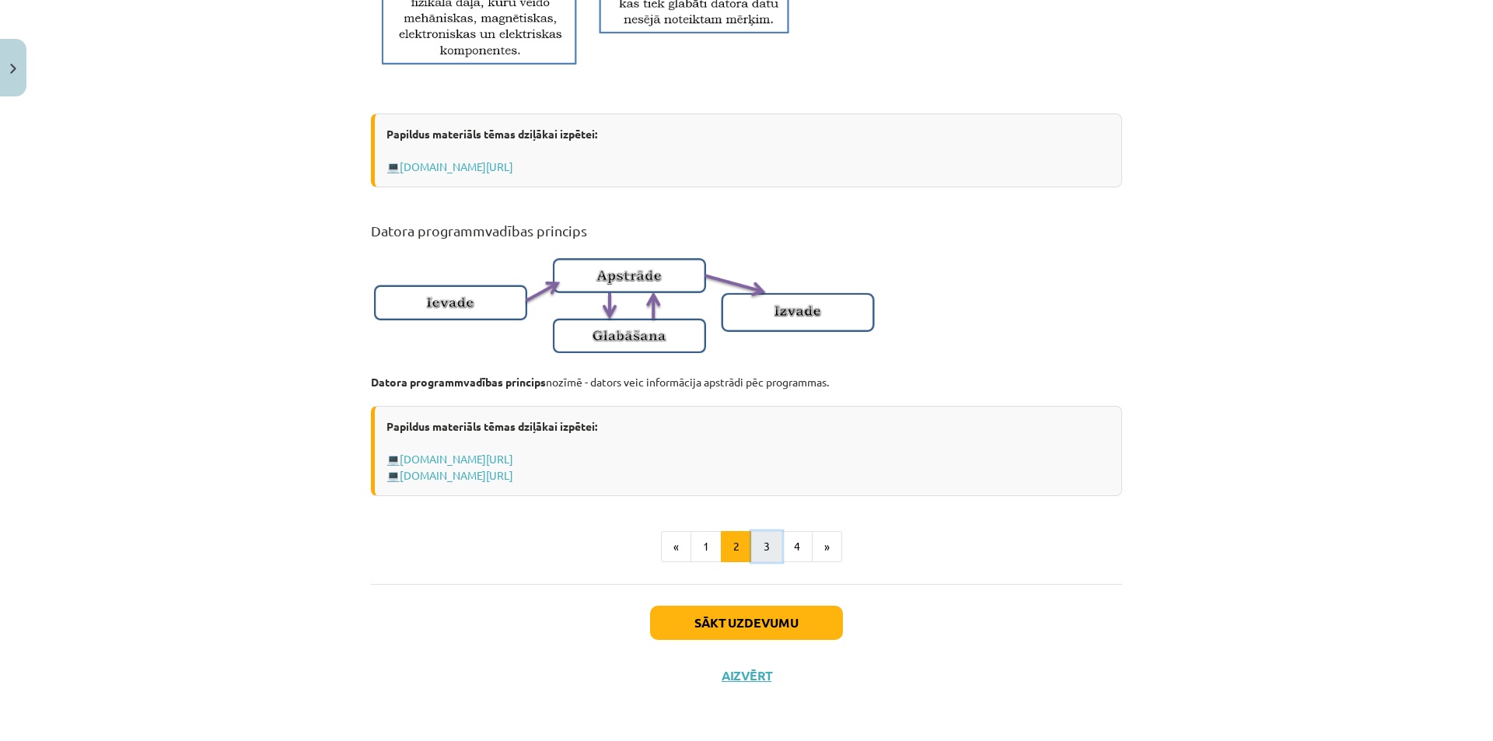
click at [761, 551] on button "3" at bounding box center [766, 546] width 31 height 31
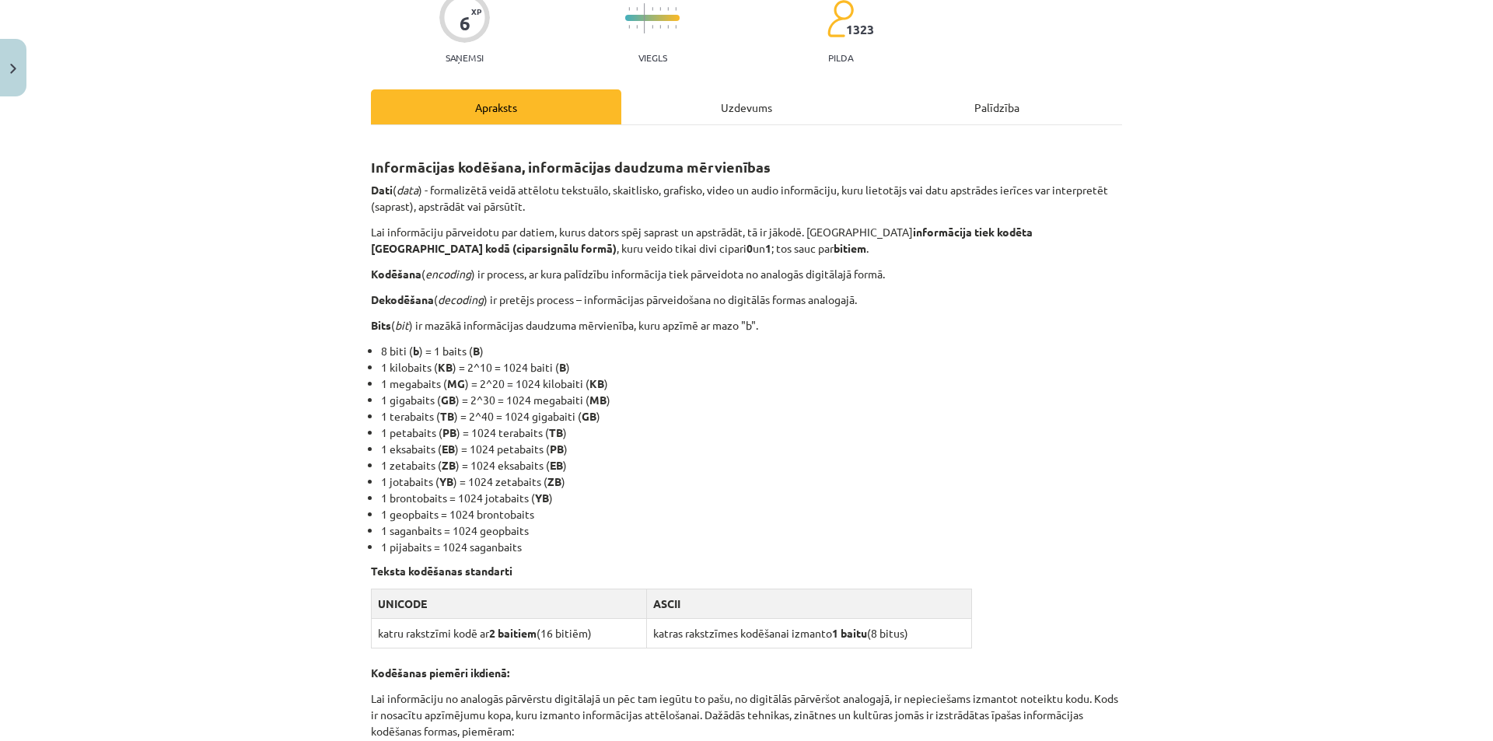
scroll to position [0, 0]
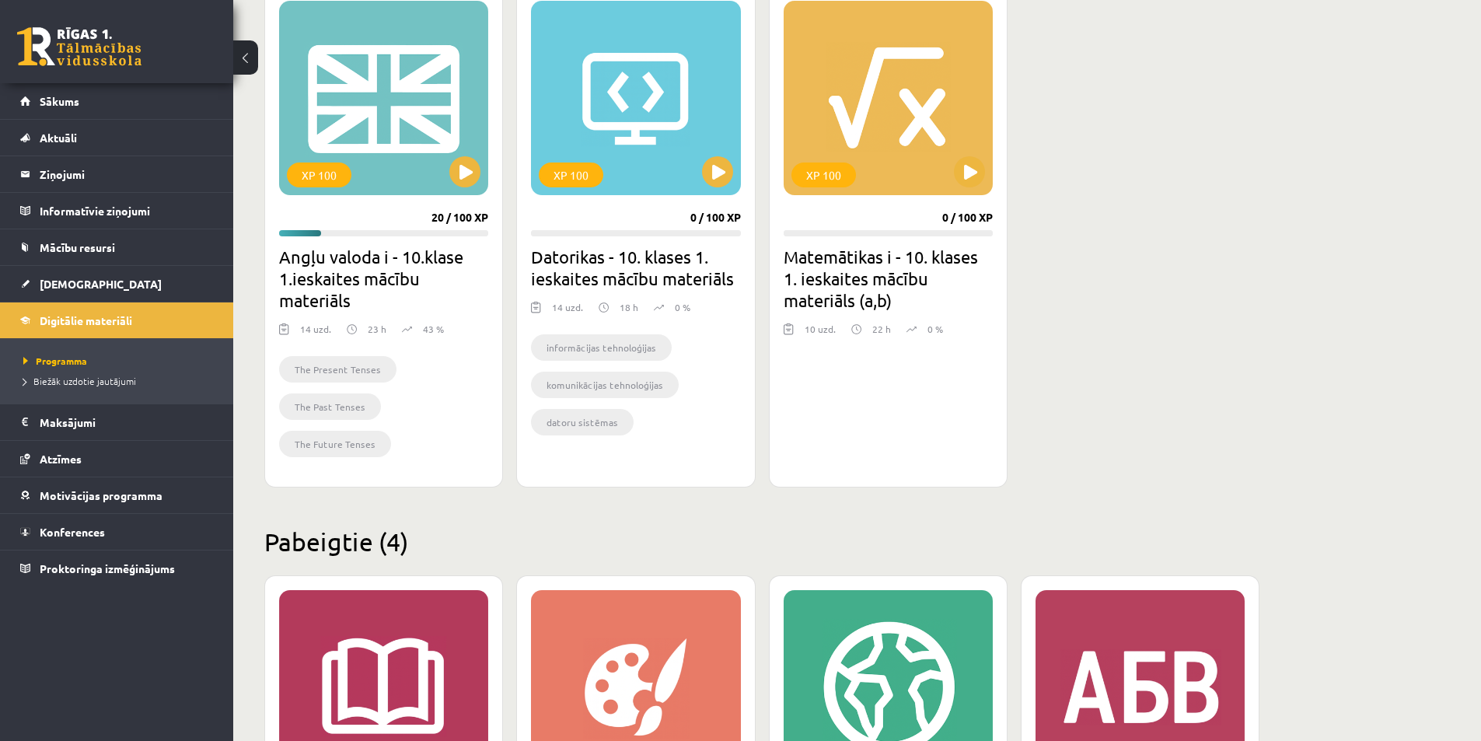
scroll to position [379, 0]
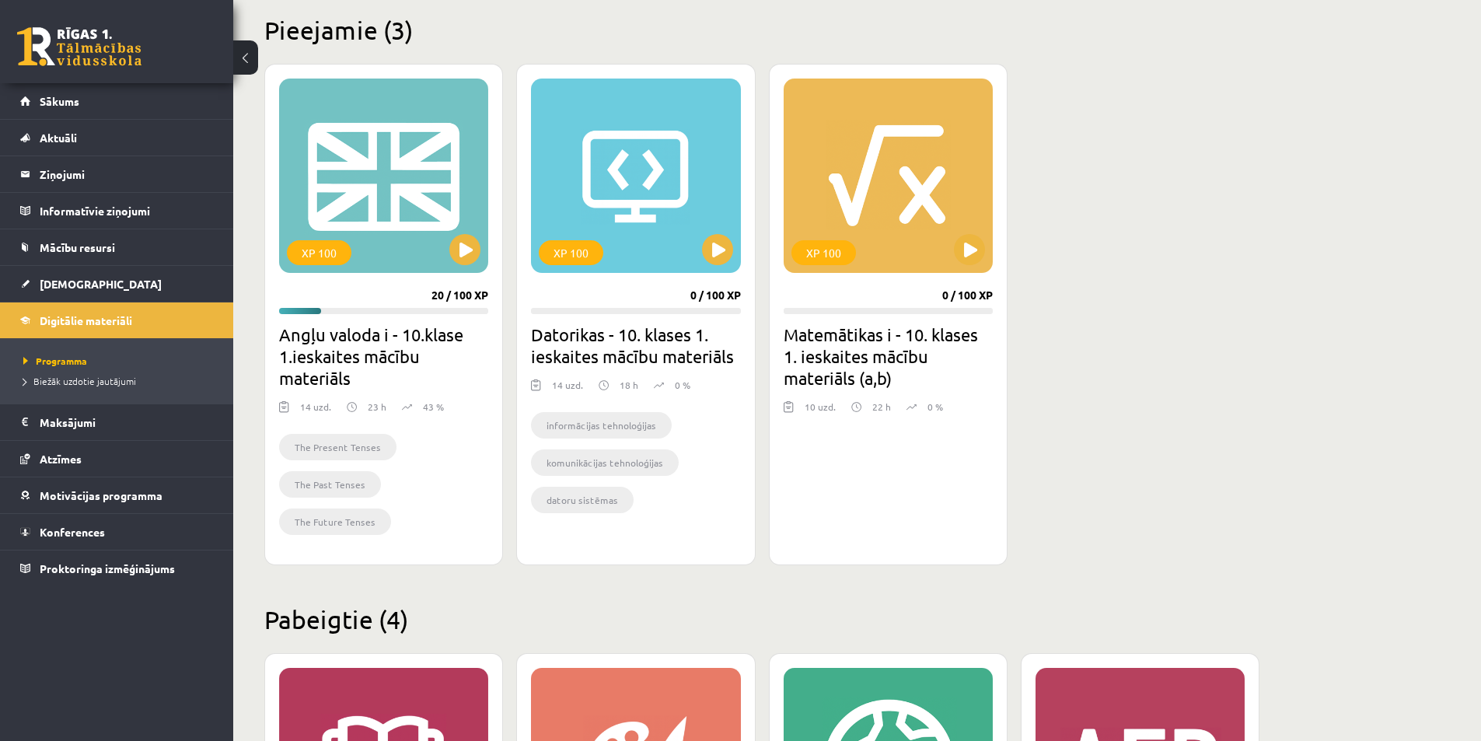
click at [645, 250] on div "XP 100" at bounding box center [635, 176] width 209 height 194
